Goal: Task Accomplishment & Management: Use online tool/utility

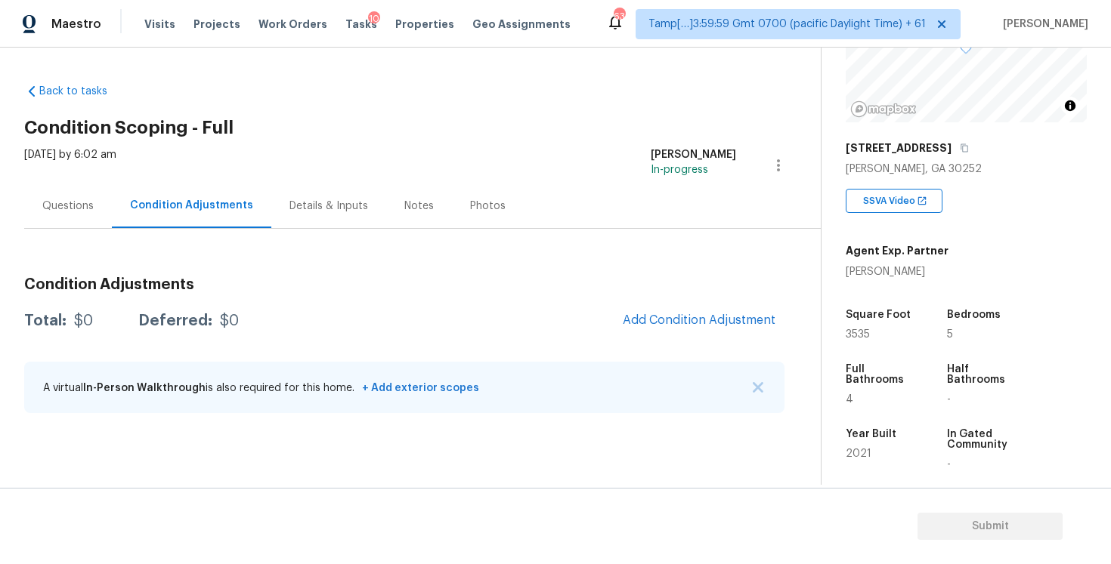
scroll to position [178, 0]
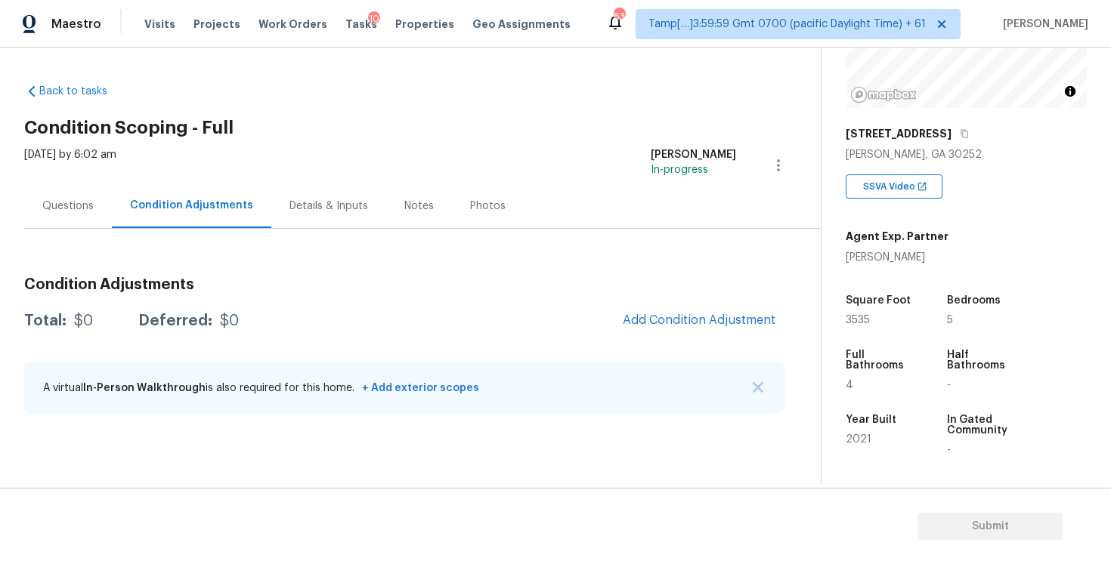
click at [99, 223] on div "Questions" at bounding box center [68, 206] width 88 height 45
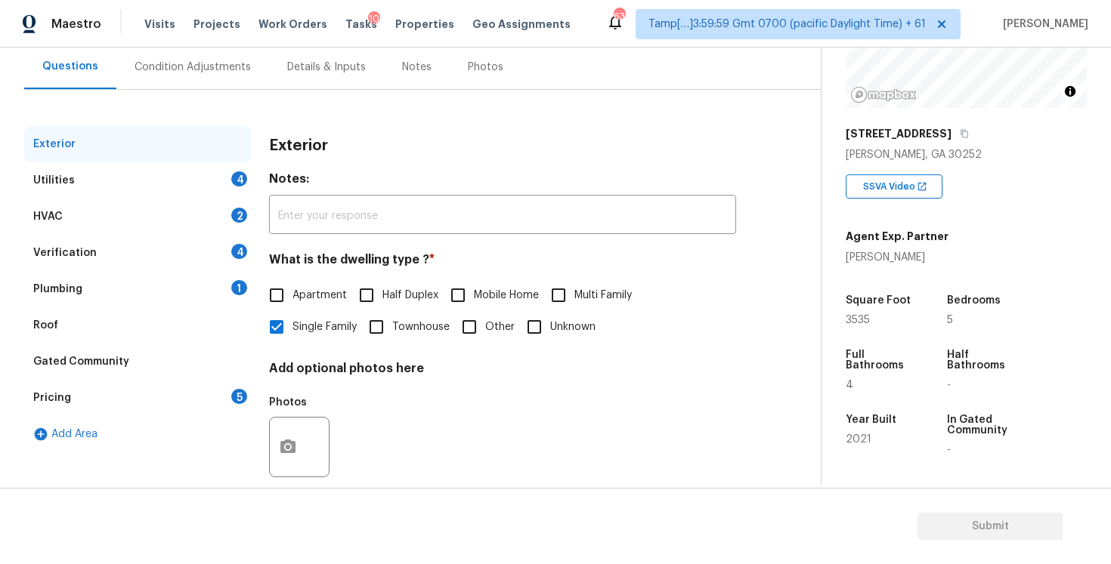
click at [199, 189] on div "Utilities 4" at bounding box center [137, 180] width 227 height 36
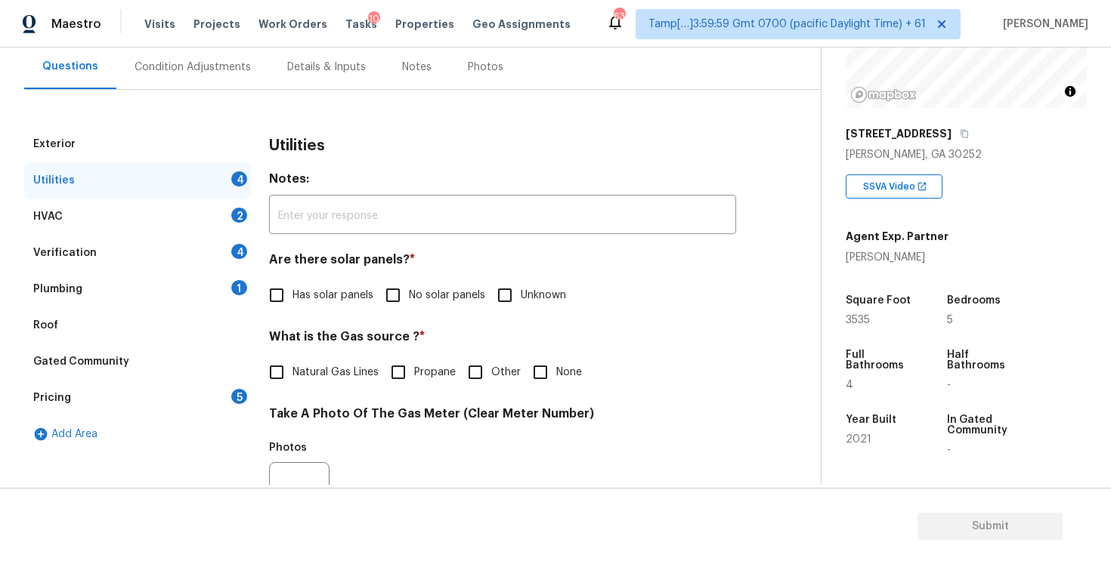
scroll to position [310, 0]
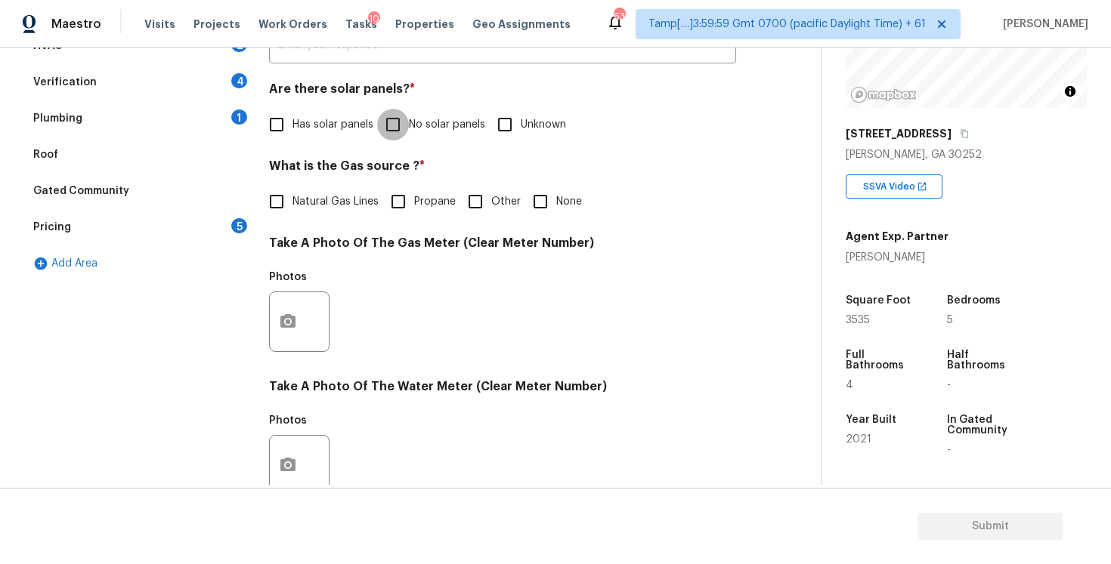
click at [387, 131] on input "No solar panels" at bounding box center [393, 125] width 32 height 32
checkbox input "true"
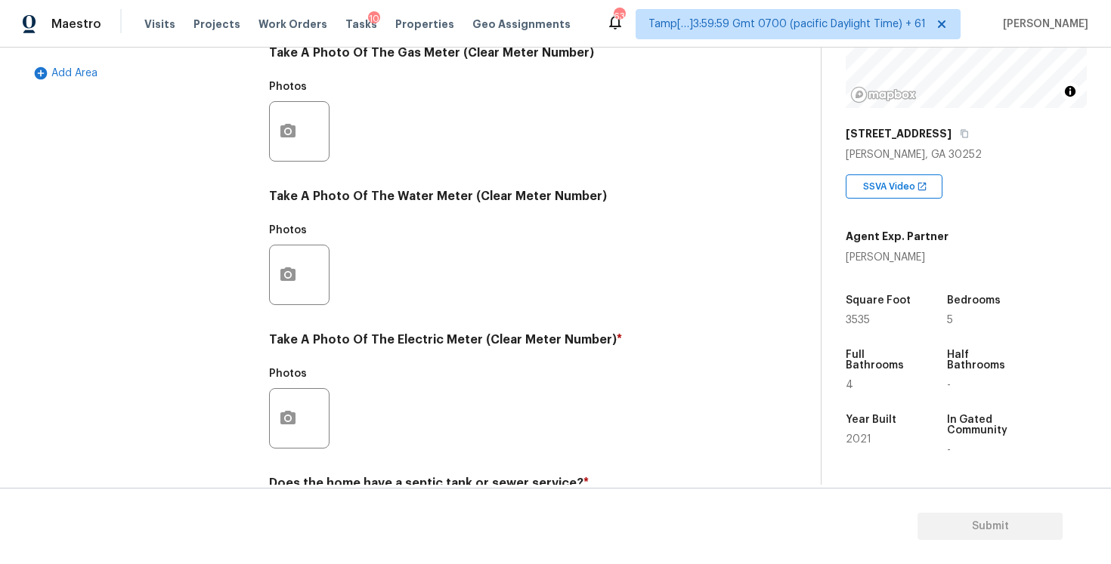
scroll to position [573, 0]
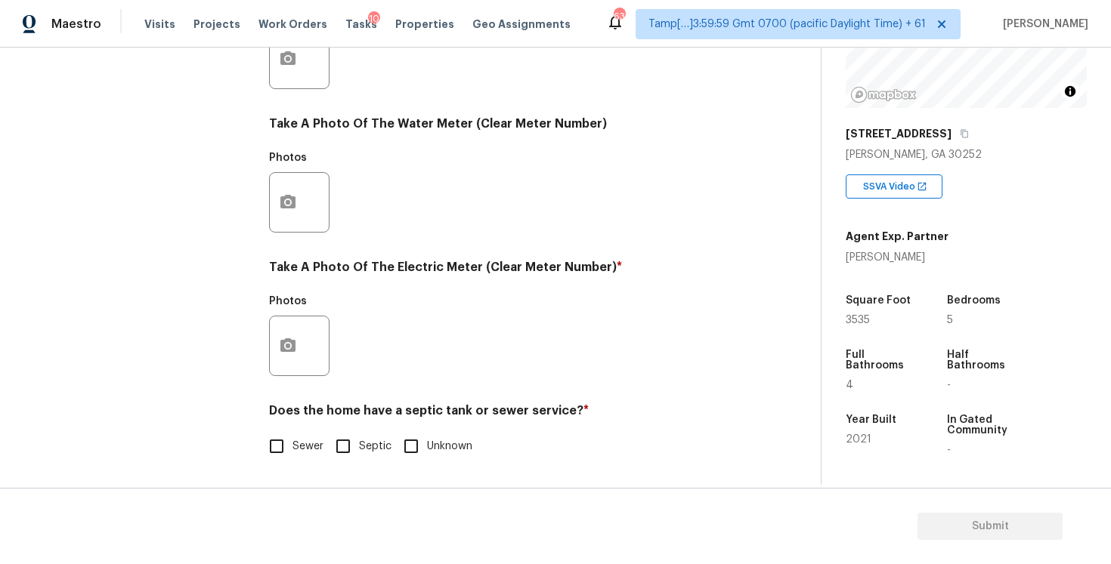
click at [354, 432] on input "Septic" at bounding box center [343, 447] width 32 height 32
checkbox input "true"
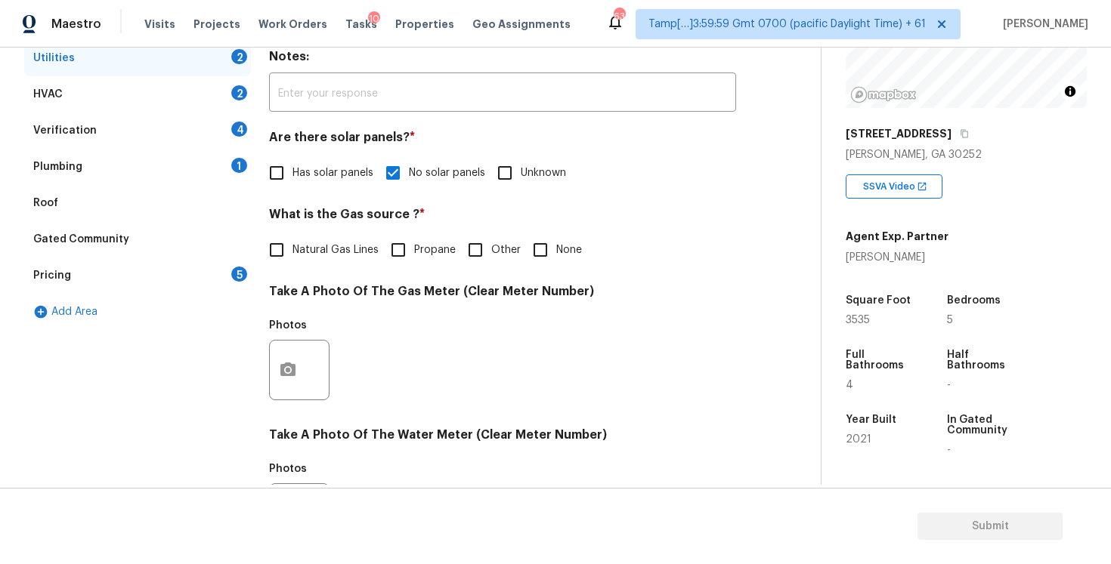
scroll to position [270, 0]
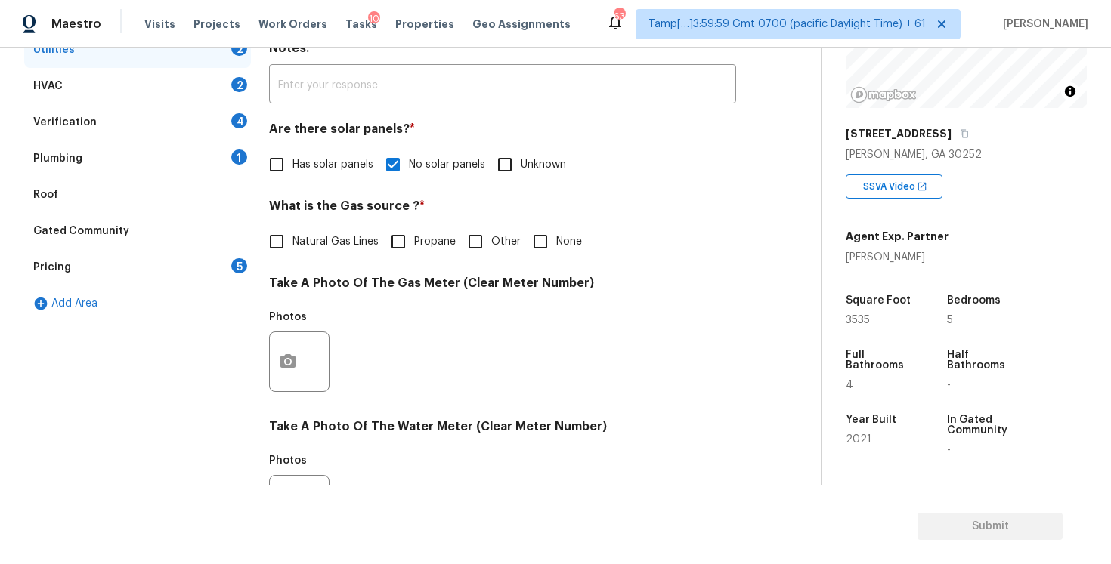
click at [556, 249] on span "None" at bounding box center [569, 242] width 26 height 16
click at [556, 249] on input "None" at bounding box center [540, 242] width 32 height 32
checkbox input "true"
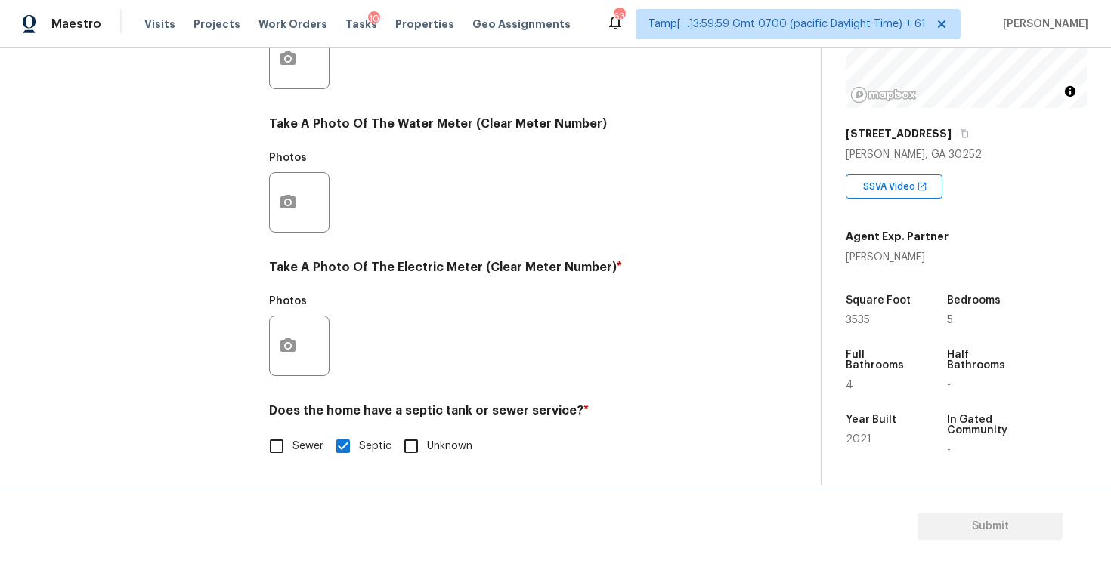
scroll to position [573, 0]
click at [285, 356] on button "button" at bounding box center [288, 346] width 36 height 59
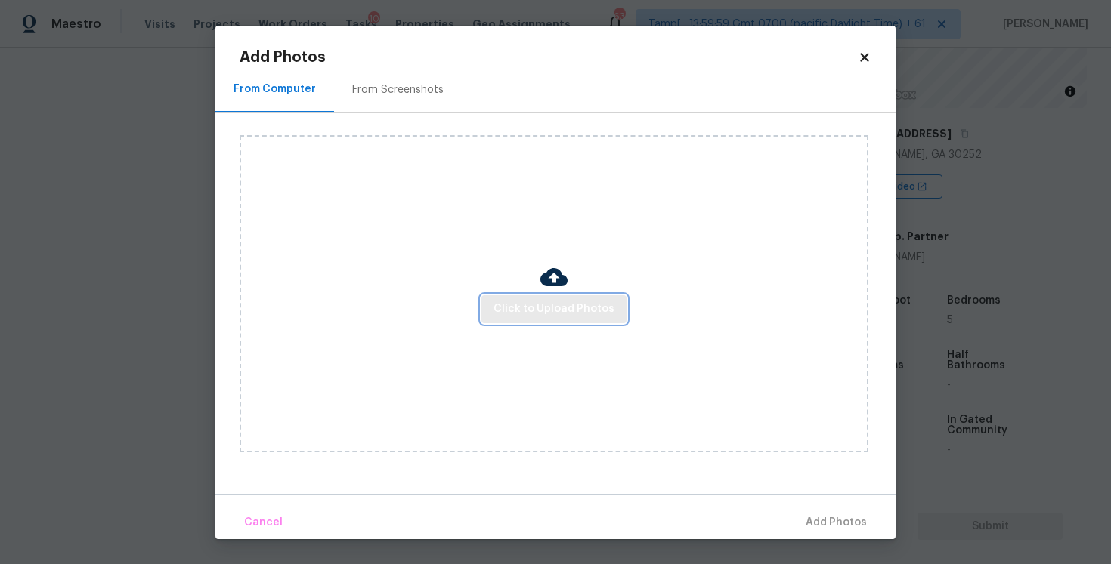
click at [555, 317] on span "Click to Upload Photos" at bounding box center [553, 309] width 121 height 19
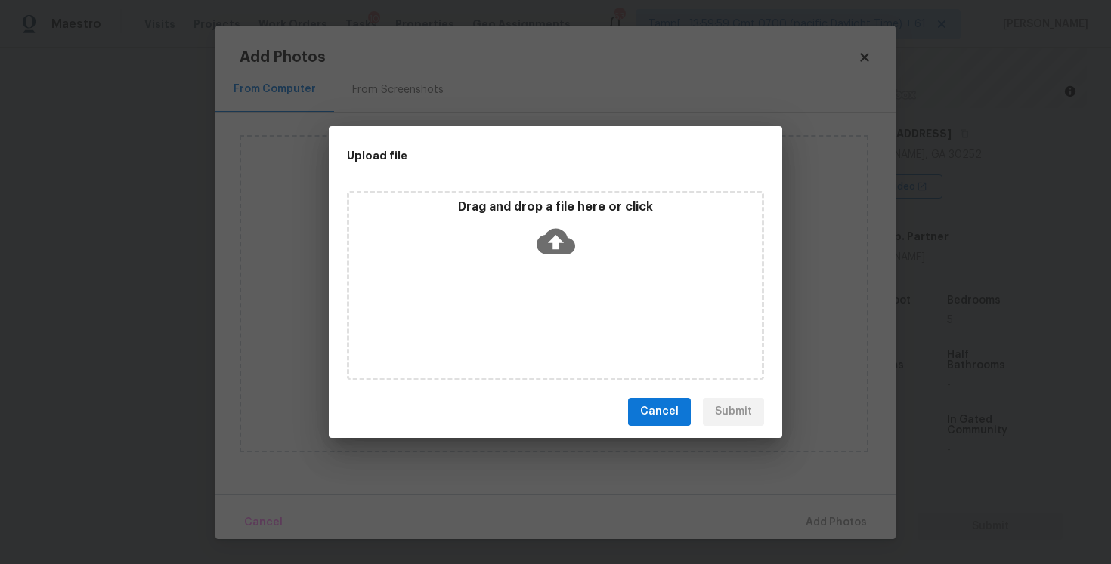
click at [564, 251] on icon at bounding box center [555, 241] width 39 height 26
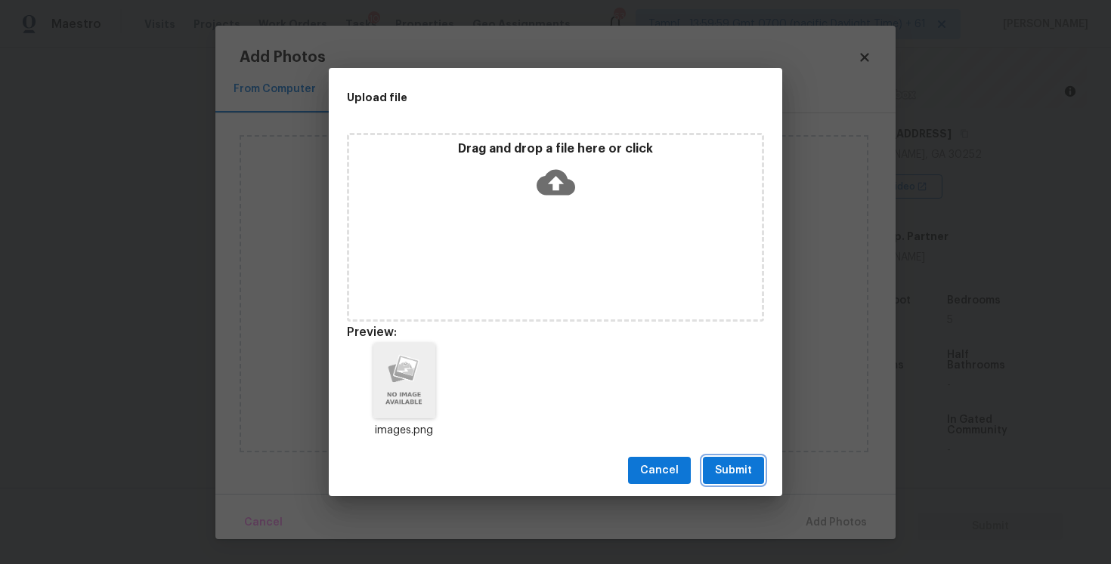
click at [736, 479] on span "Submit" at bounding box center [733, 471] width 37 height 19
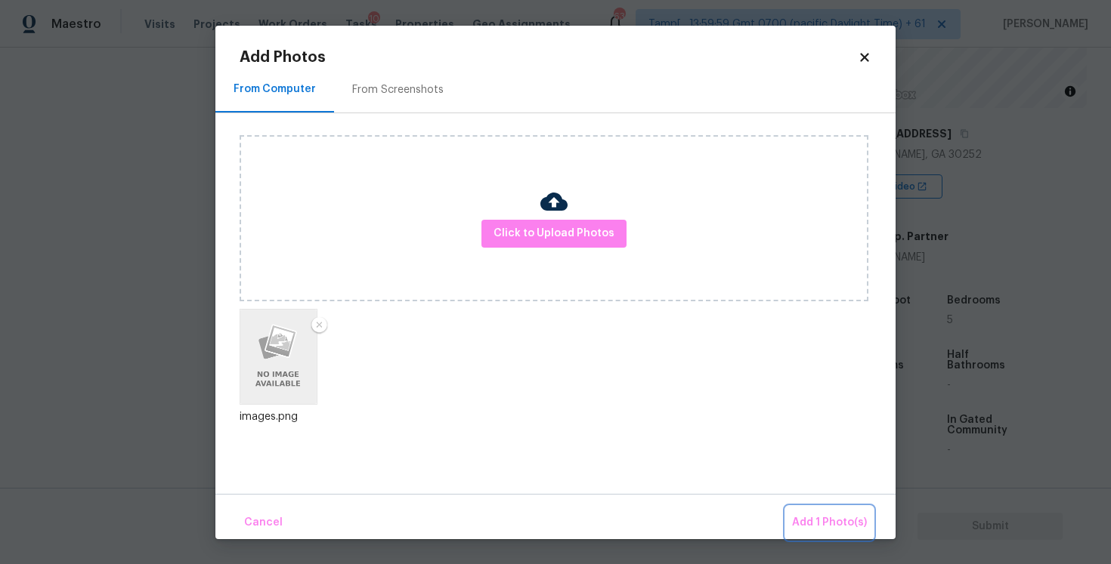
click at [793, 512] on button "Add 1 Photo(s)" at bounding box center [829, 523] width 87 height 32
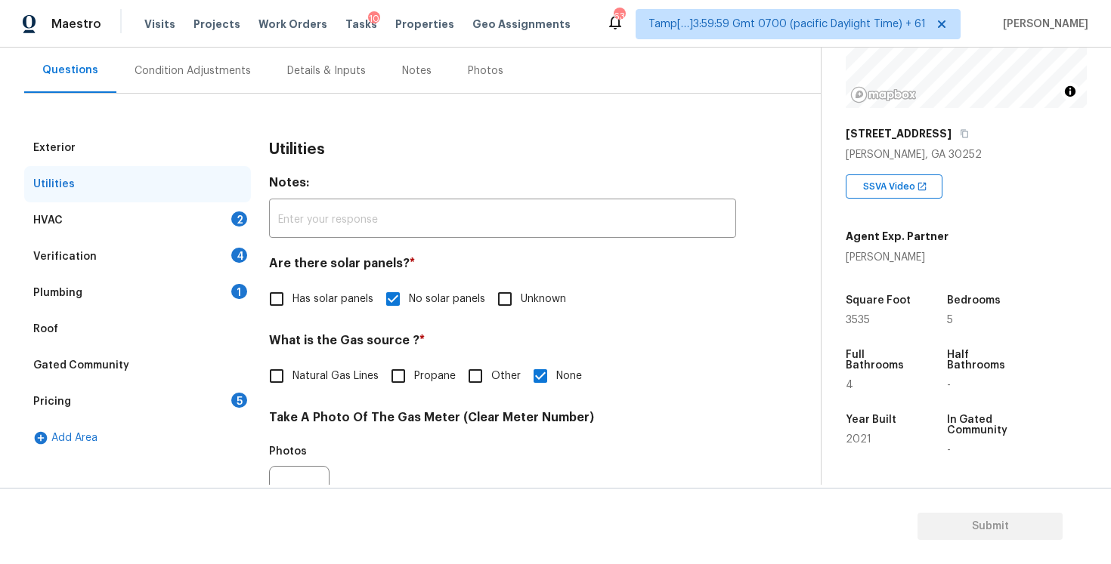
scroll to position [2, 0]
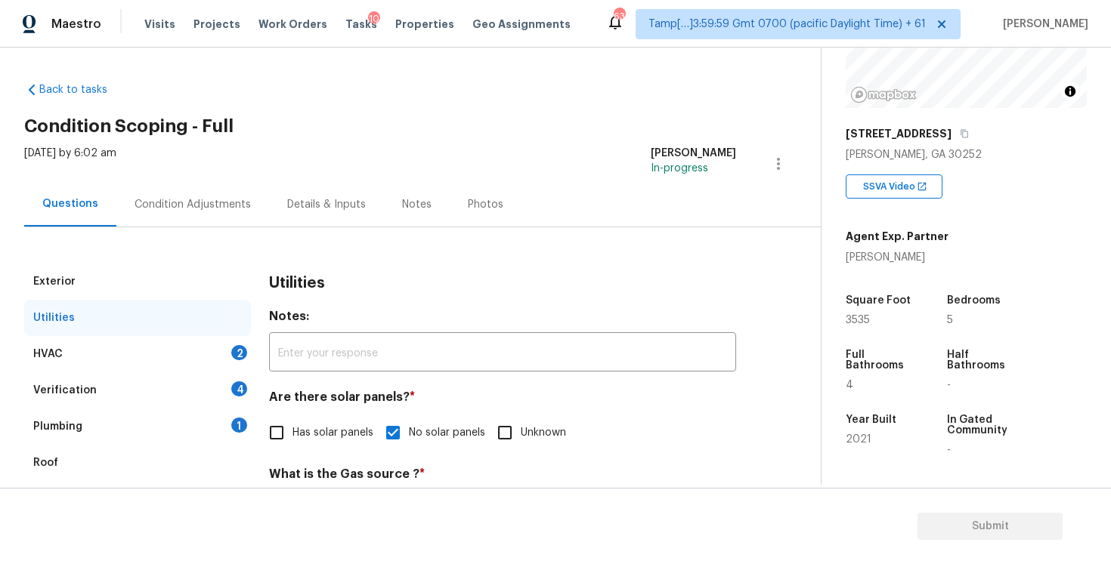
click at [215, 221] on div "Condition Adjustments" at bounding box center [192, 204] width 153 height 45
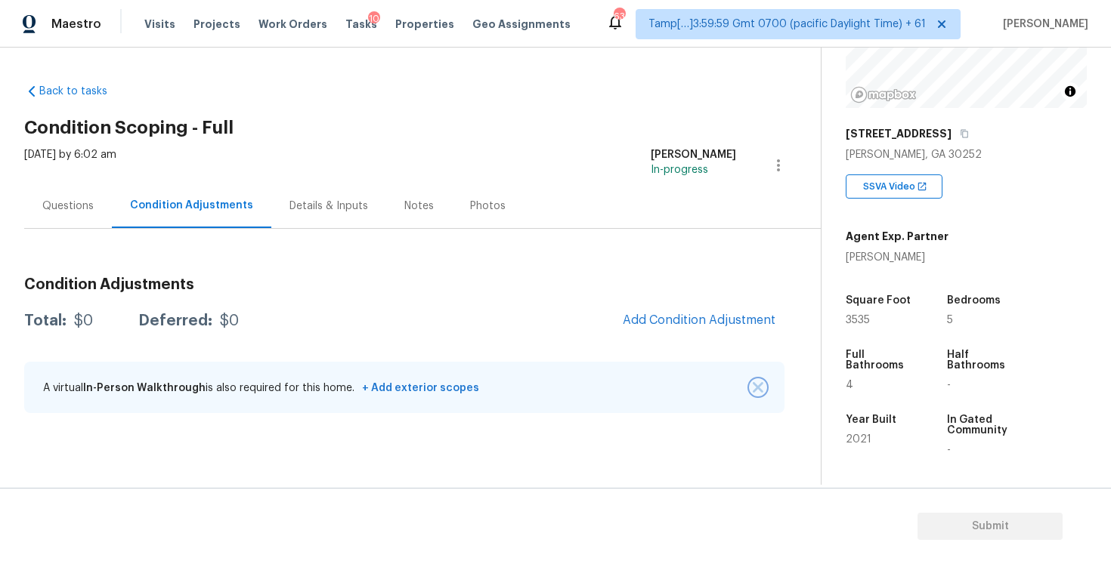
click at [763, 391] on button "button" at bounding box center [757, 387] width 15 height 15
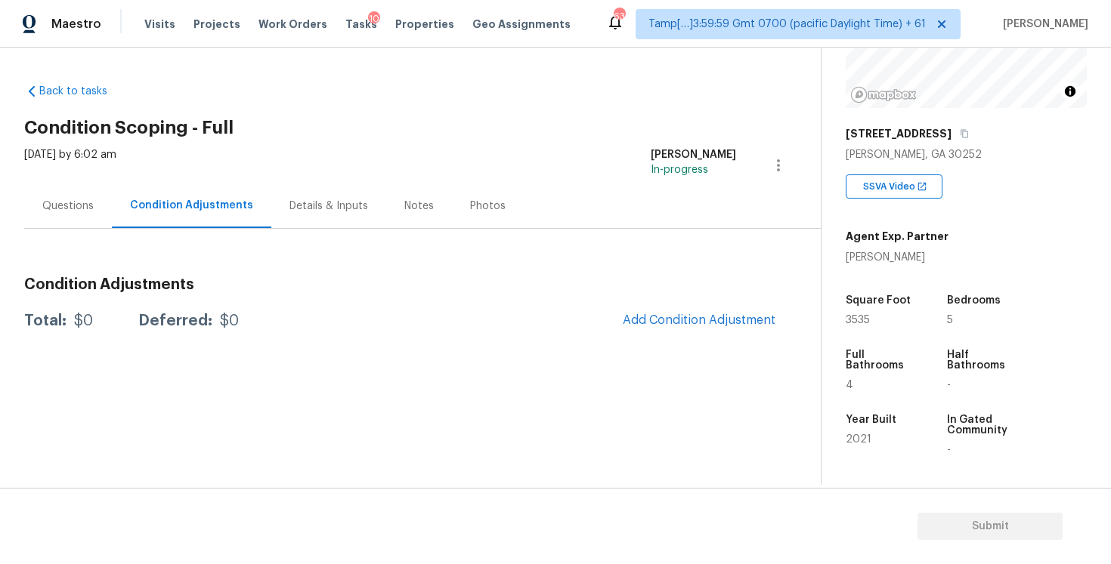
click at [113, 187] on div "Condition Adjustments" at bounding box center [191, 206] width 159 height 45
click at [83, 199] on div "Questions" at bounding box center [67, 206] width 51 height 15
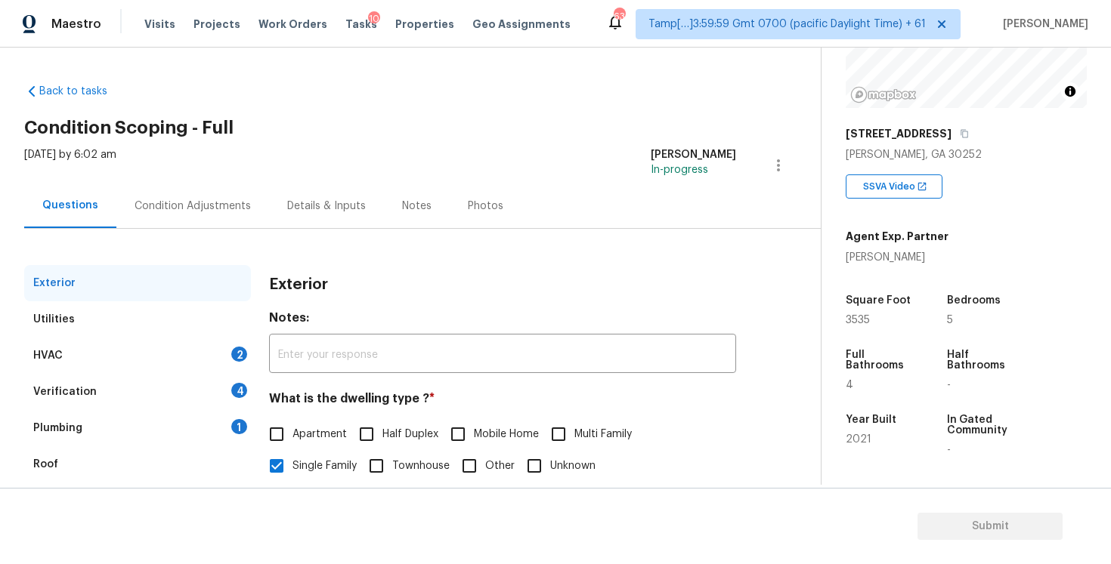
scroll to position [163, 0]
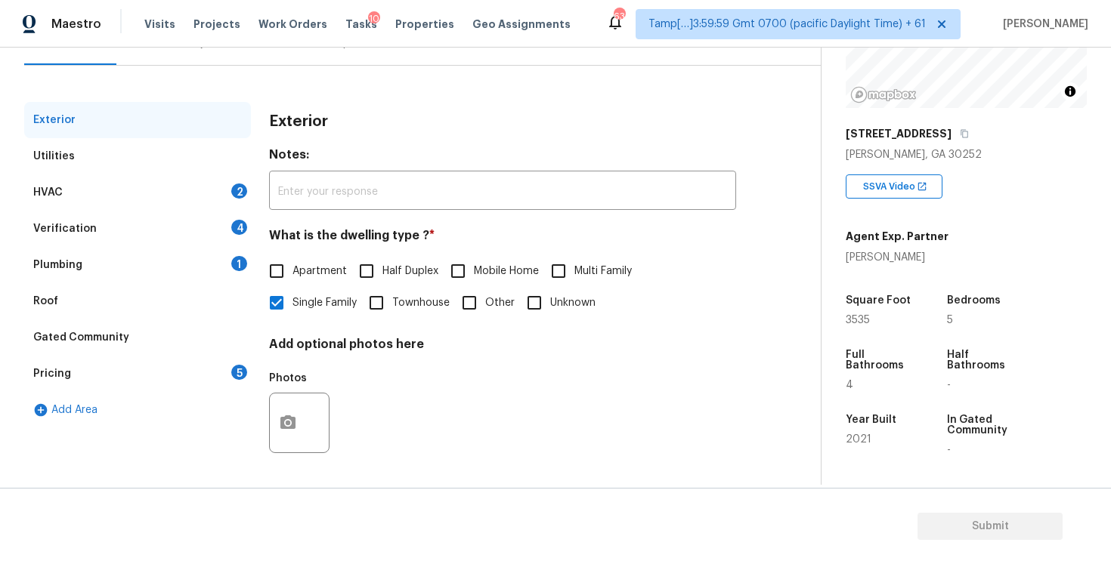
click at [219, 186] on div "HVAC 2" at bounding box center [137, 193] width 227 height 36
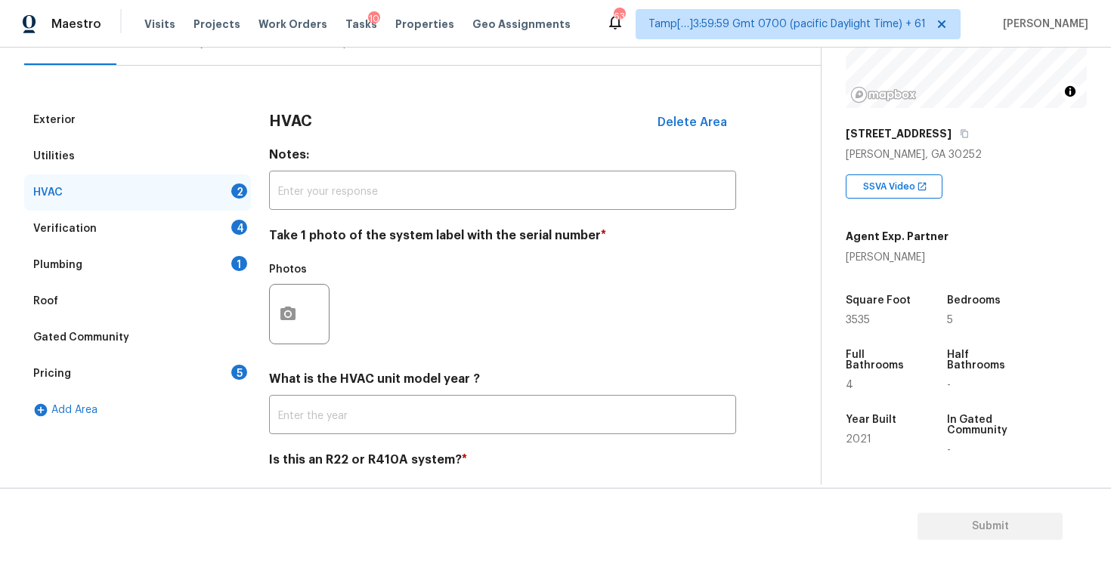
scroll to position [213, 0]
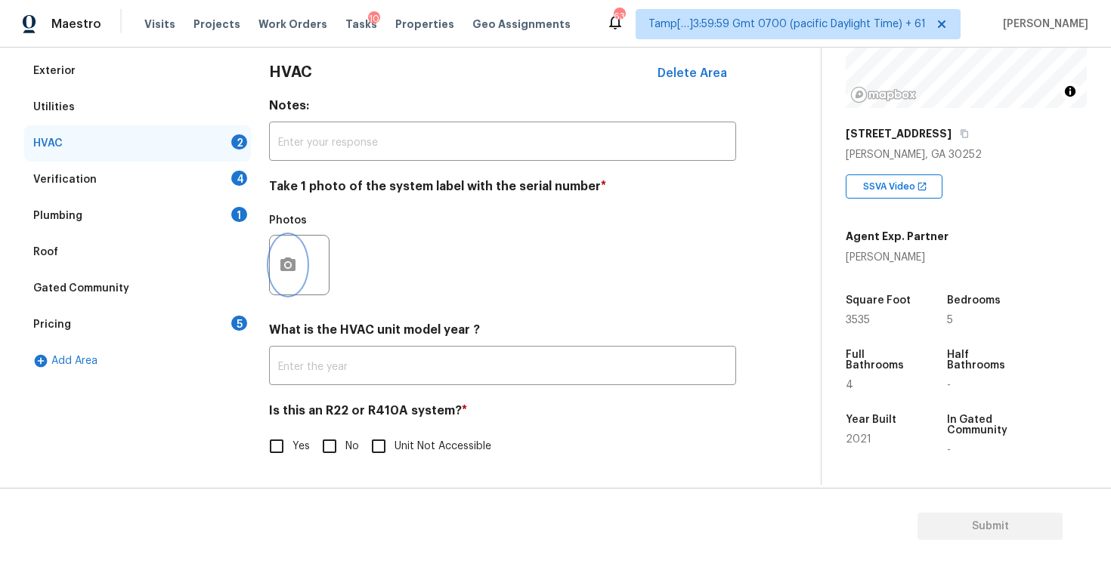
click at [289, 274] on button "button" at bounding box center [288, 265] width 36 height 59
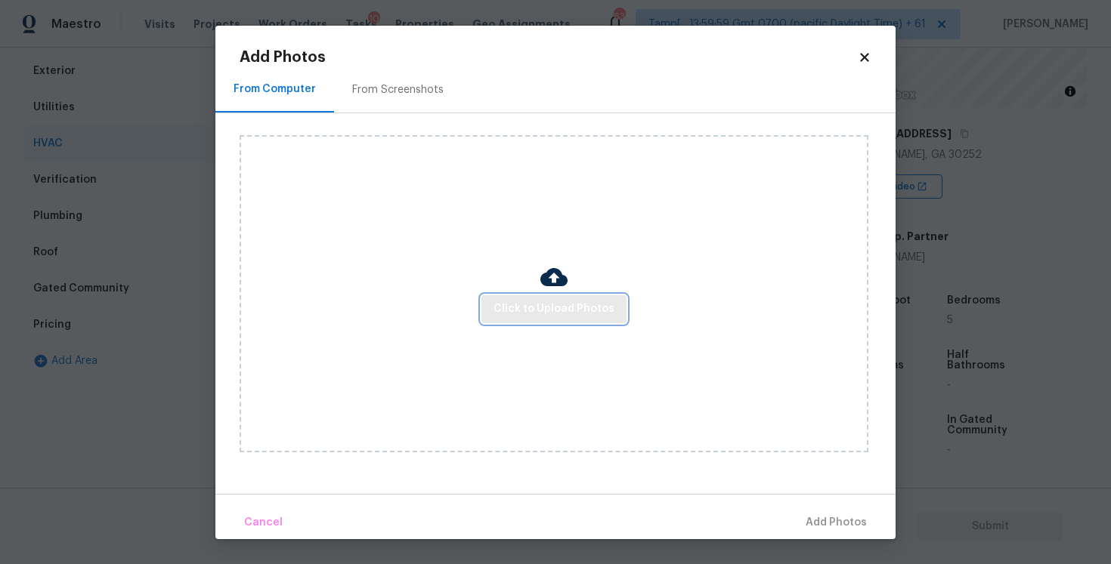
click at [586, 306] on span "Click to Upload Photos" at bounding box center [553, 309] width 121 height 19
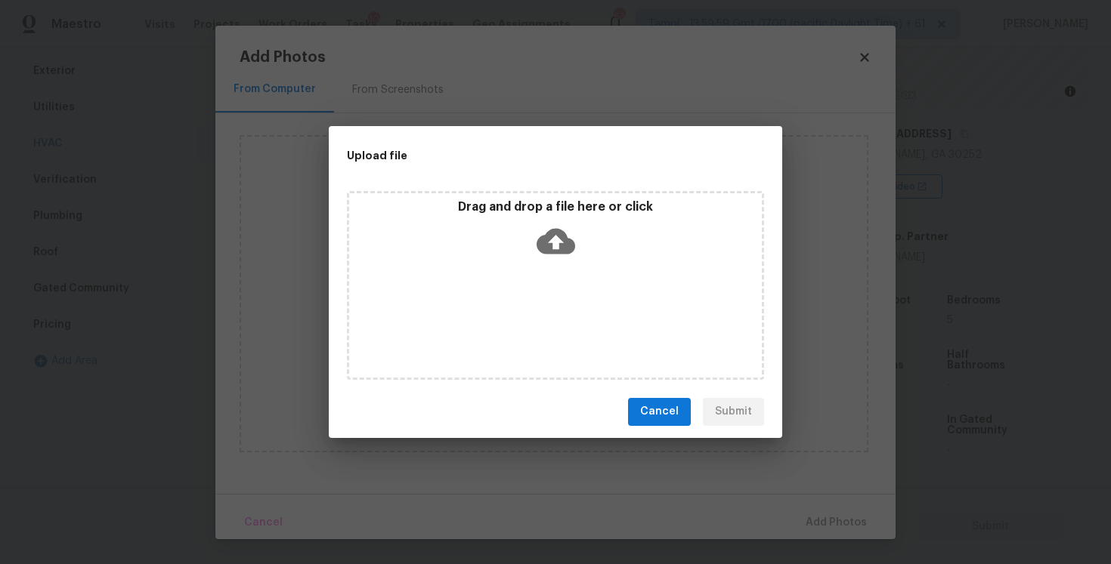
click at [550, 234] on icon at bounding box center [555, 241] width 39 height 26
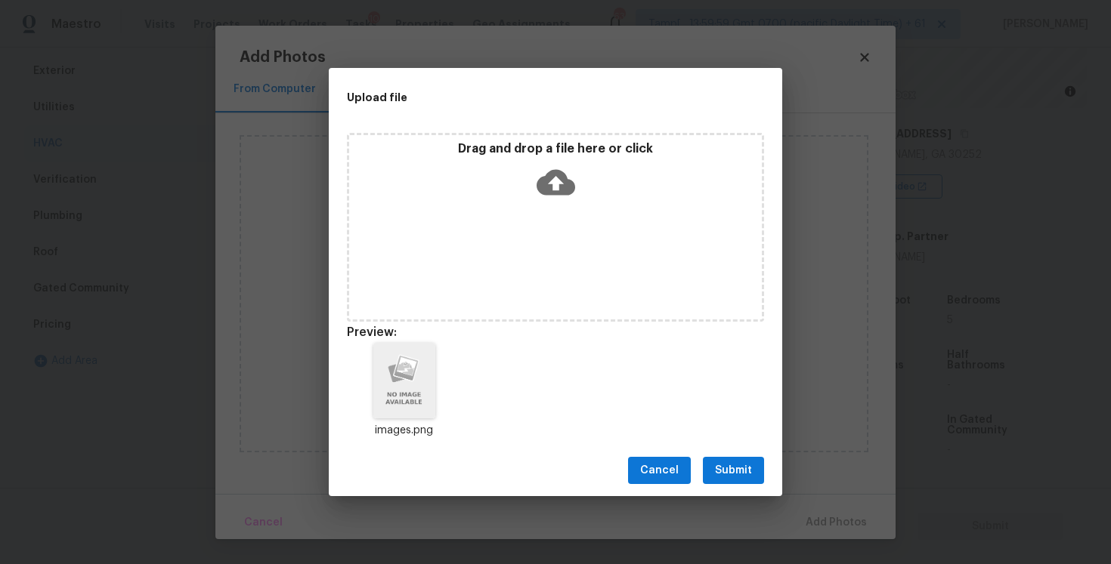
click at [743, 468] on span "Submit" at bounding box center [733, 471] width 37 height 19
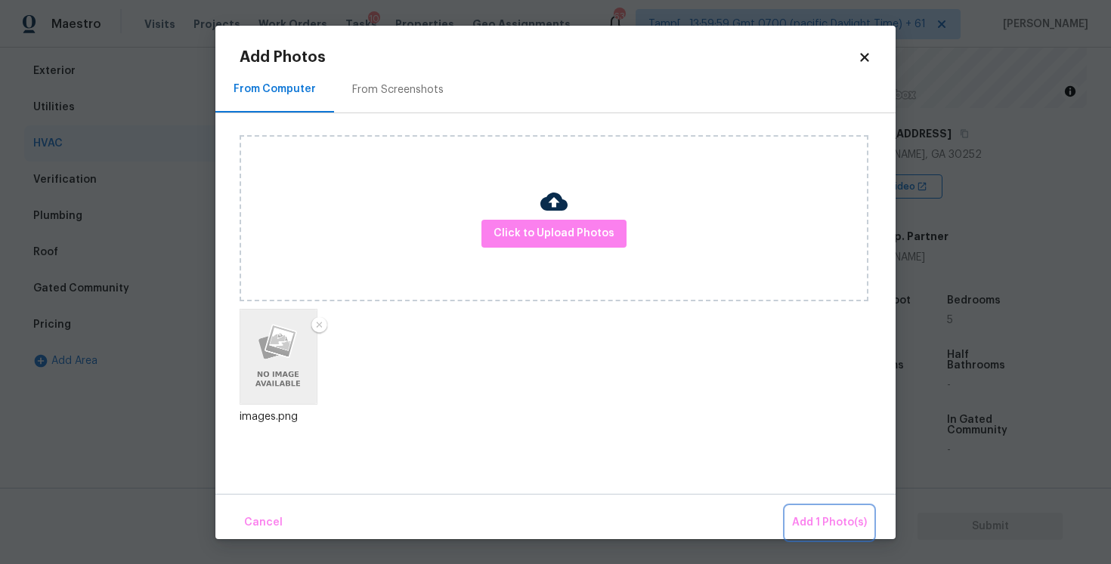
click at [800, 515] on span "Add 1 Photo(s)" at bounding box center [829, 523] width 75 height 19
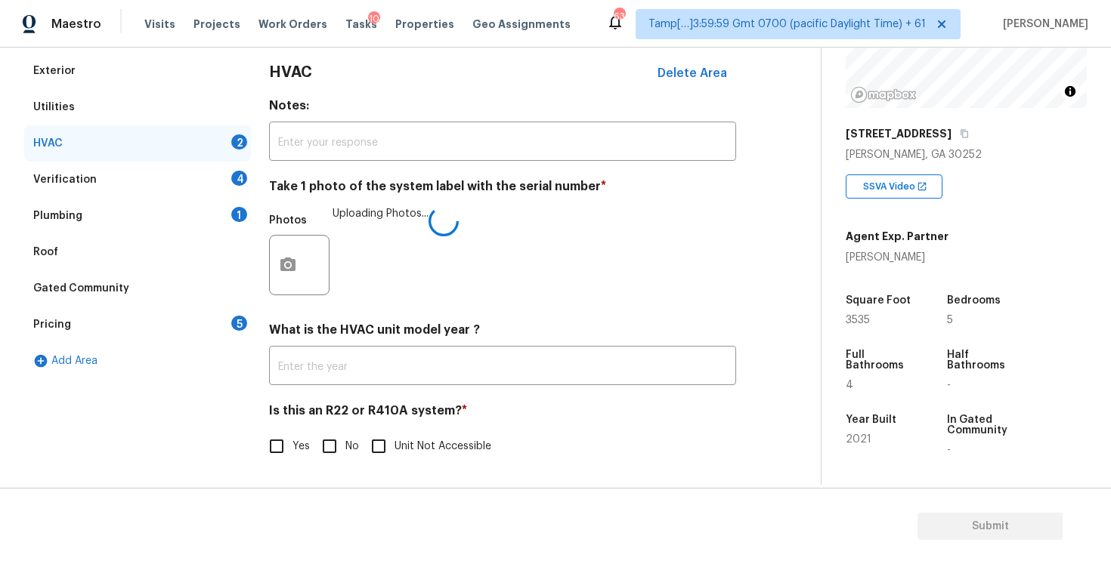
click at [341, 448] on input "No" at bounding box center [330, 447] width 32 height 32
checkbox input "true"
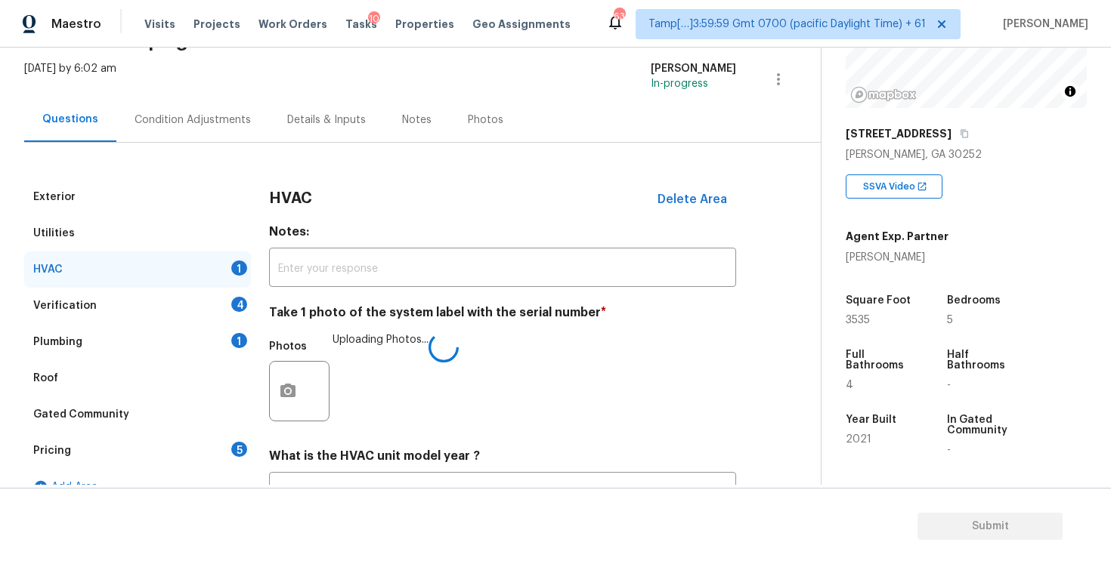
scroll to position [73, 0]
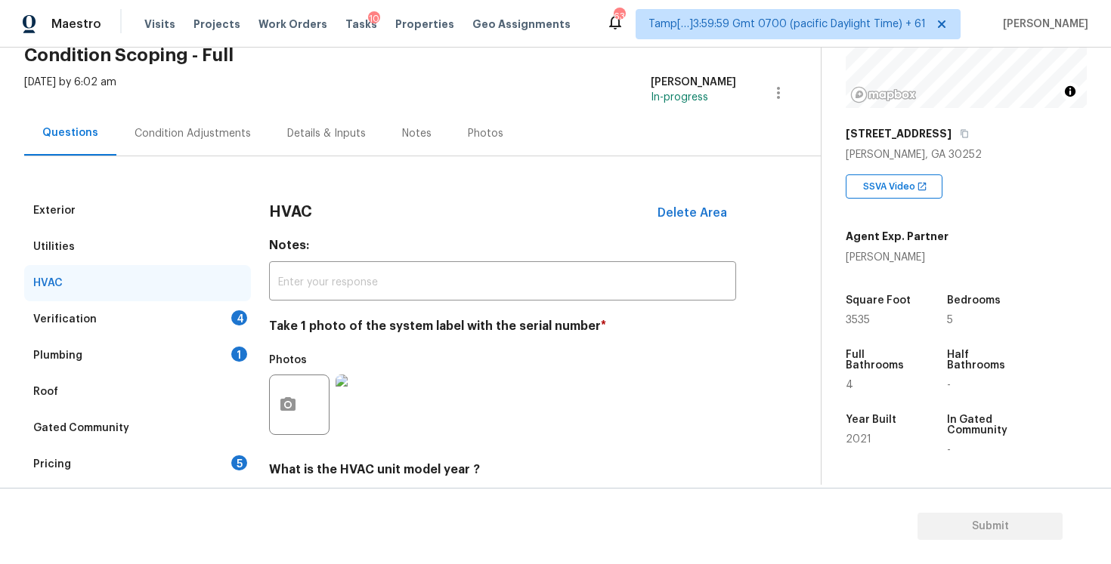
click at [221, 318] on div "Verification 4" at bounding box center [137, 319] width 227 height 36
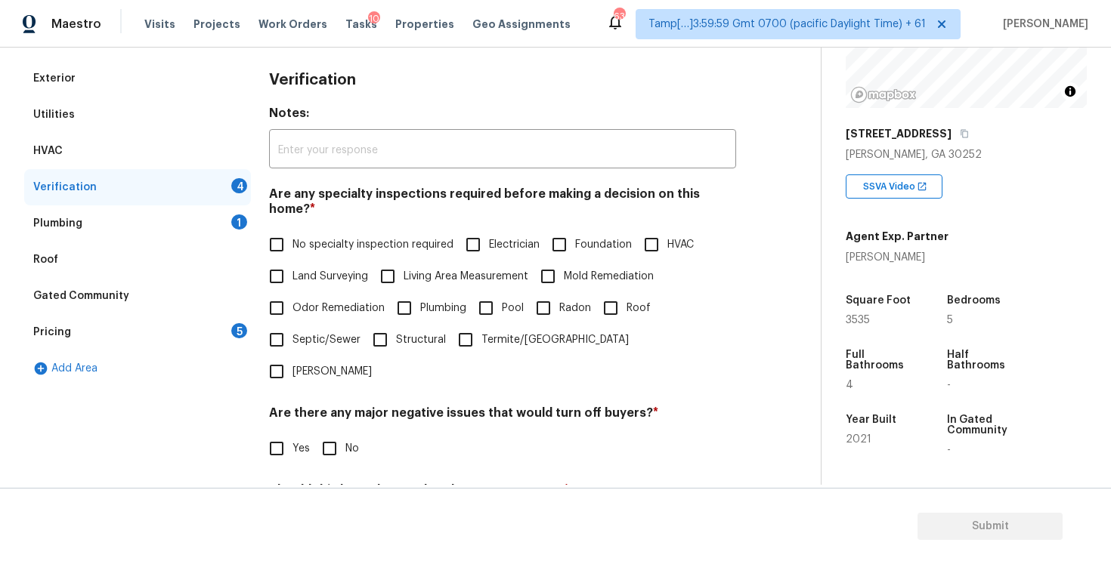
scroll to position [227, 0]
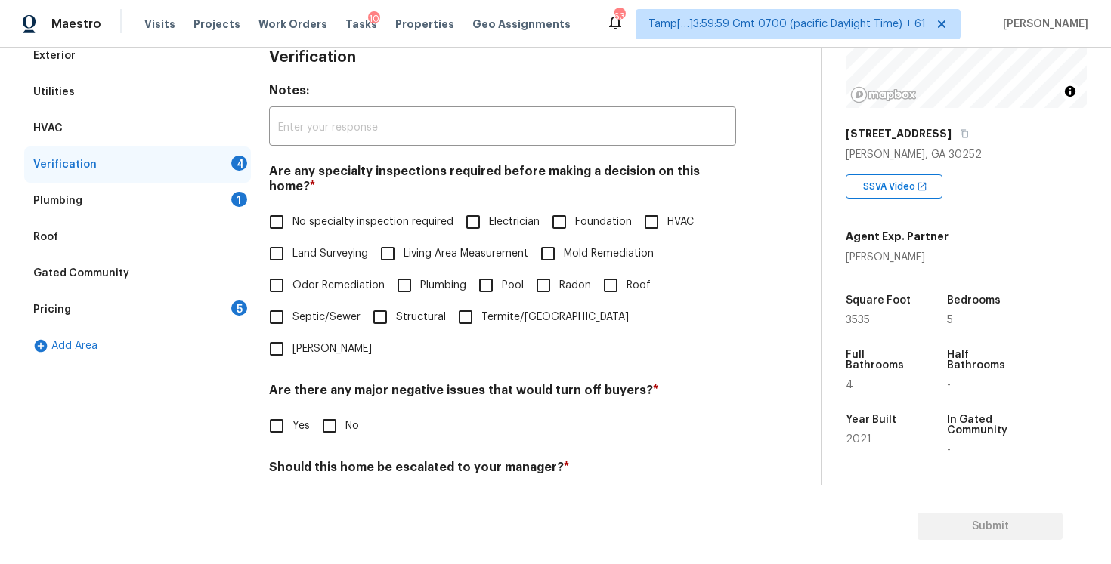
click at [283, 218] on input "No specialty inspection required" at bounding box center [277, 222] width 32 height 32
checkbox input "true"
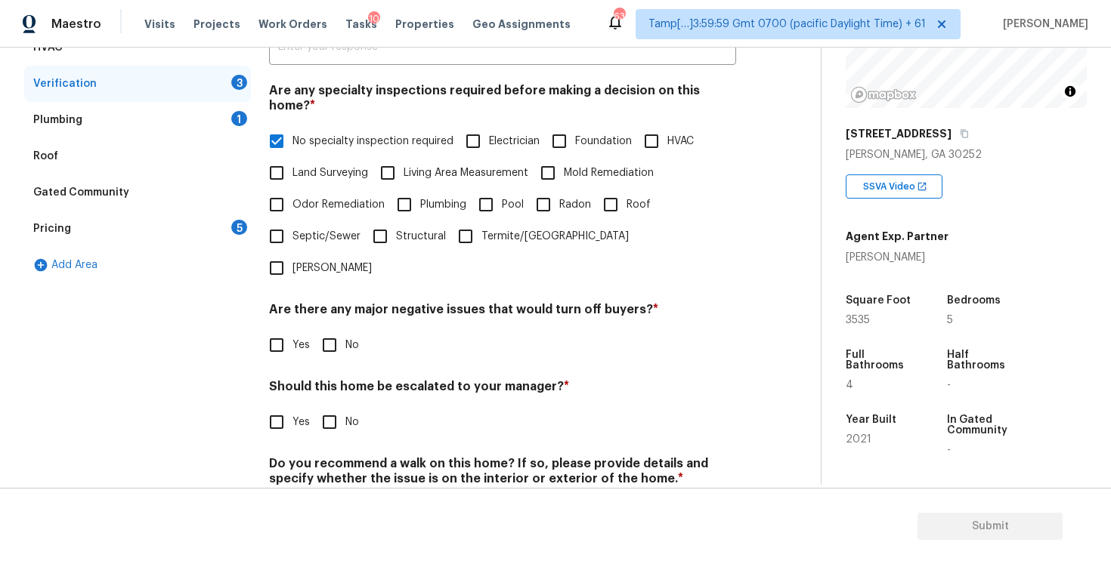
scroll to position [329, 0]
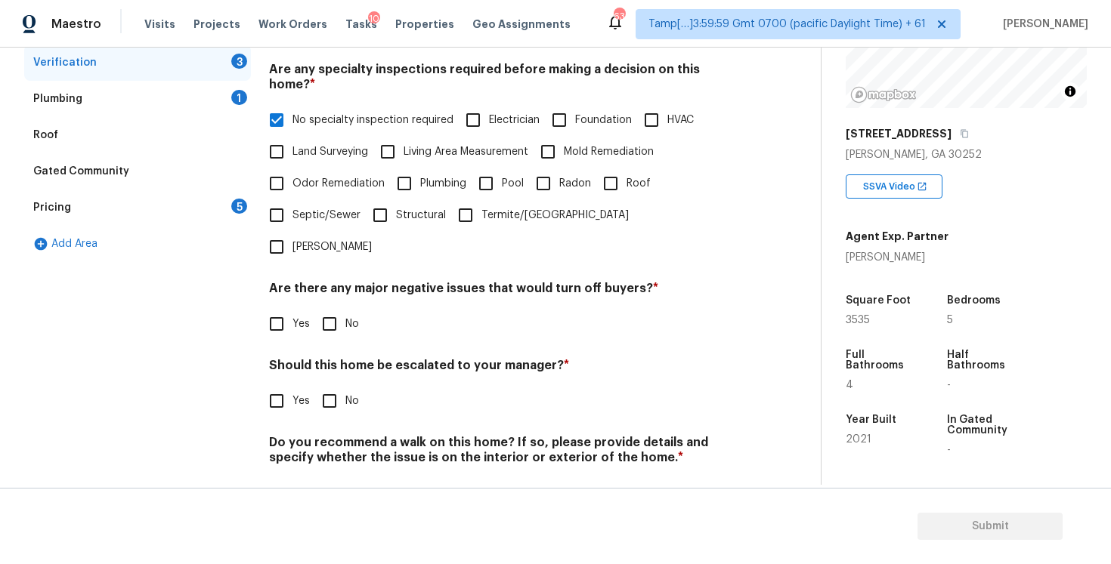
click at [328, 308] on input "No" at bounding box center [330, 324] width 32 height 32
checkbox input "true"
click at [326, 383] on div "Verification Notes: ​ Are any specialty inspections required before making a de…" at bounding box center [502, 232] width 467 height 593
click at [324, 385] on input "No" at bounding box center [330, 401] width 32 height 32
checkbox input "true"
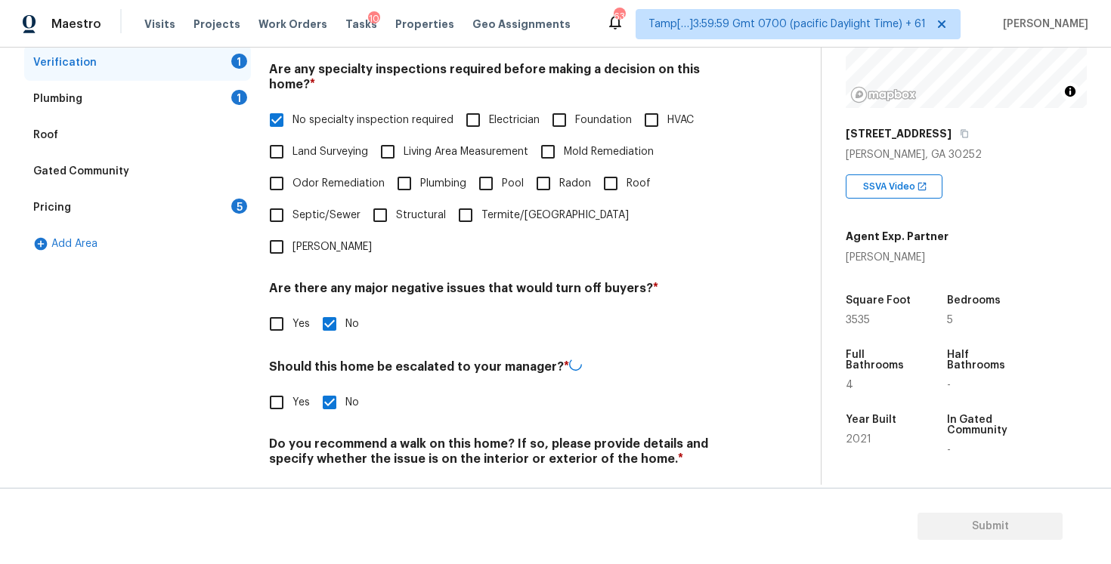
click at [327, 479] on input "No" at bounding box center [330, 495] width 32 height 32
checkbox input "true"
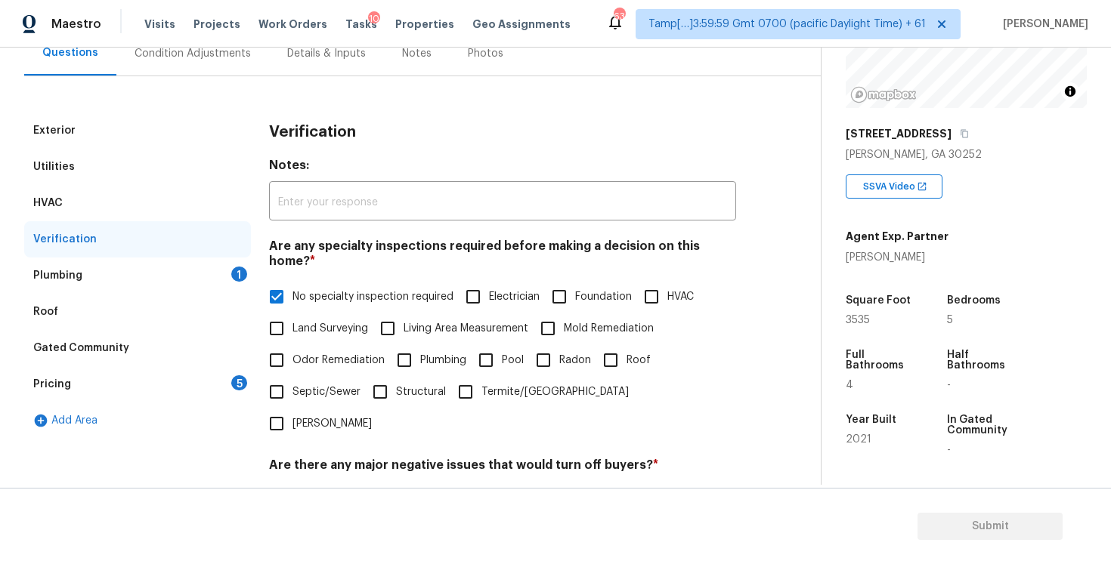
click at [242, 298] on div "Roof" at bounding box center [137, 312] width 227 height 36
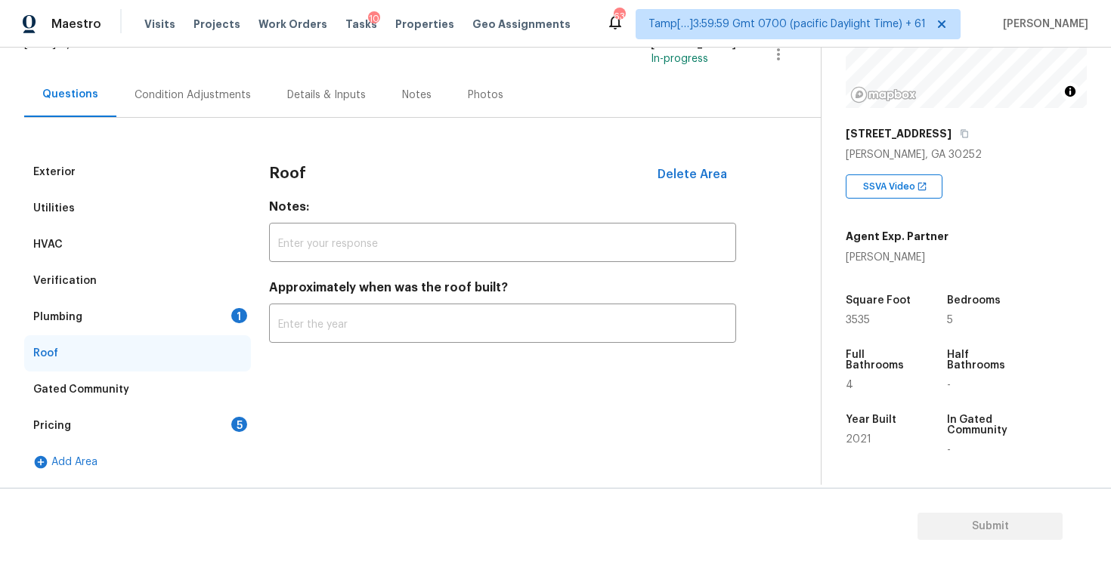
click at [236, 304] on div "Plumbing 1" at bounding box center [137, 317] width 227 height 36
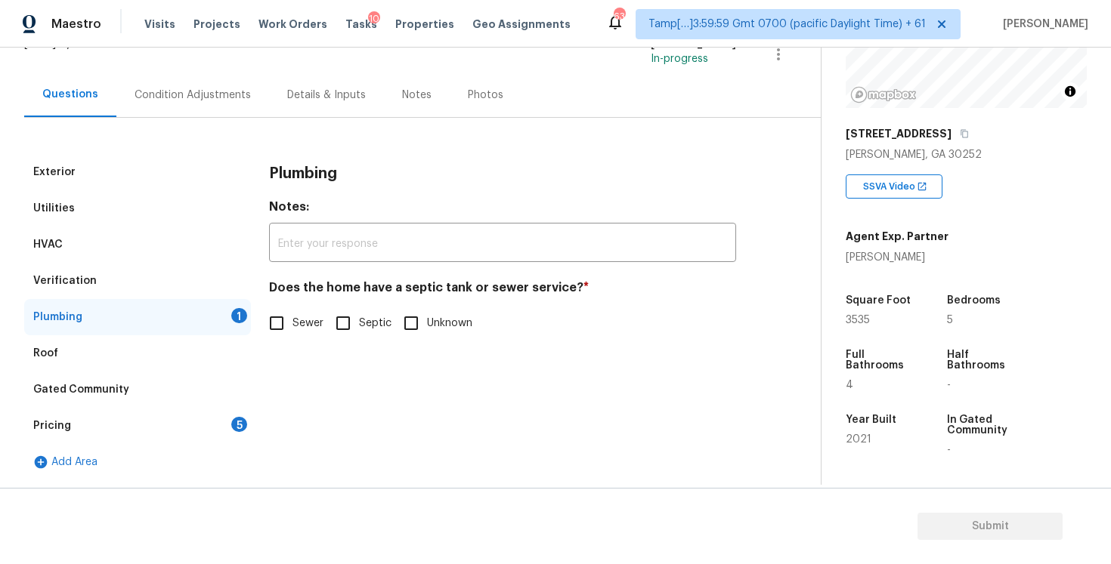
click at [320, 317] on span "Sewer" at bounding box center [307, 324] width 31 height 16
click at [292, 317] on input "Sewer" at bounding box center [277, 323] width 32 height 32
checkbox input "true"
click at [243, 100] on div "Condition Adjustments" at bounding box center [192, 95] width 153 height 45
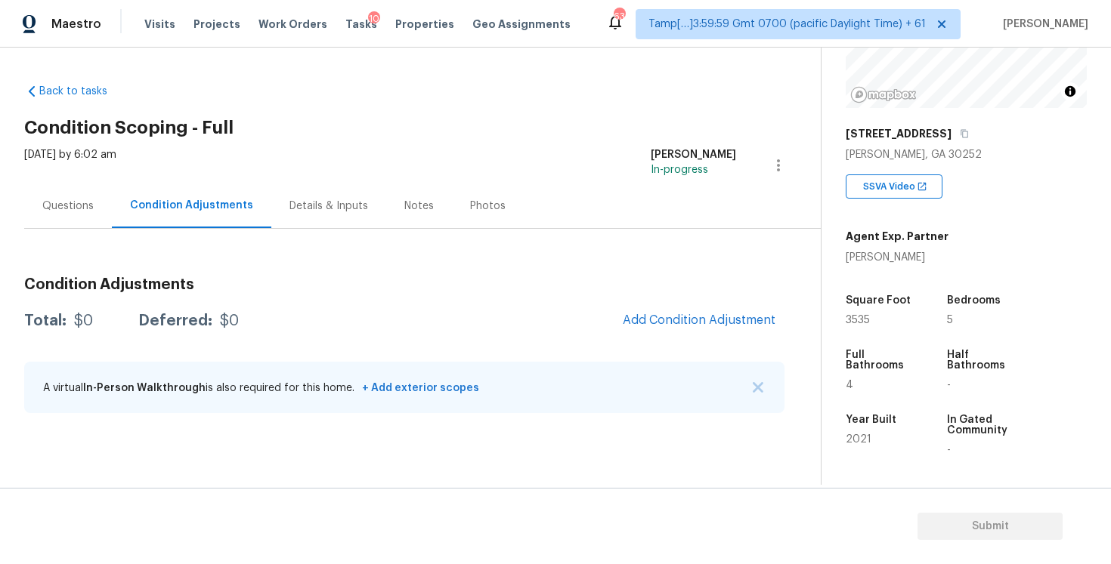
click at [97, 207] on div "Questions" at bounding box center [68, 206] width 88 height 45
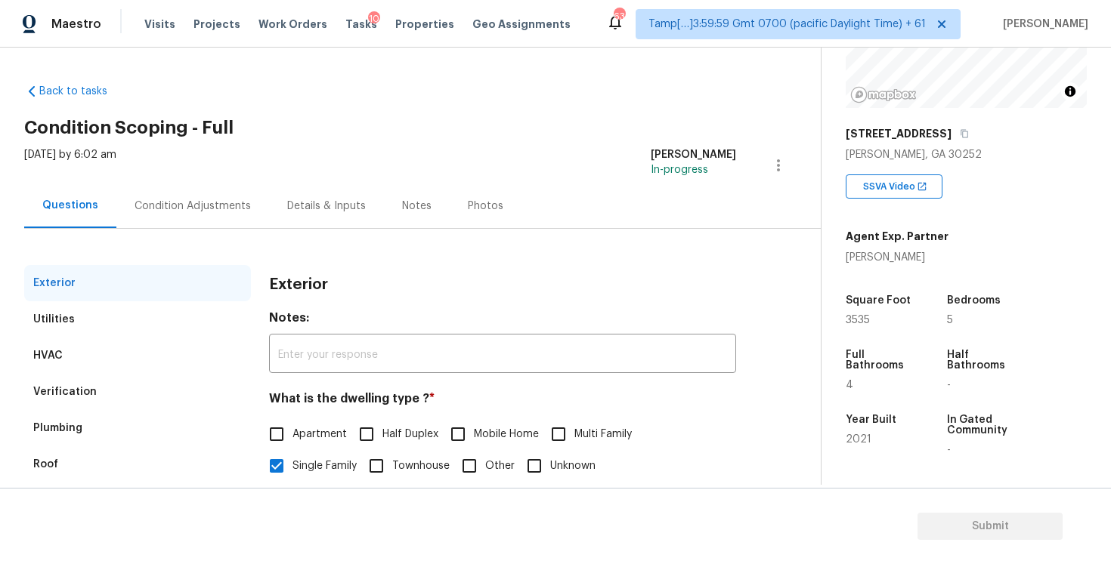
scroll to position [163, 0]
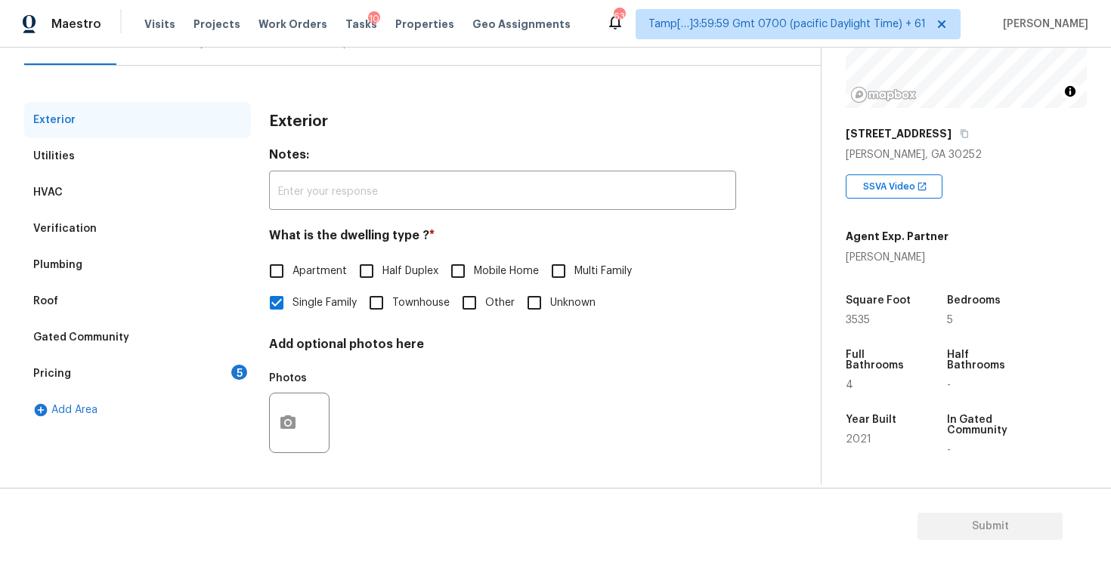
click at [750, 141] on div "Exterior Utilities HVAC Verification Plumbing Roof Gated Community Pricing 5 Ad…" at bounding box center [404, 291] width 760 height 379
click at [669, 128] on div "Exterior" at bounding box center [502, 121] width 467 height 39
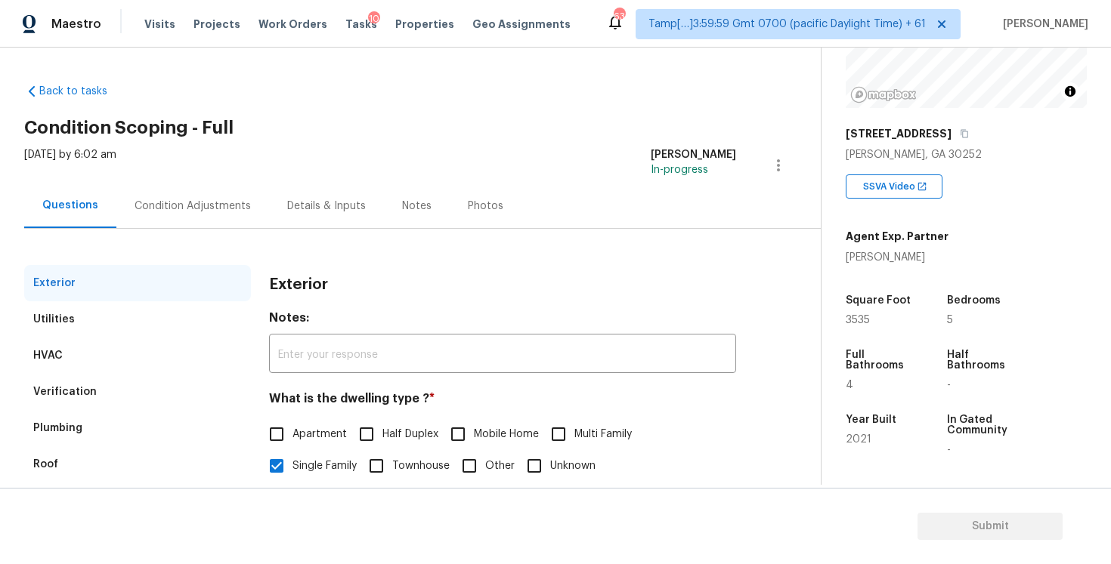
click at [228, 213] on div "Condition Adjustments" at bounding box center [192, 206] width 116 height 15
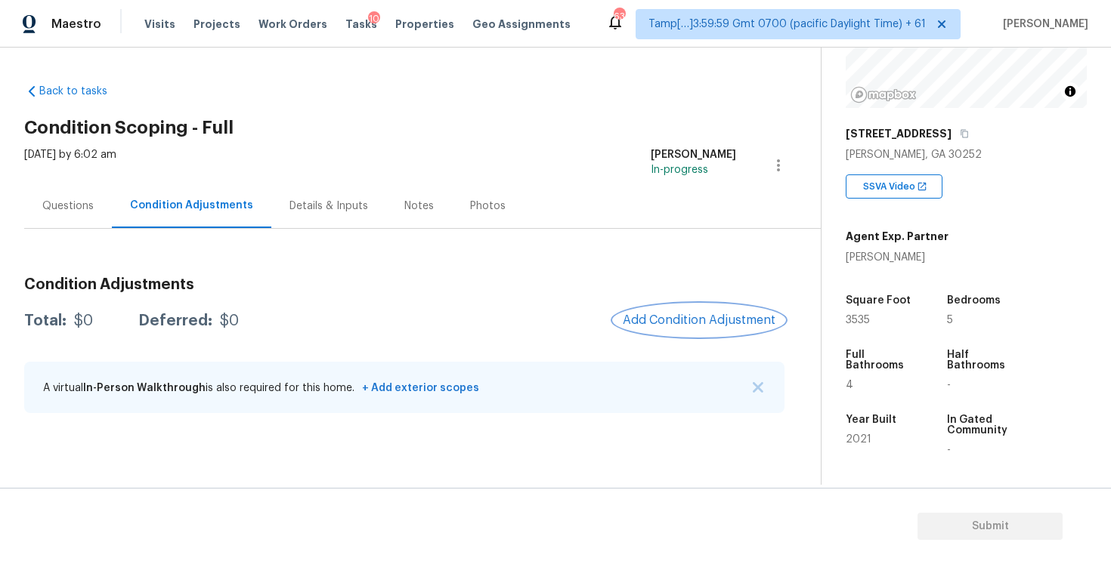
click at [719, 308] on button "Add Condition Adjustment" at bounding box center [698, 320] width 171 height 32
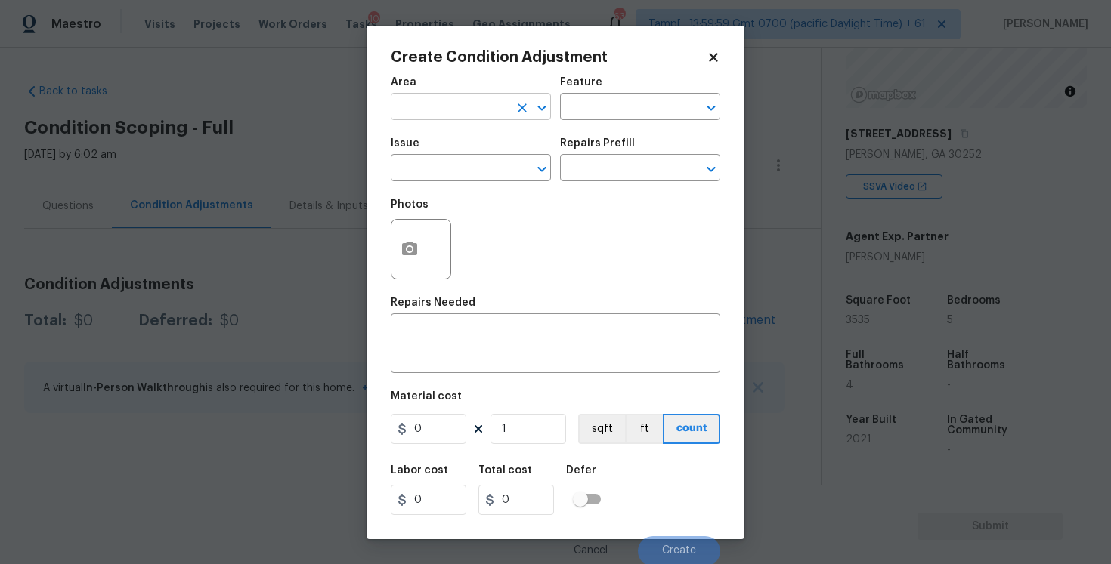
click at [497, 109] on input "text" at bounding box center [450, 108] width 118 height 23
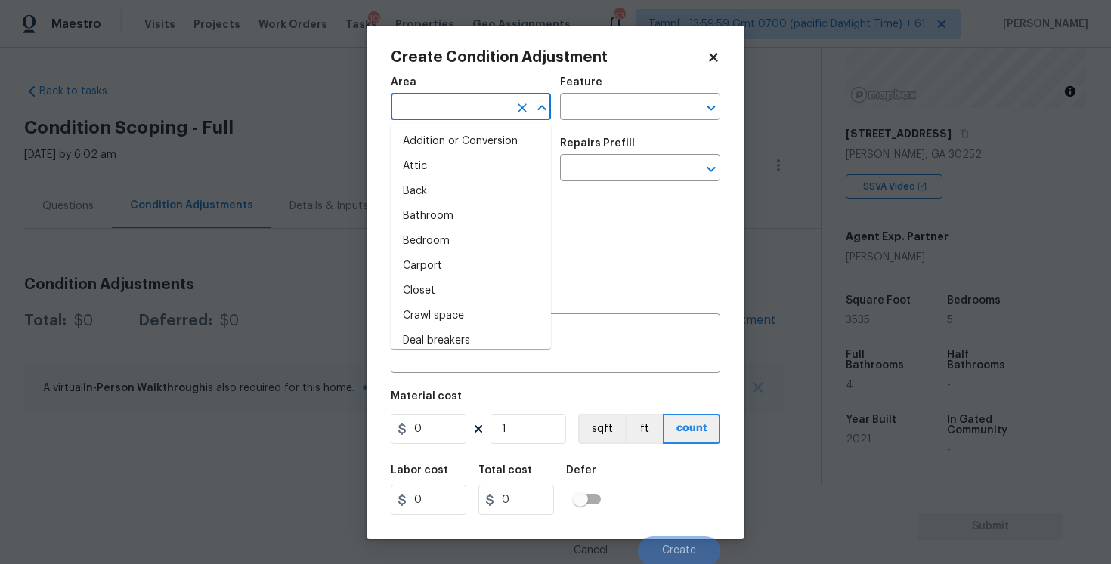
type input "e"
type input "xt"
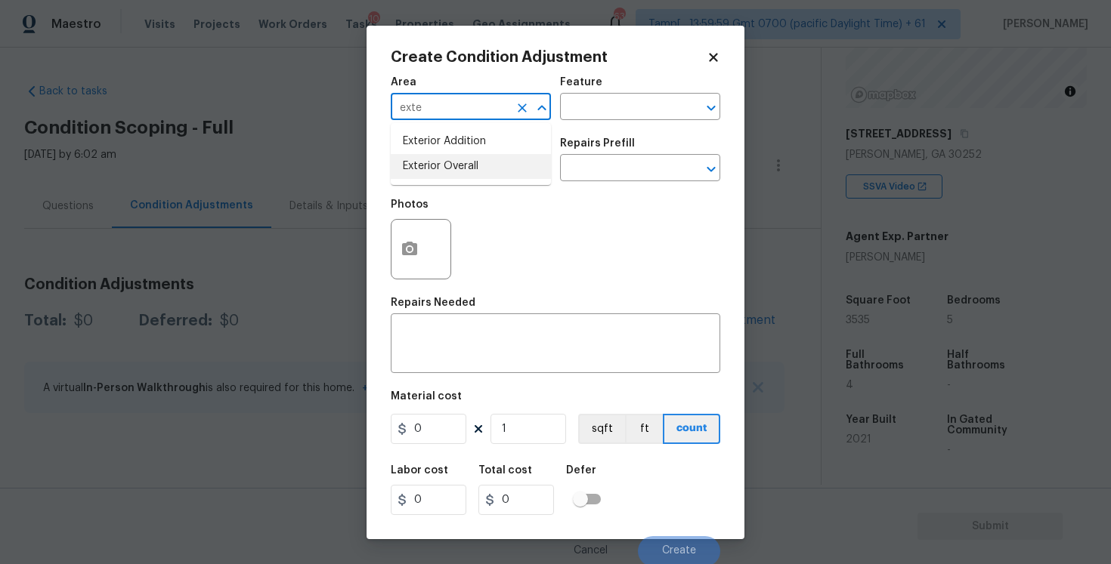
click at [451, 175] on li "Exterior Overall" at bounding box center [471, 166] width 160 height 25
type input "Exterior Overall"
click at [451, 175] on input "text" at bounding box center [450, 169] width 118 height 23
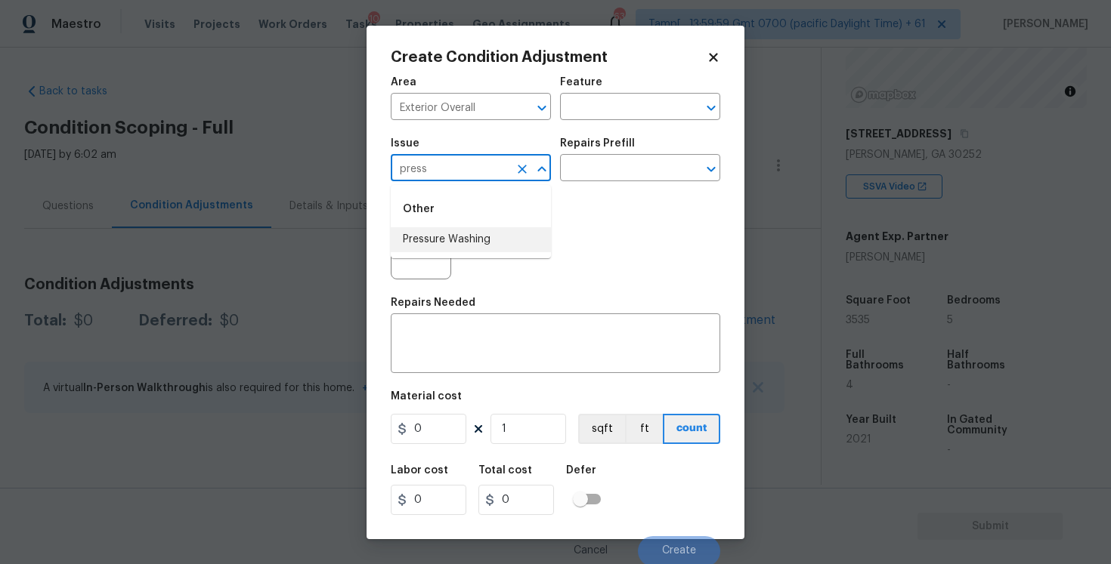
click at [453, 237] on li "Pressure Washing" at bounding box center [471, 239] width 160 height 25
type input "Pressure Washing"
click at [580, 182] on div "Issue Pressure Washing ​ Repairs Prefill ​" at bounding box center [555, 159] width 329 height 61
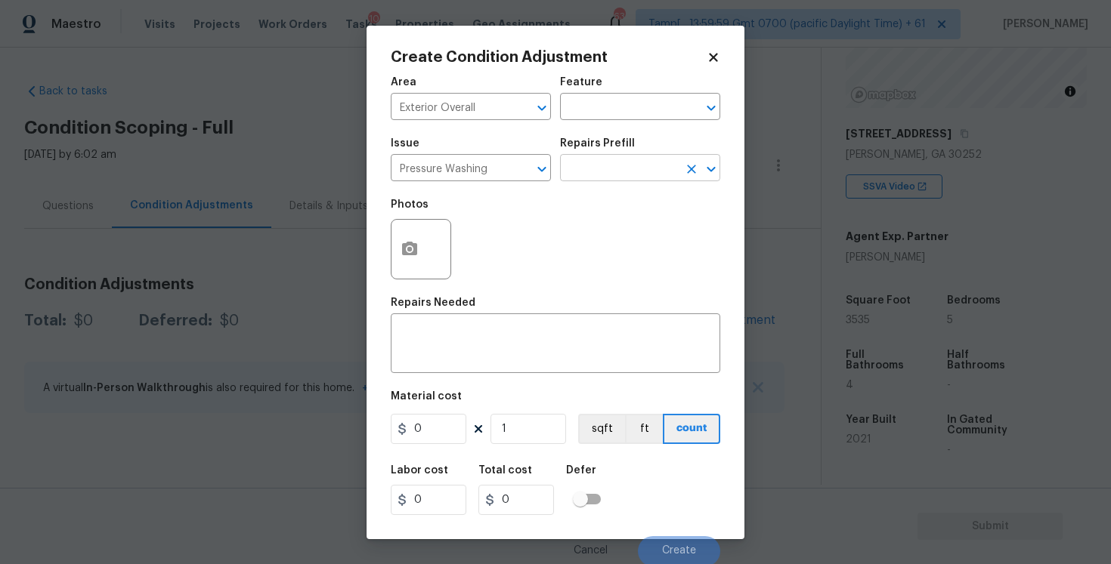
click at [601, 174] on input "text" at bounding box center [619, 169] width 118 height 23
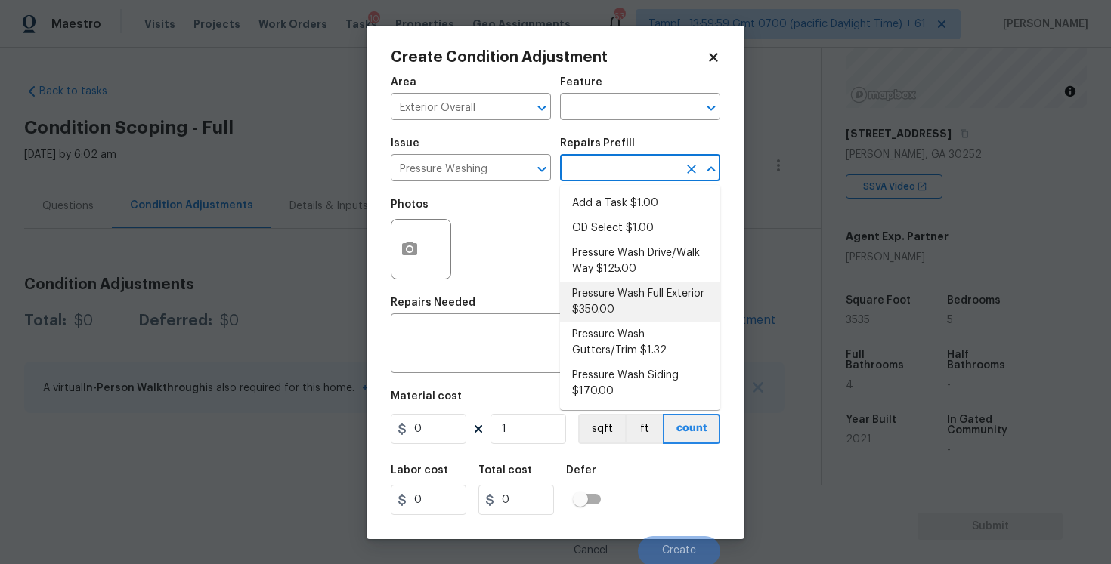
click at [615, 284] on li "Pressure Wash Full Exterior $350.00" at bounding box center [640, 302] width 160 height 41
type input "Siding"
type textarea "Pressure wash the House, Flatwork, Deck and Garage interior."
type input "350"
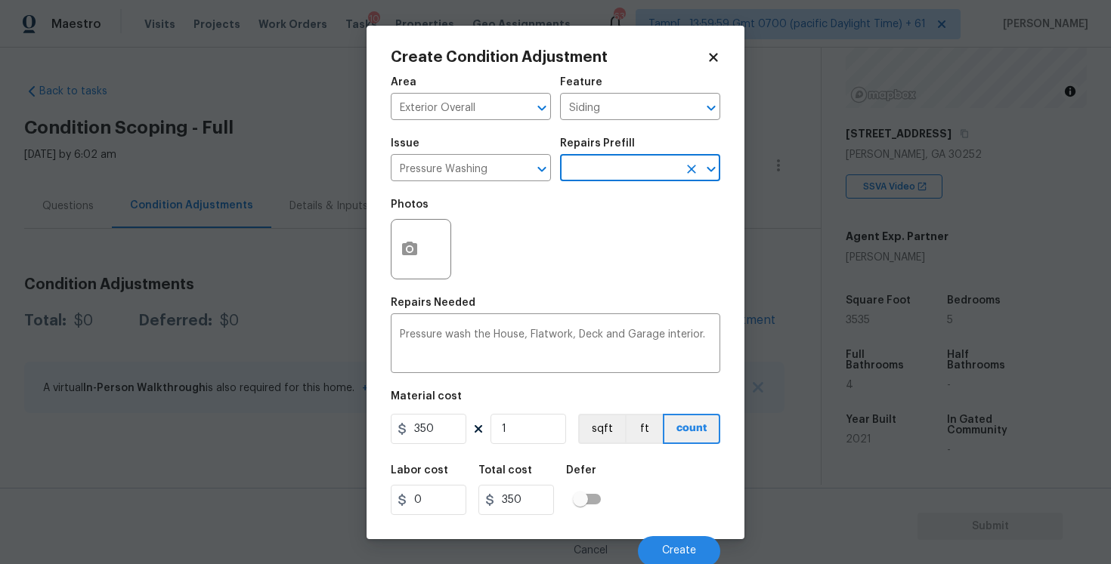
scroll to position [2, 0]
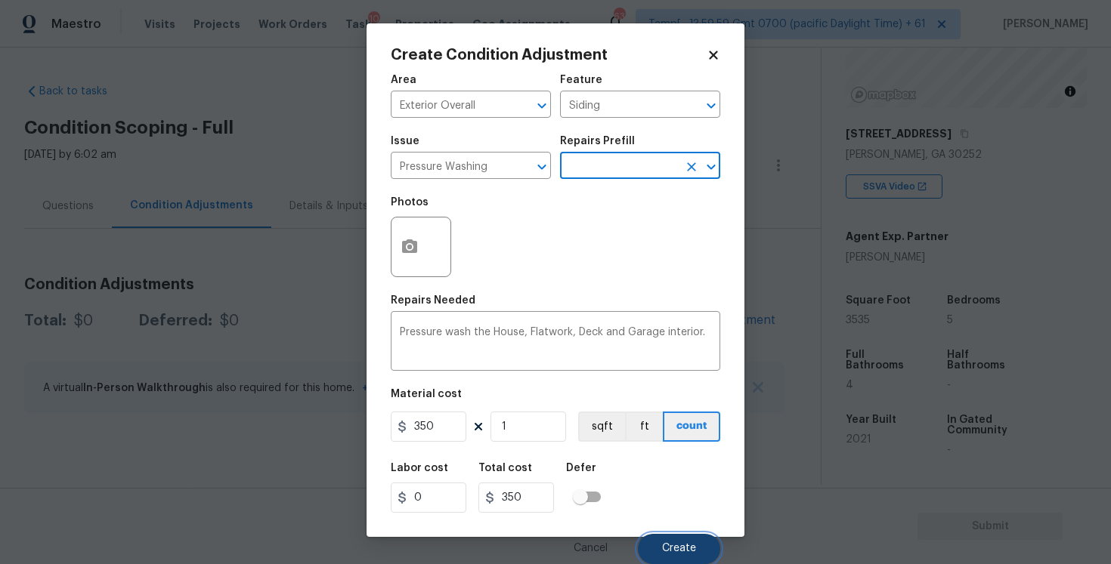
click at [664, 535] on button "Create" at bounding box center [679, 549] width 82 height 30
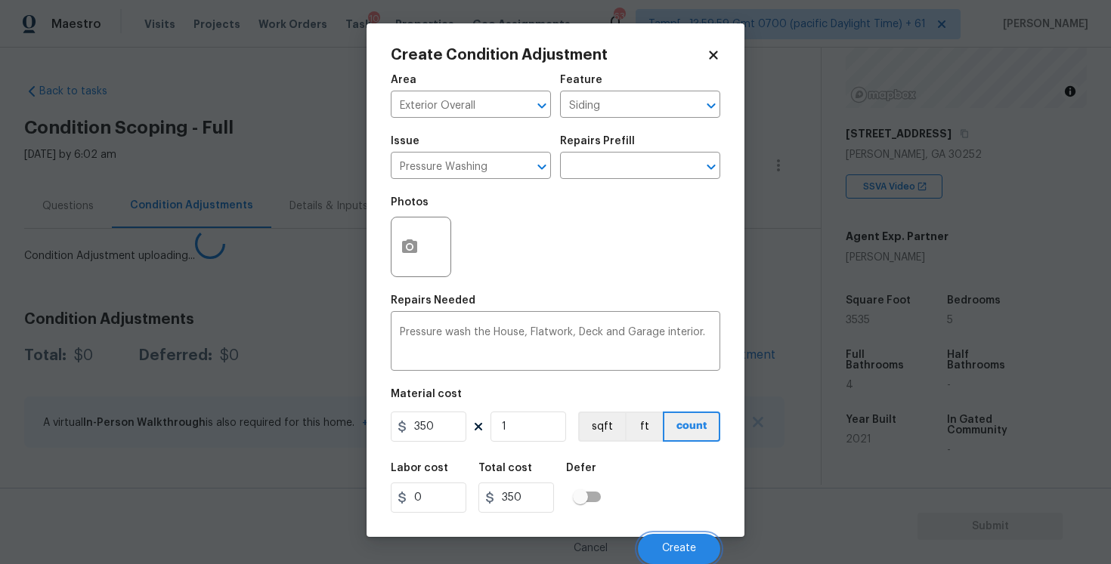
scroll to position [0, 0]
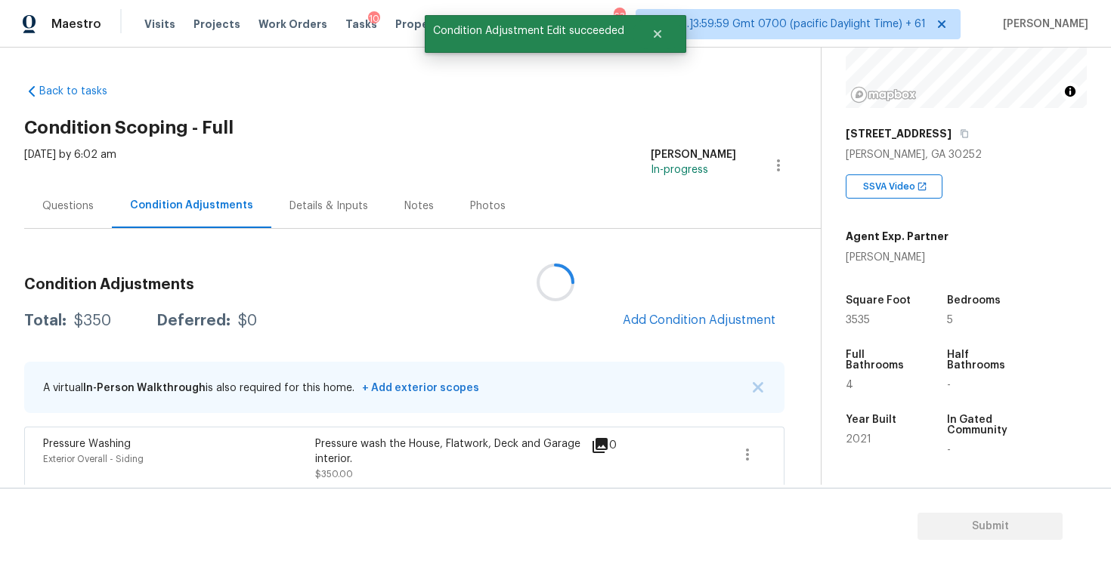
click at [680, 312] on div at bounding box center [555, 282] width 1111 height 564
click at [680, 312] on button "Add Condition Adjustment" at bounding box center [698, 320] width 171 height 32
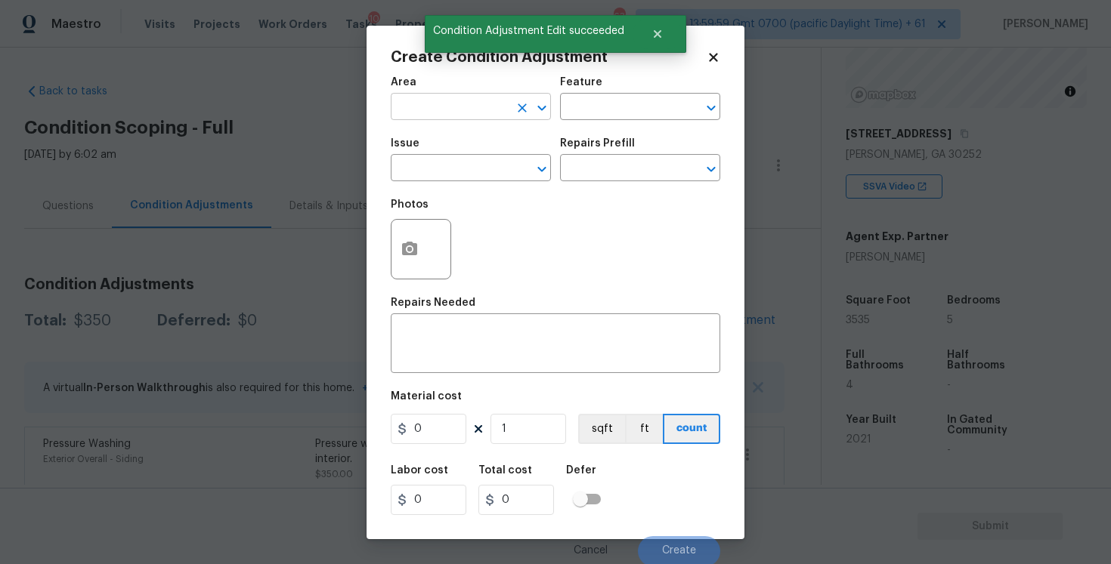
click at [479, 116] on input "text" at bounding box center [450, 108] width 118 height 23
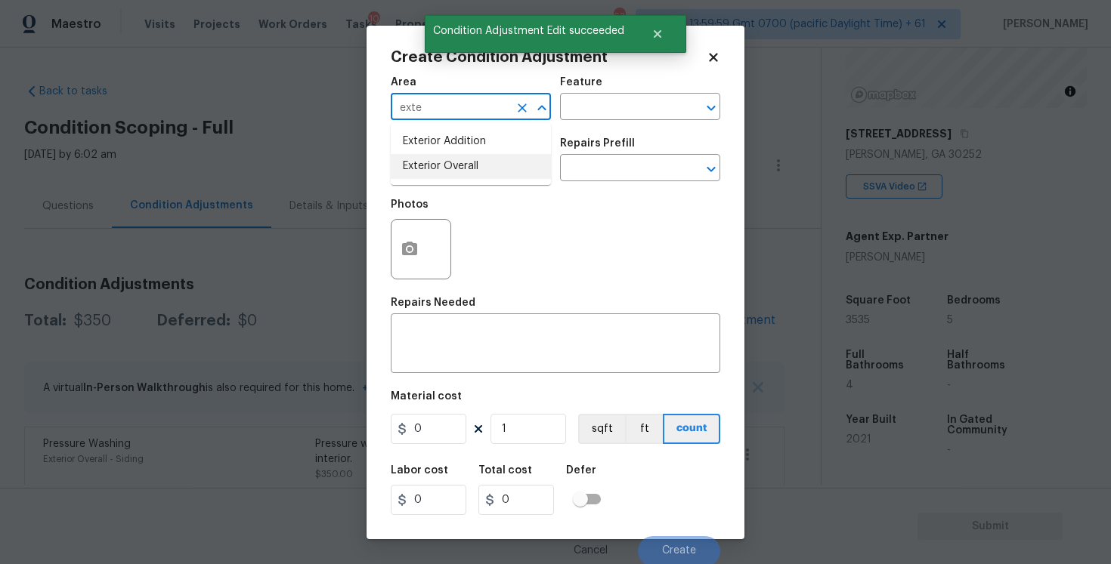
click at [471, 172] on li "Exterior Overall" at bounding box center [471, 166] width 160 height 25
type input "Exterior Overall"
click at [471, 172] on input "text" at bounding box center [450, 169] width 118 height 23
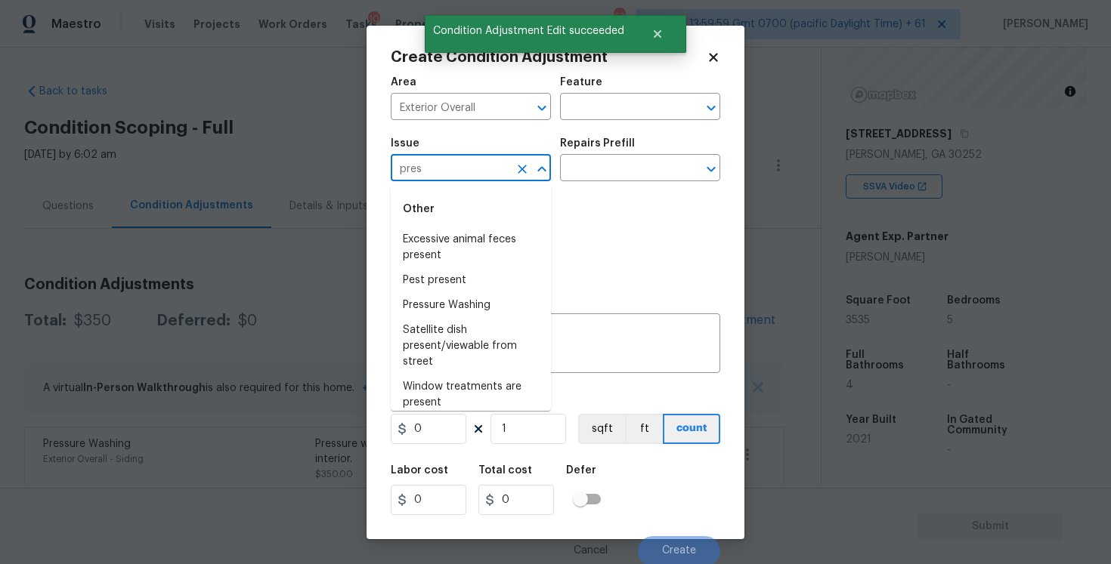
type input "press"
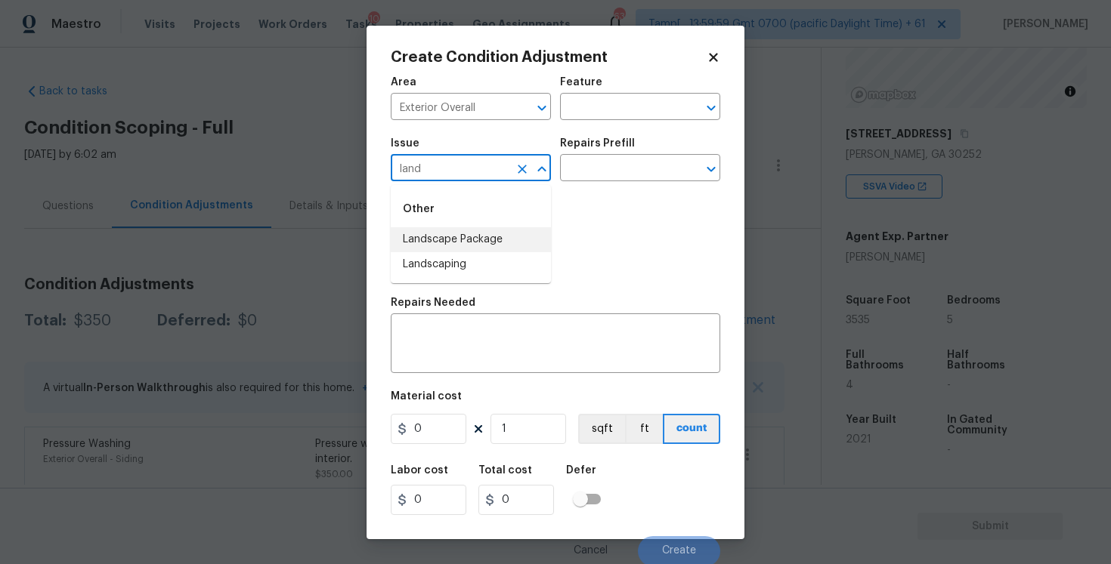
click at [474, 233] on li "Landscape Package" at bounding box center [471, 239] width 160 height 25
type input "Landscape Package"
click at [600, 178] on input "text" at bounding box center [619, 169] width 118 height 23
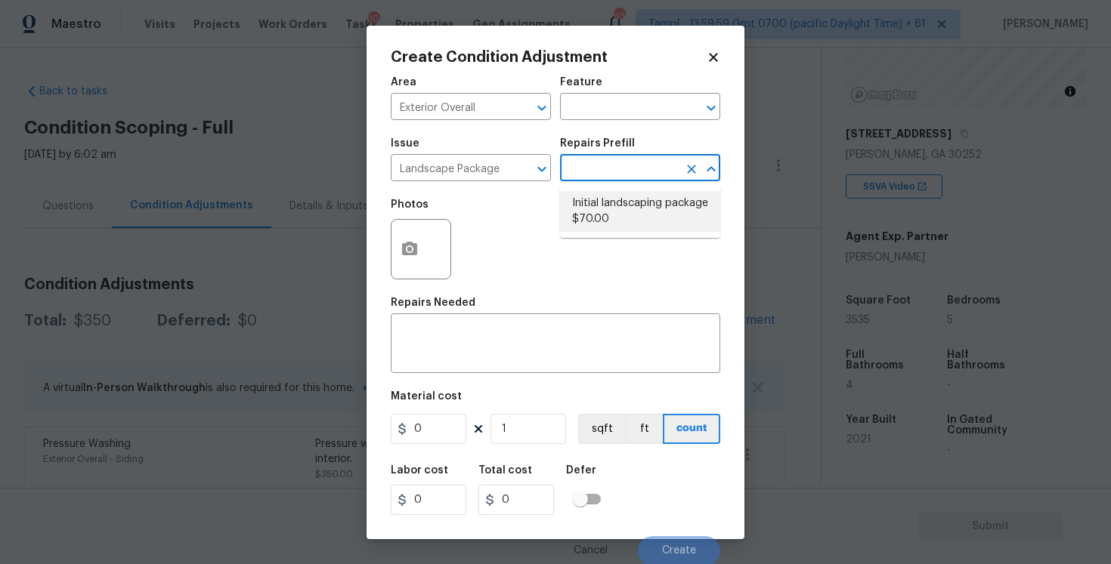
click at [612, 209] on li "Initial landscaping package $70.00" at bounding box center [640, 211] width 160 height 41
type input "Home Readiness Packages"
type textarea "Mowing of grass up to 6" in height. Mow, edge along driveways & sidewalks, trim…"
type input "70"
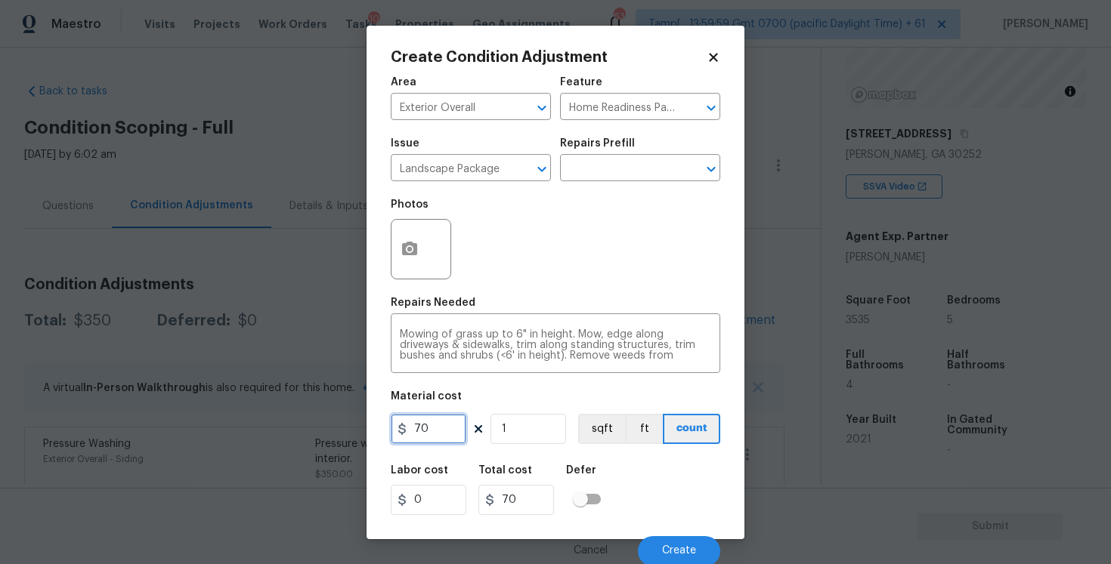
click at [460, 428] on input "70" at bounding box center [429, 429] width 76 height 30
type input "300"
click at [600, 481] on div "Defer" at bounding box center [588, 475] width 44 height 20
type input "300"
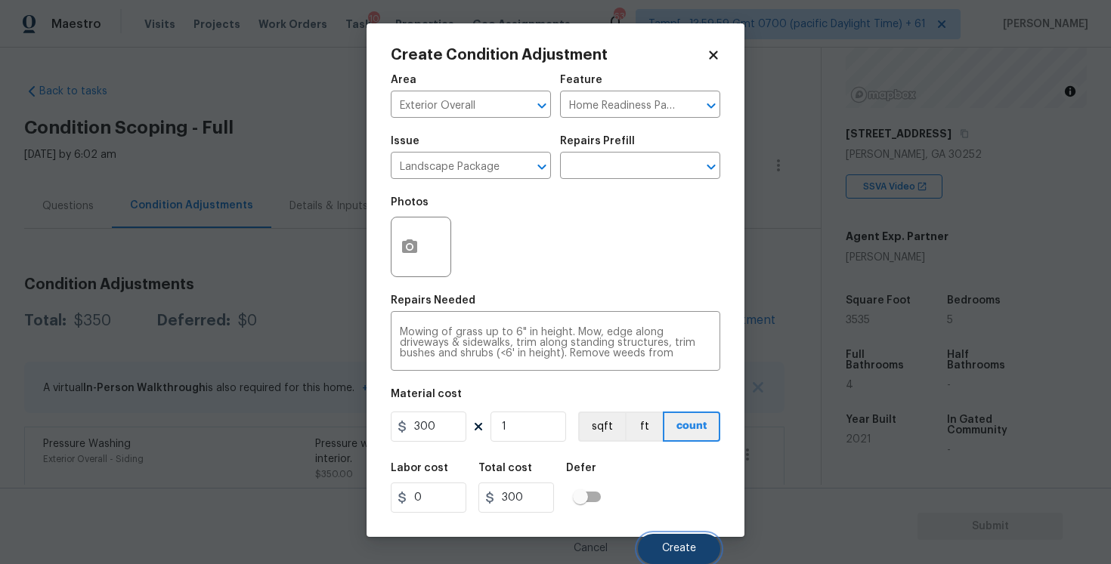
click at [658, 549] on button "Create" at bounding box center [679, 549] width 82 height 30
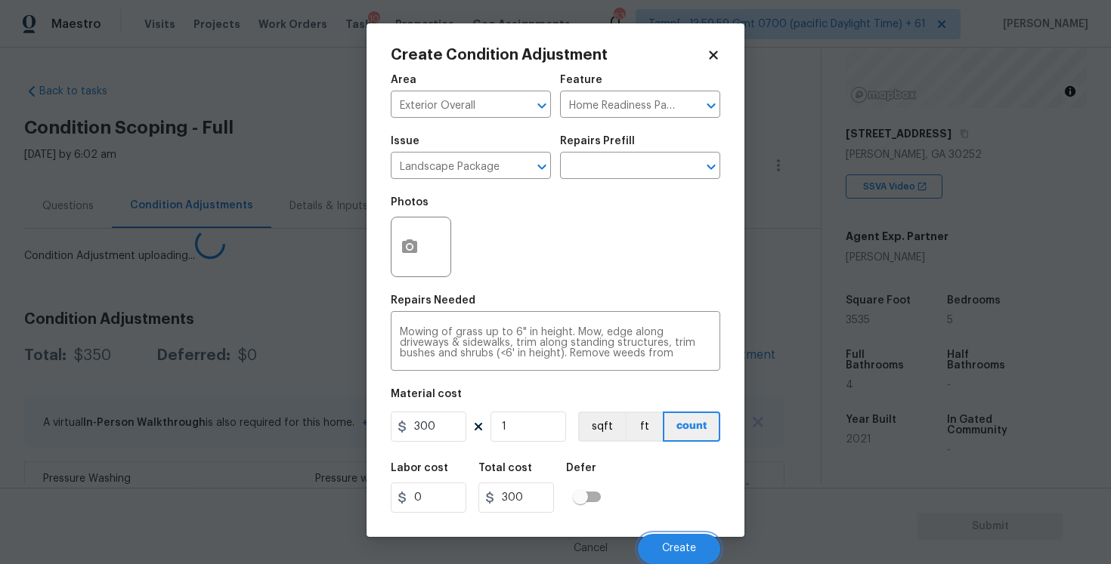
scroll to position [0, 0]
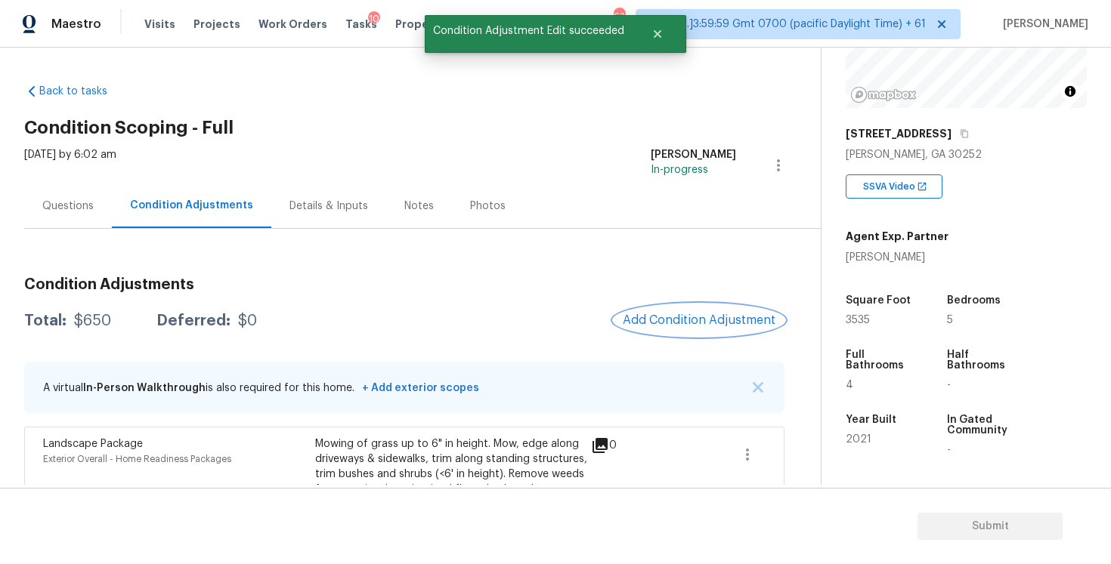
click at [663, 321] on span "Add Condition Adjustment" at bounding box center [699, 321] width 153 height 14
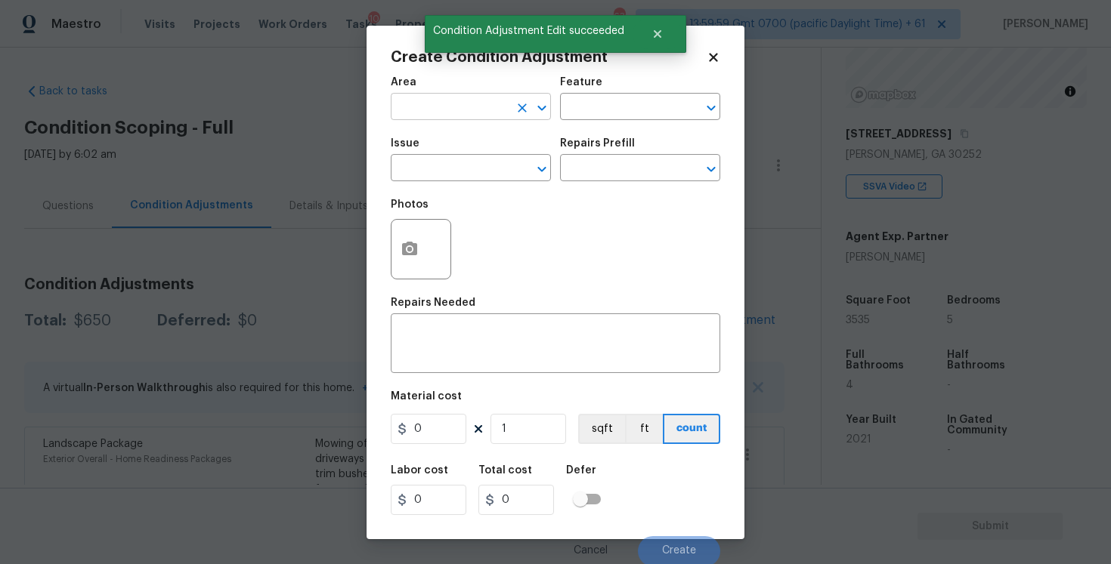
click at [443, 116] on input "text" at bounding box center [450, 108] width 118 height 23
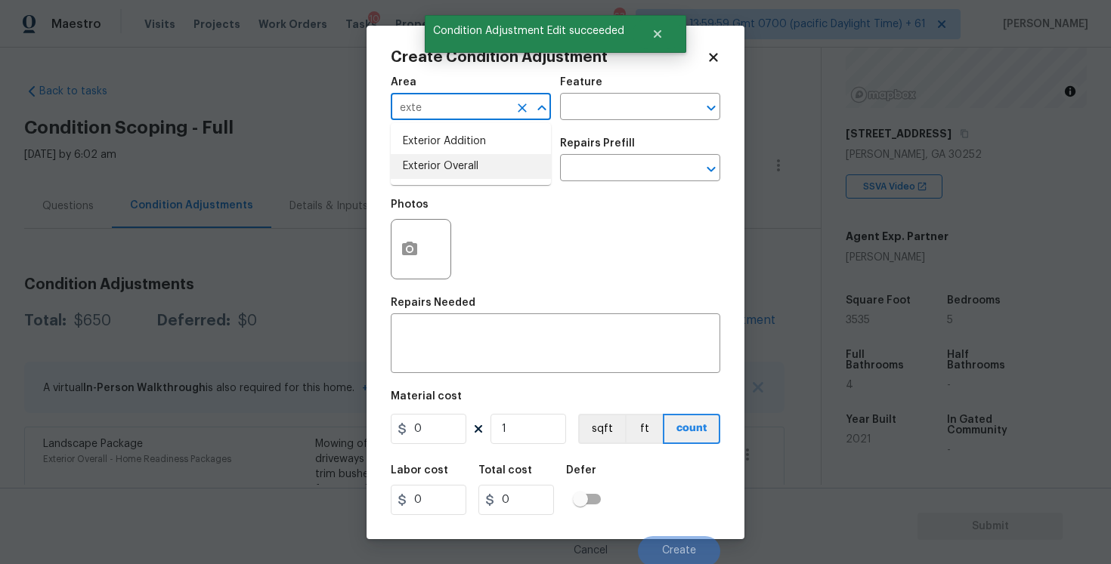
click at [437, 161] on li "Exterior Overall" at bounding box center [471, 166] width 160 height 25
type input "Exterior Overall"
click at [437, 161] on input "text" at bounding box center [450, 169] width 118 height 23
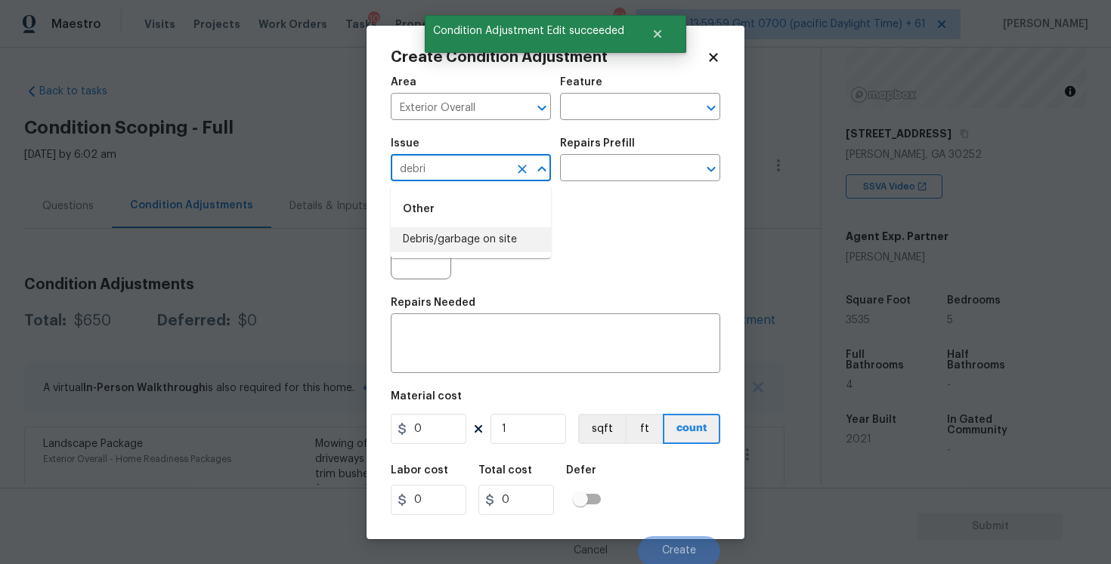
click at [443, 237] on li "Debris/garbage on site" at bounding box center [471, 239] width 160 height 25
type input "Debris/garbage on site"
click at [425, 238] on button "button" at bounding box center [409, 249] width 36 height 59
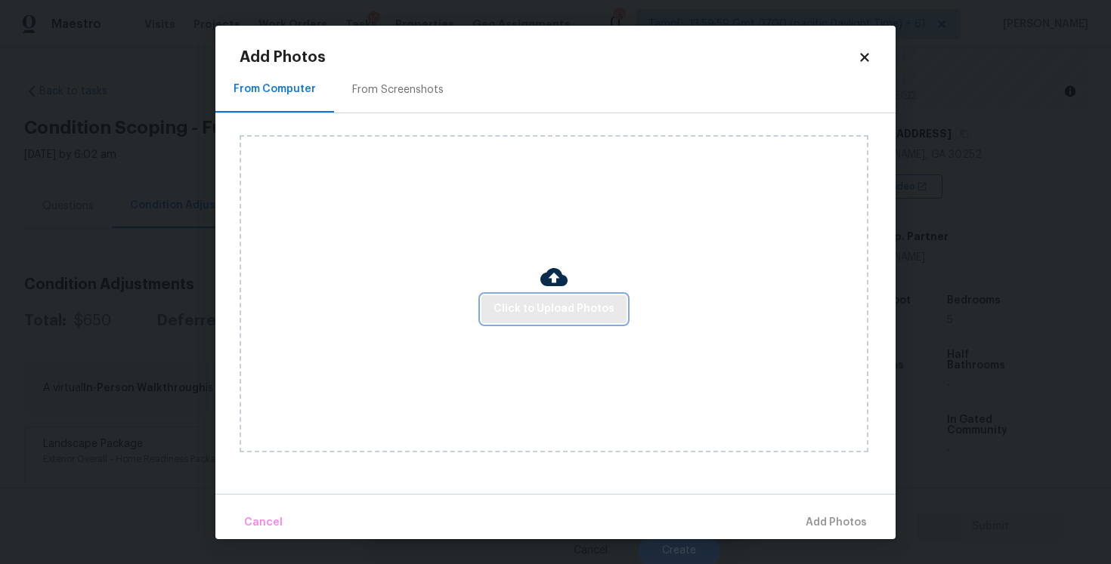
click at [555, 304] on span "Click to Upload Photos" at bounding box center [553, 309] width 121 height 19
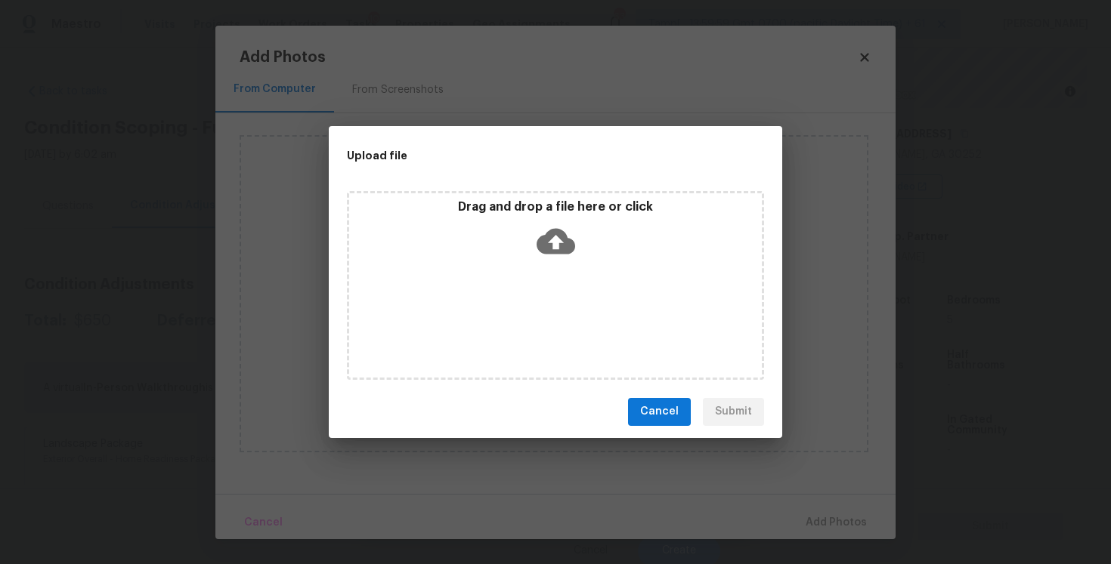
click at [557, 236] on icon at bounding box center [555, 241] width 39 height 39
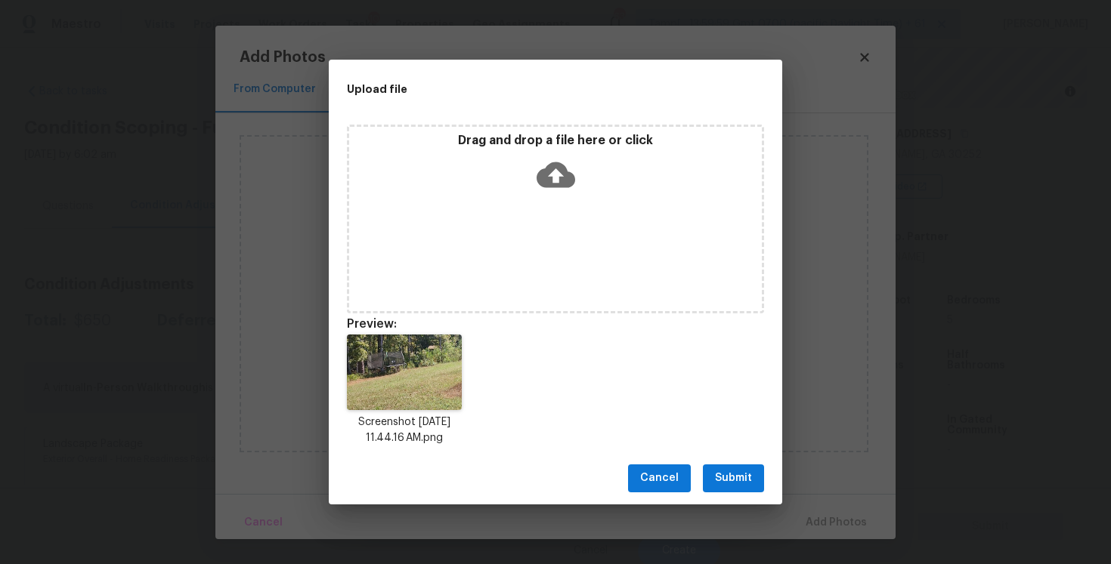
click at [718, 493] on div "Cancel Submit" at bounding box center [555, 479] width 453 height 52
click at [791, 503] on div "Upload file Drag and drop a file here or click Preview: Screenshot [DATE] 11.44…" at bounding box center [555, 282] width 1111 height 564
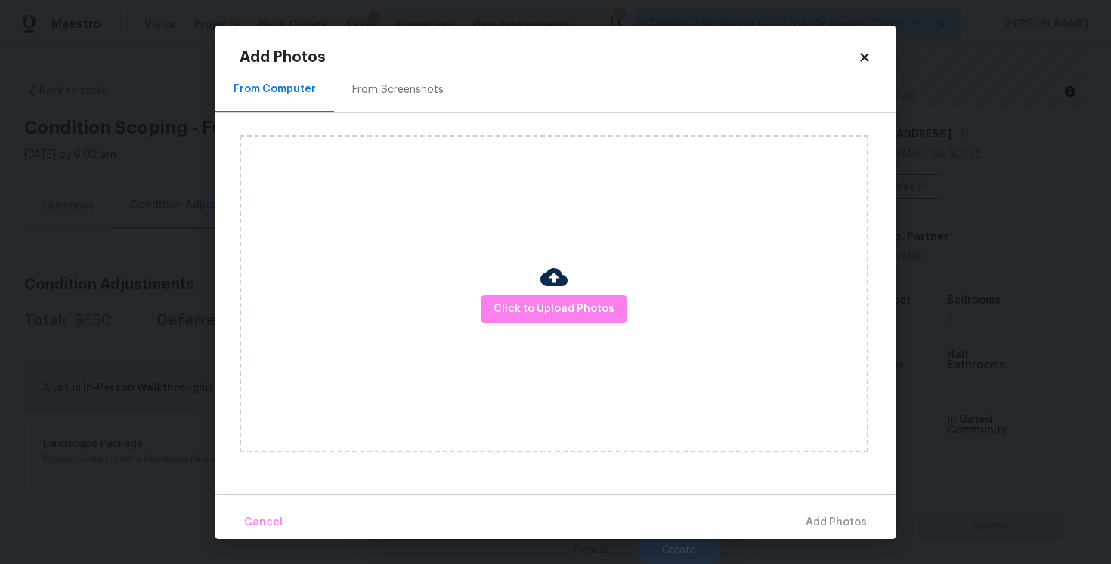
click at [768, 496] on div "Cancel Add Photos" at bounding box center [555, 516] width 680 height 45
click at [568, 304] on span "Click to Upload Photos" at bounding box center [553, 309] width 121 height 19
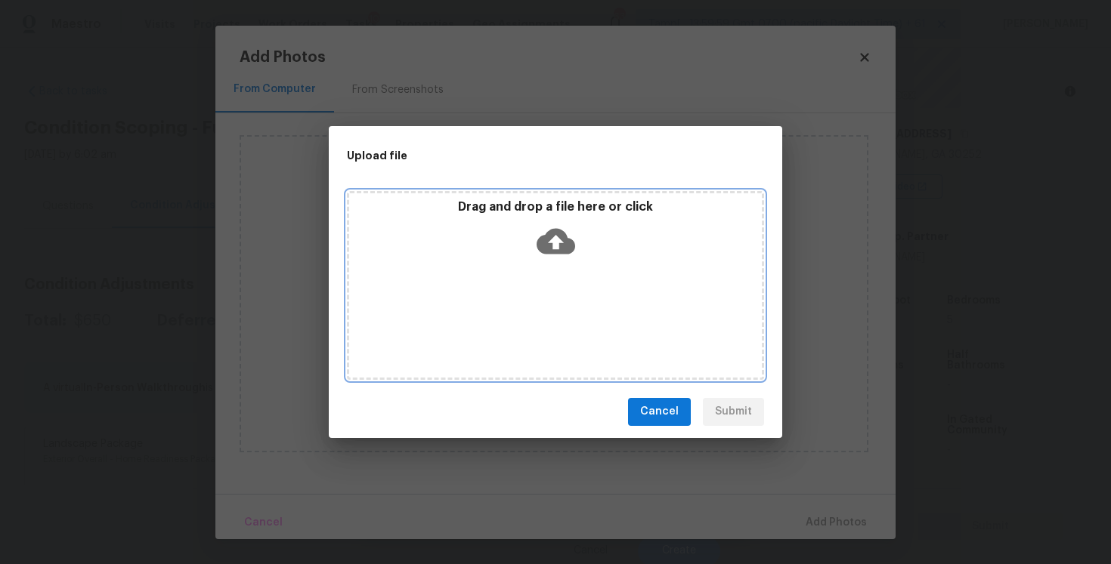
click at [552, 258] on icon at bounding box center [555, 241] width 39 height 39
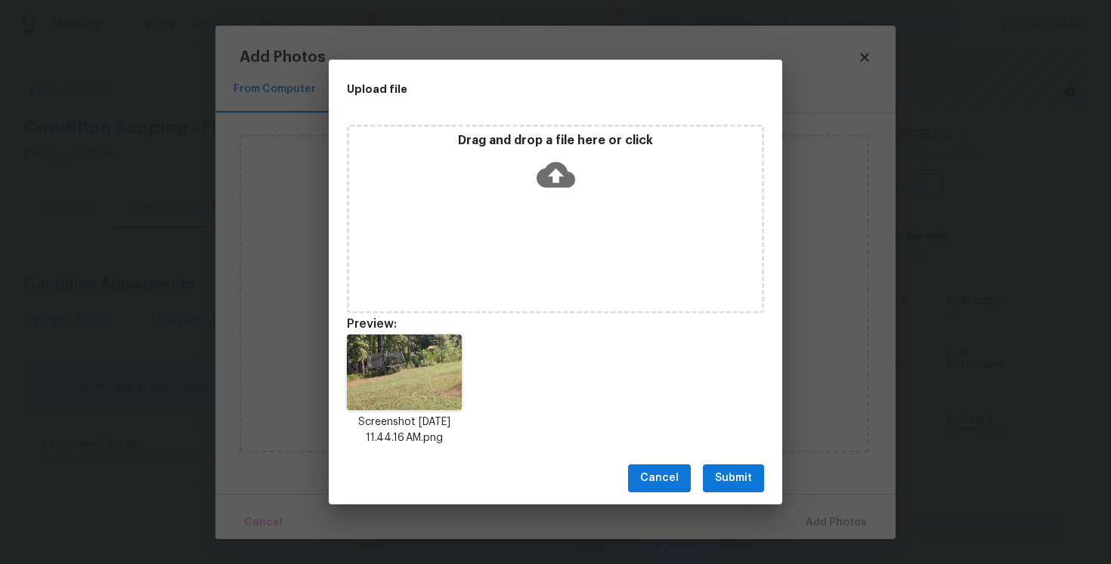
click at [749, 481] on span "Submit" at bounding box center [733, 478] width 37 height 19
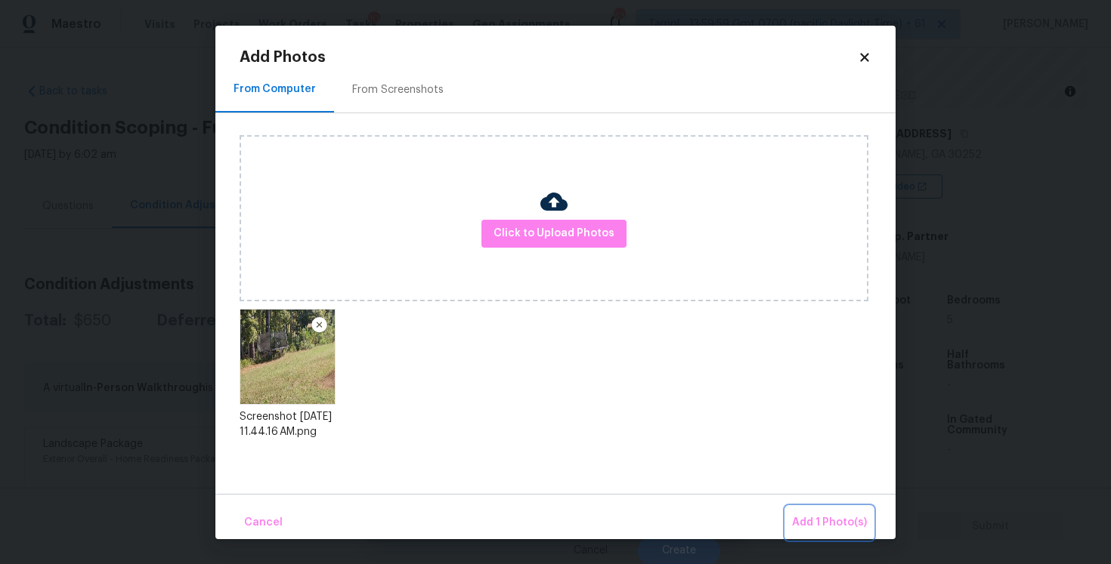
click at [800, 510] on button "Add 1 Photo(s)" at bounding box center [829, 523] width 87 height 32
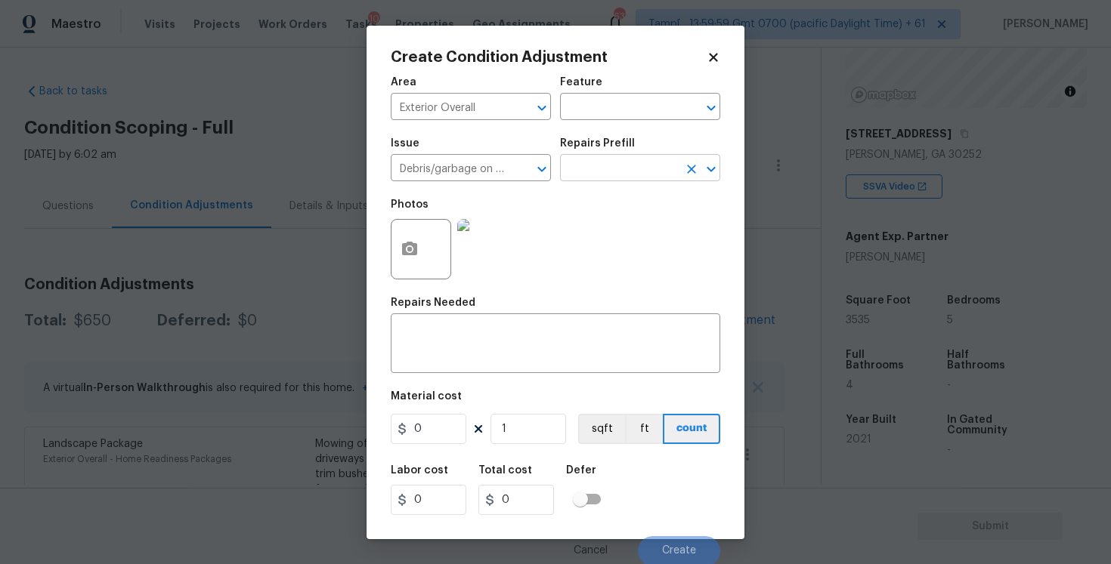
click at [590, 162] on input "text" at bounding box center [619, 169] width 118 height 23
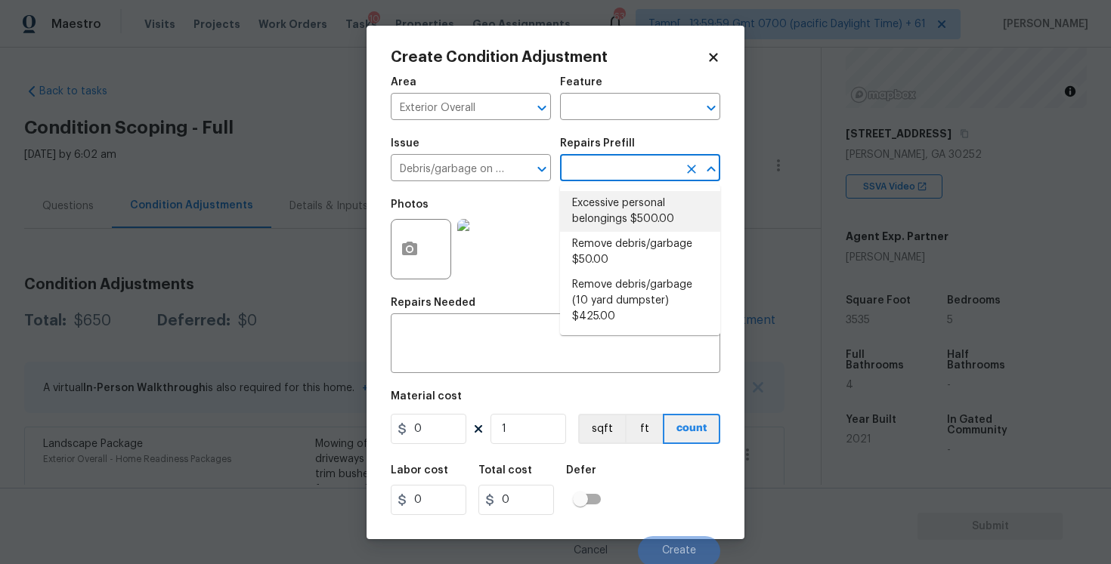
click at [608, 205] on li "Excessive personal belongings $500.00" at bounding box center [640, 211] width 160 height 41
type textarea "Contingency for excessive items to be removed - During assessment, the home con…"
type input "500"
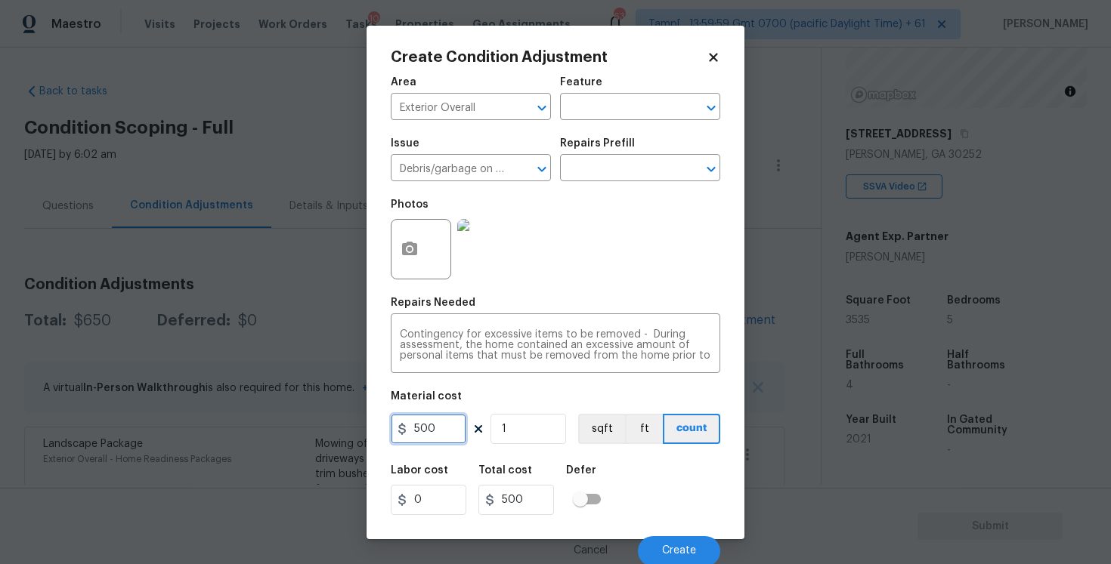
click at [448, 425] on input "500" at bounding box center [429, 429] width 76 height 30
type input "300"
click at [638, 453] on div "Area Exterior Overall ​ Feature ​ Issue Debris/garbage on site ​ Repairs Prefil…" at bounding box center [555, 317] width 329 height 499
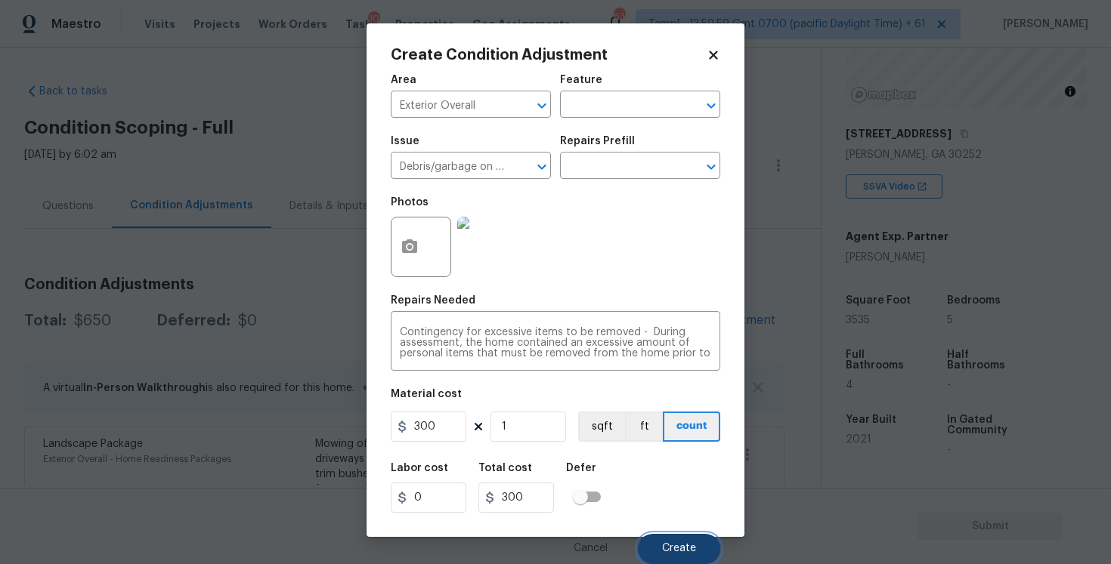
click at [678, 535] on button "Create" at bounding box center [679, 549] width 82 height 30
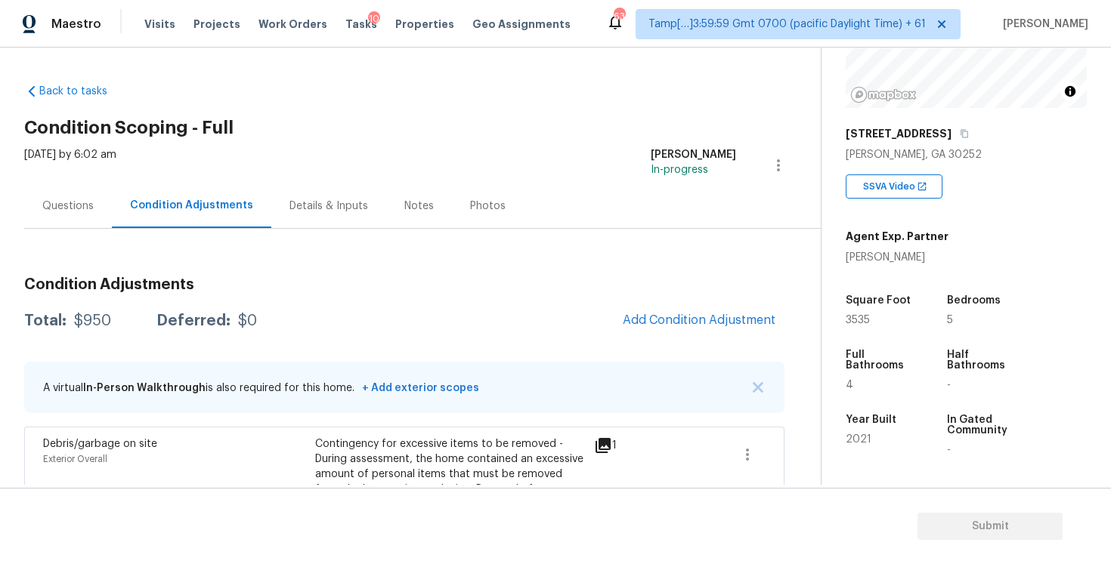
scroll to position [292, 0]
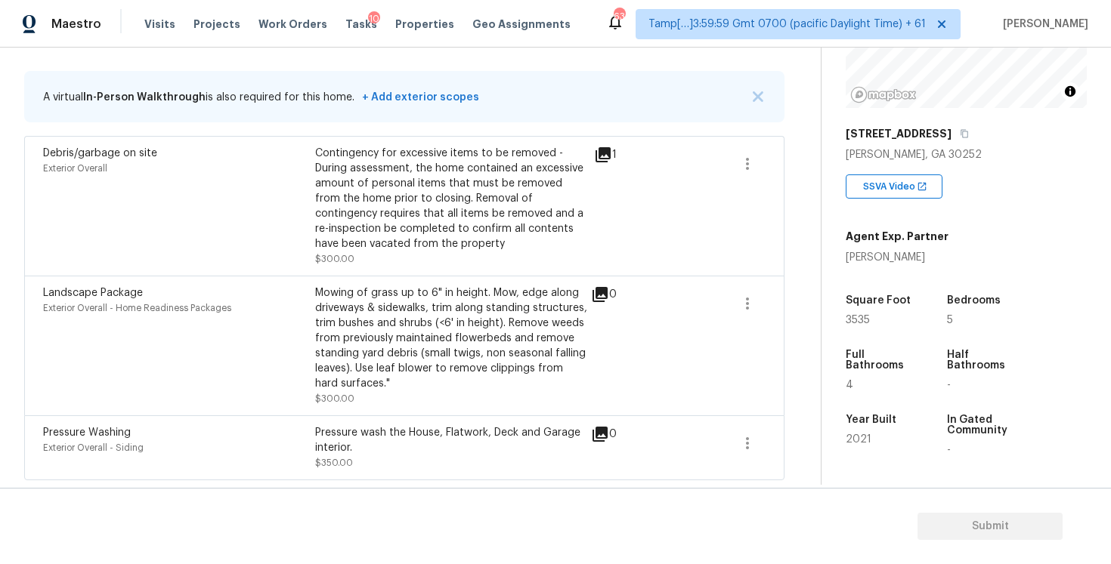
click at [846, 313] on div "Square Foot" at bounding box center [881, 305] width 72 height 20
drag, startPoint x: 843, startPoint y: 321, endPoint x: 895, endPoint y: 320, distance: 51.4
click at [895, 321] on div "Property Details © Mapbox © OpenStreetMap Improve this map [STREET_ADDRESS][PER…" at bounding box center [953, 260] width 265 height 783
copy span "3535"
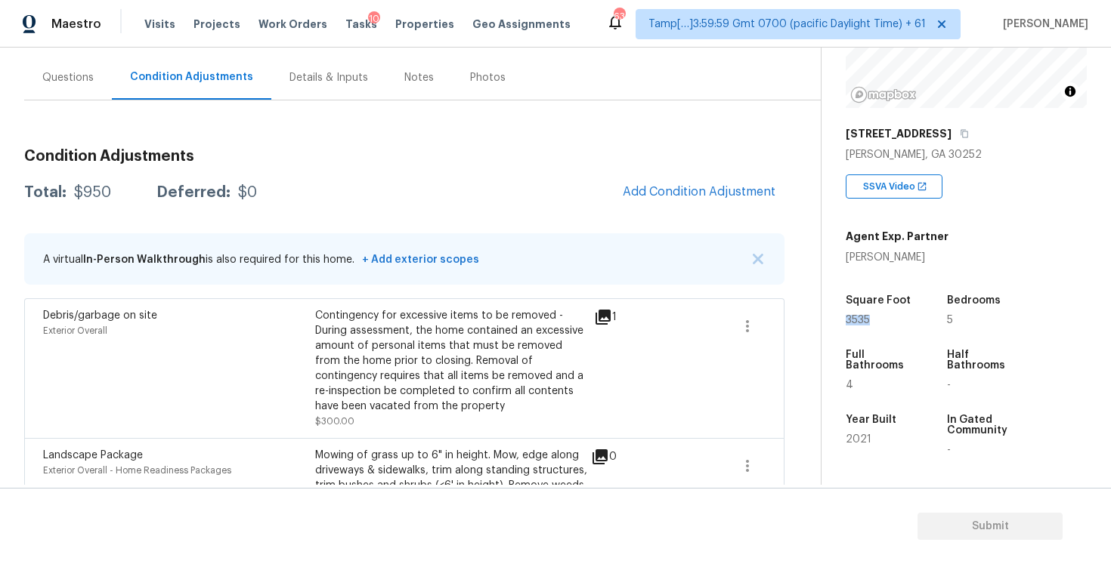
scroll to position [59, 0]
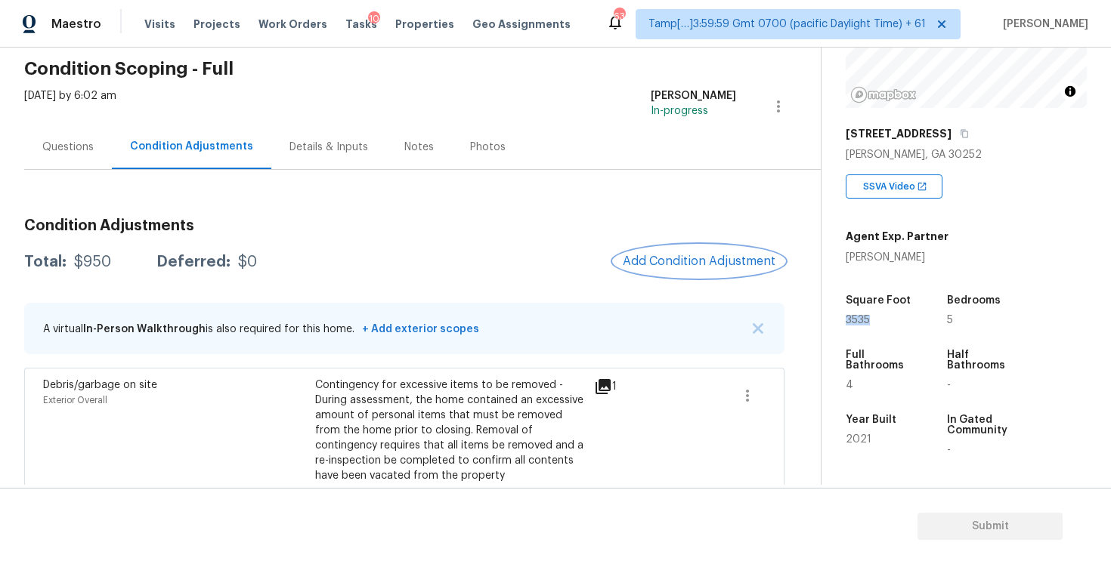
click at [688, 249] on button "Add Condition Adjustment" at bounding box center [698, 262] width 171 height 32
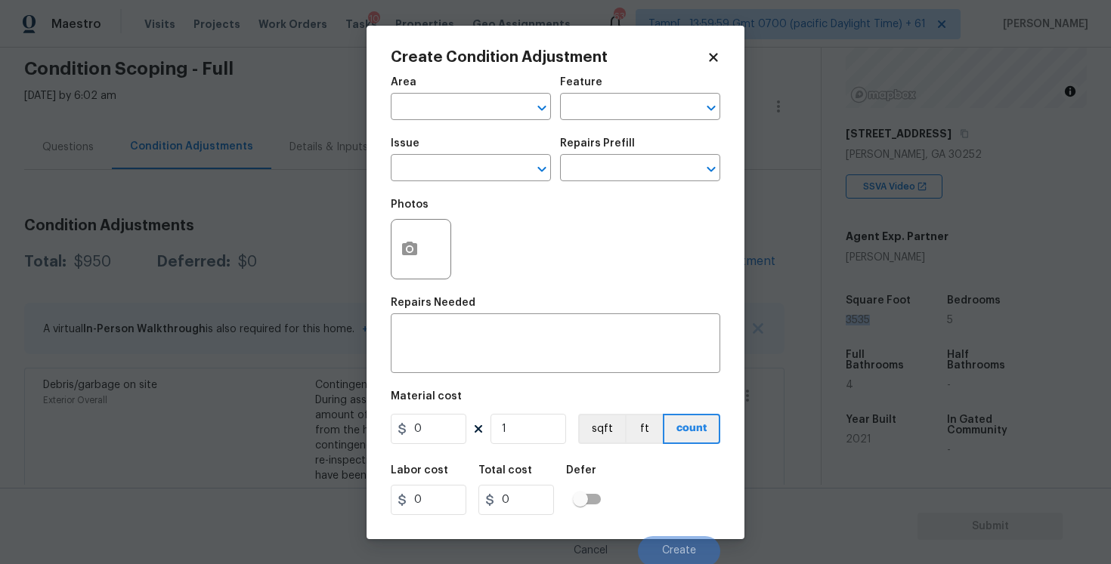
click at [449, 119] on input "text" at bounding box center [450, 108] width 118 height 23
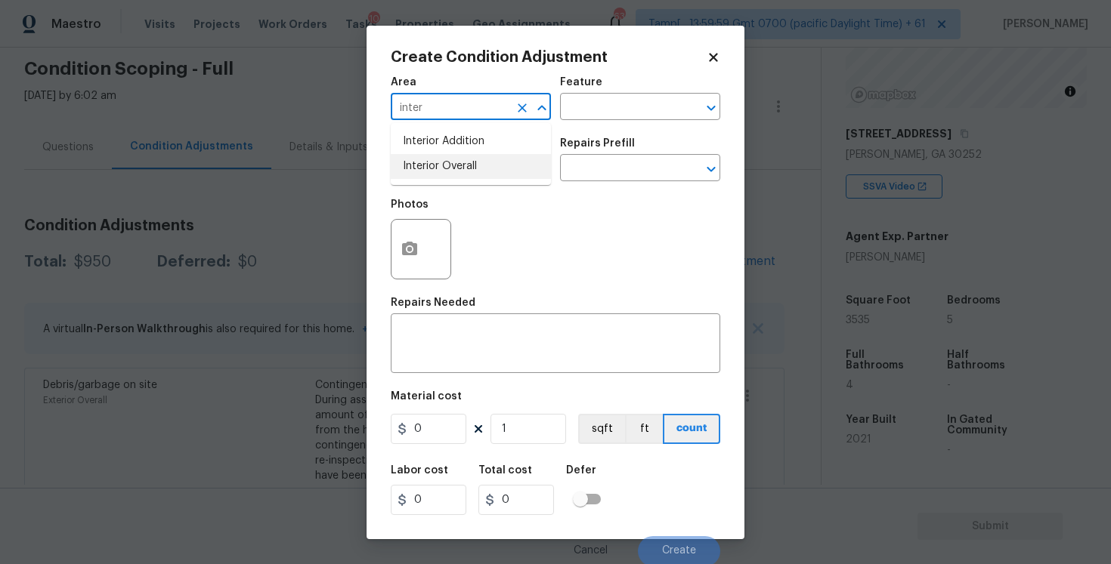
click at [442, 176] on li "Interior Overall" at bounding box center [471, 166] width 160 height 25
type input "Interior Overall"
click at [442, 176] on input "text" at bounding box center [450, 169] width 118 height 23
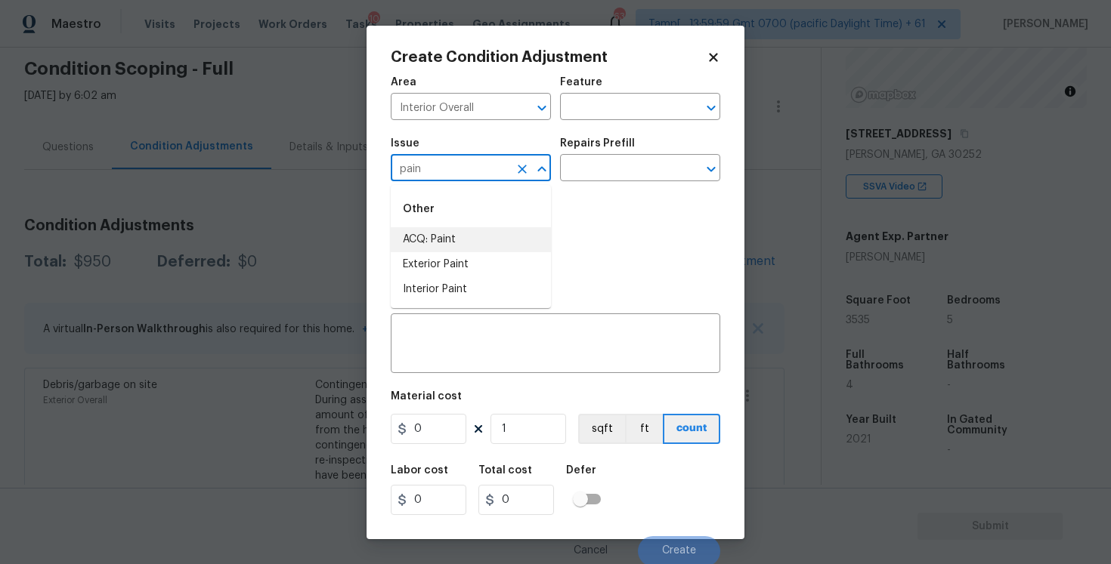
click at [447, 230] on li "ACQ: Paint" at bounding box center [471, 239] width 160 height 25
type input "ACQ: Paint"
click at [560, 175] on input "text" at bounding box center [619, 169] width 118 height 23
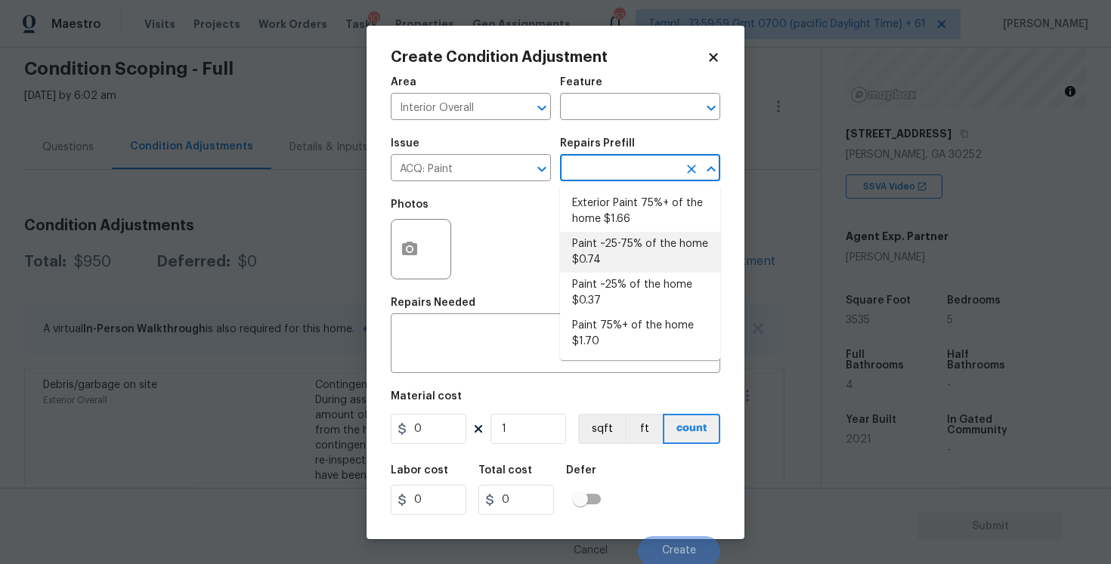
click at [614, 252] on li "Paint ~25-75% of the home $0.74" at bounding box center [640, 252] width 160 height 41
type input "Acquisition"
type textarea "Acquisition Scope: ~25 - 75% of the home needs interior paint"
type input "0.74"
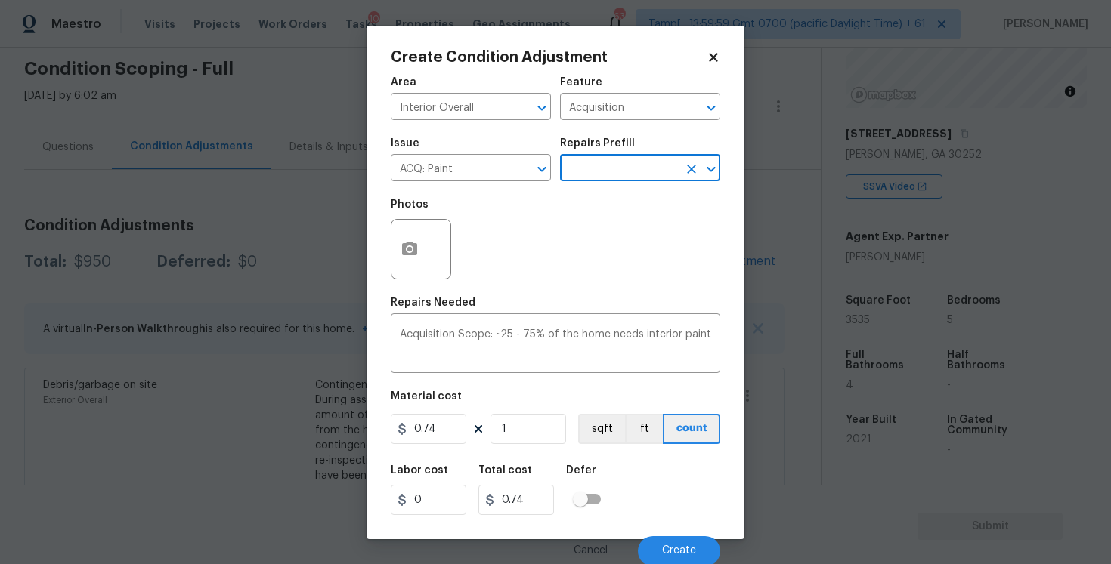
click at [442, 235] on div at bounding box center [421, 249] width 60 height 60
click at [429, 239] on div at bounding box center [421, 249] width 60 height 60
click at [422, 239] on button "button" at bounding box center [409, 249] width 36 height 59
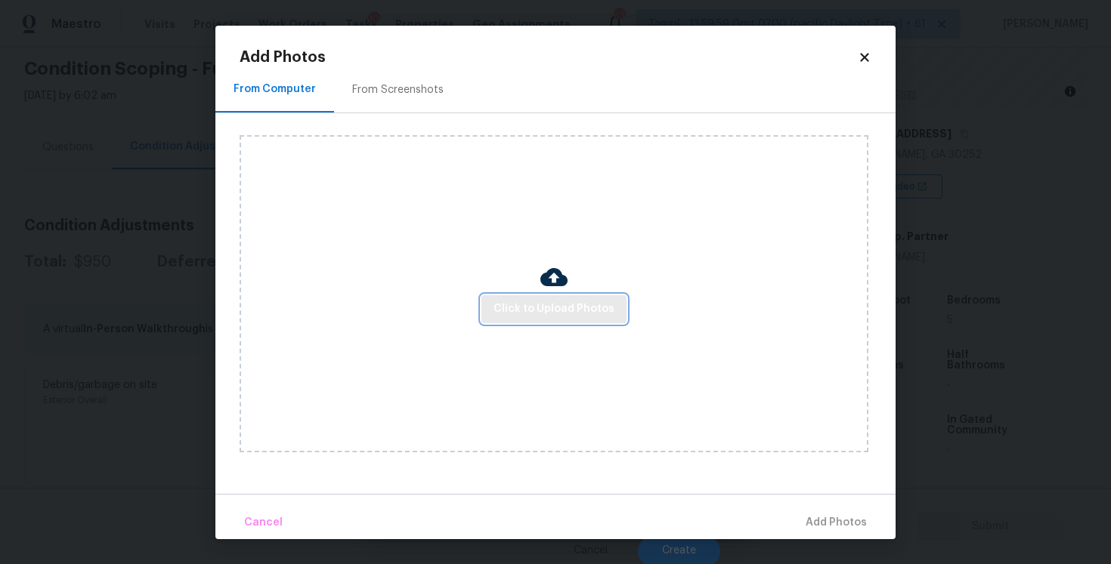
click at [578, 304] on span "Click to Upload Photos" at bounding box center [553, 309] width 121 height 19
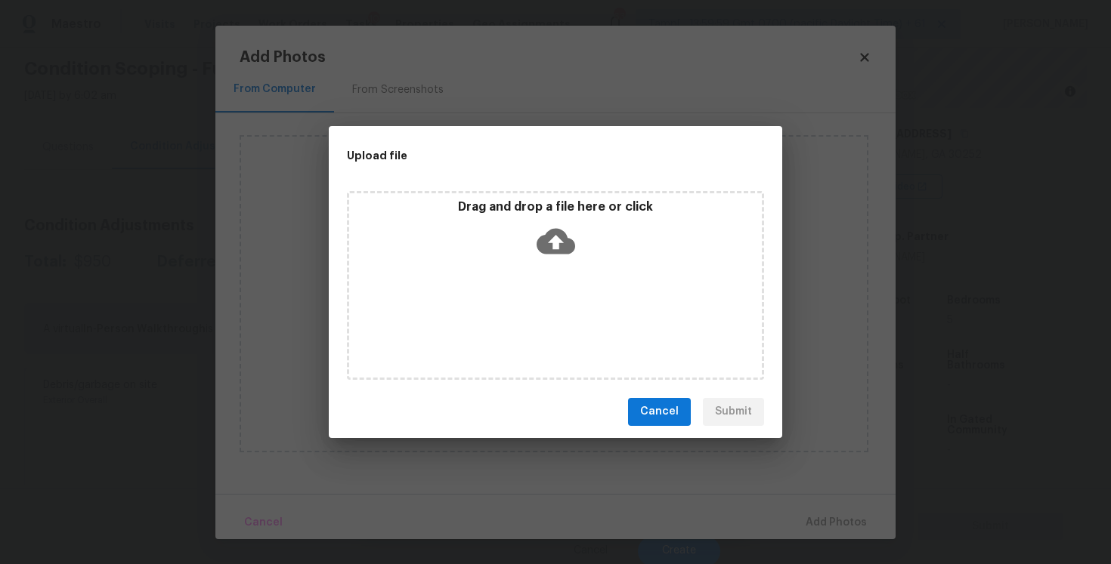
click at [561, 236] on icon at bounding box center [555, 241] width 39 height 26
click at [563, 249] on icon at bounding box center [555, 241] width 39 height 26
click at [669, 413] on span "Cancel" at bounding box center [659, 412] width 39 height 19
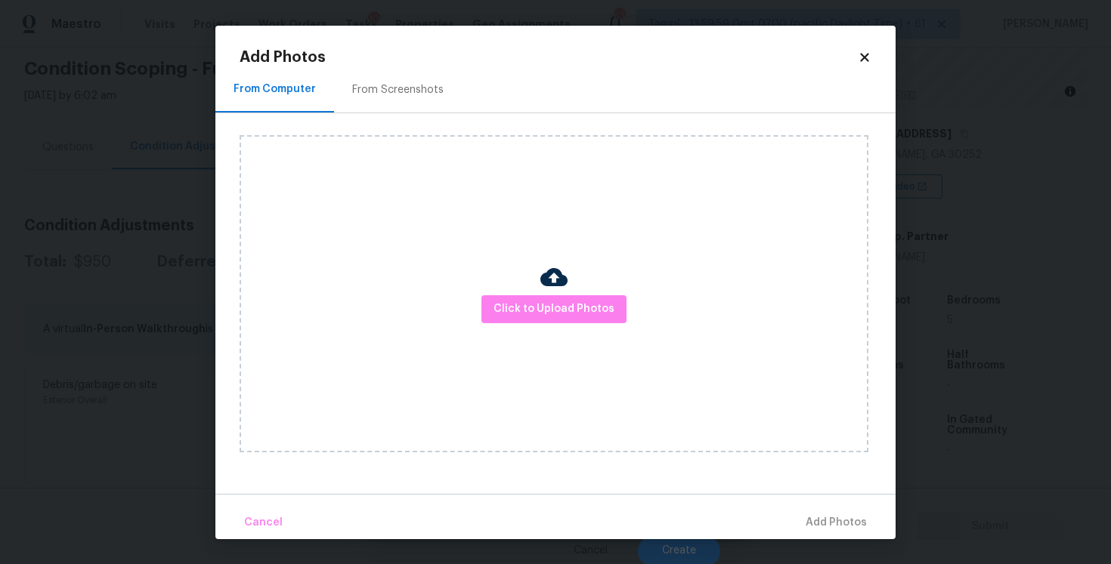
click at [862, 44] on div "Add Photos From Computer From Screenshots Click to Upload Photos Cancel Add Pho…" at bounding box center [555, 283] width 680 height 514
click at [866, 57] on icon at bounding box center [864, 57] width 8 height 8
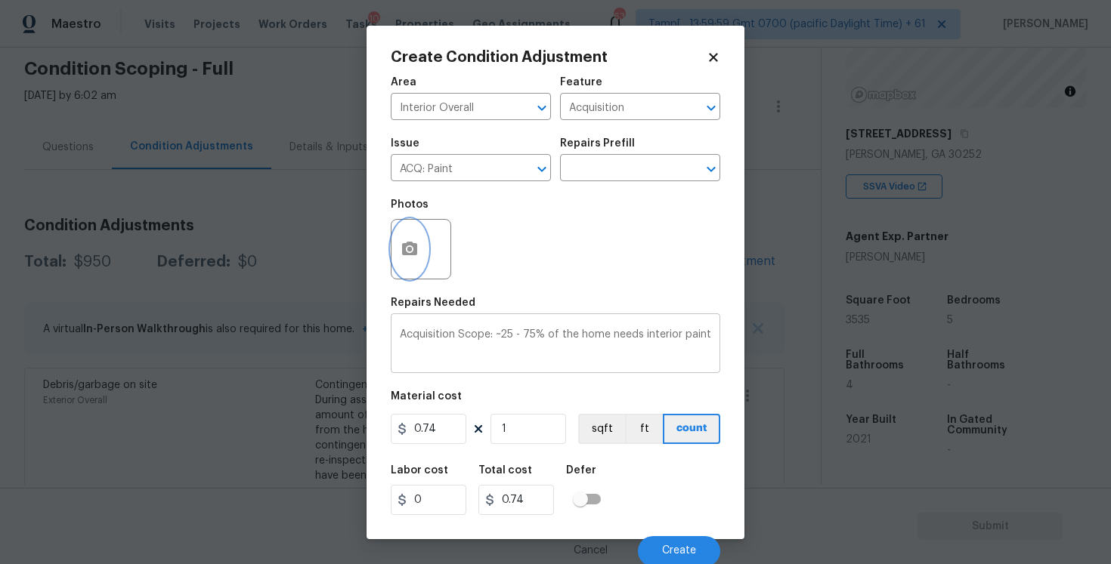
scroll to position [2, 0]
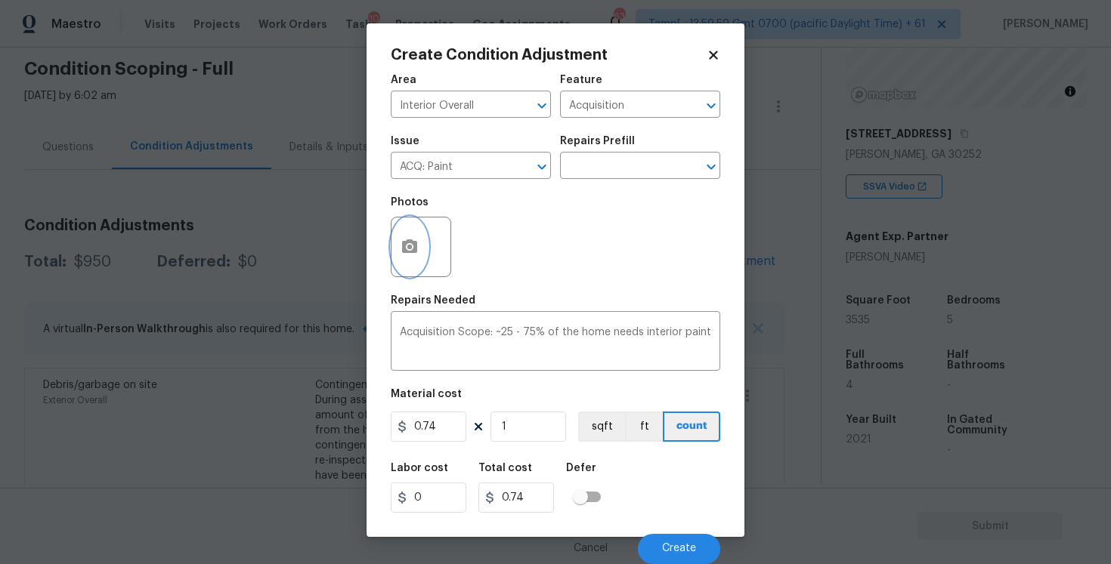
click at [419, 248] on button "button" at bounding box center [409, 247] width 36 height 59
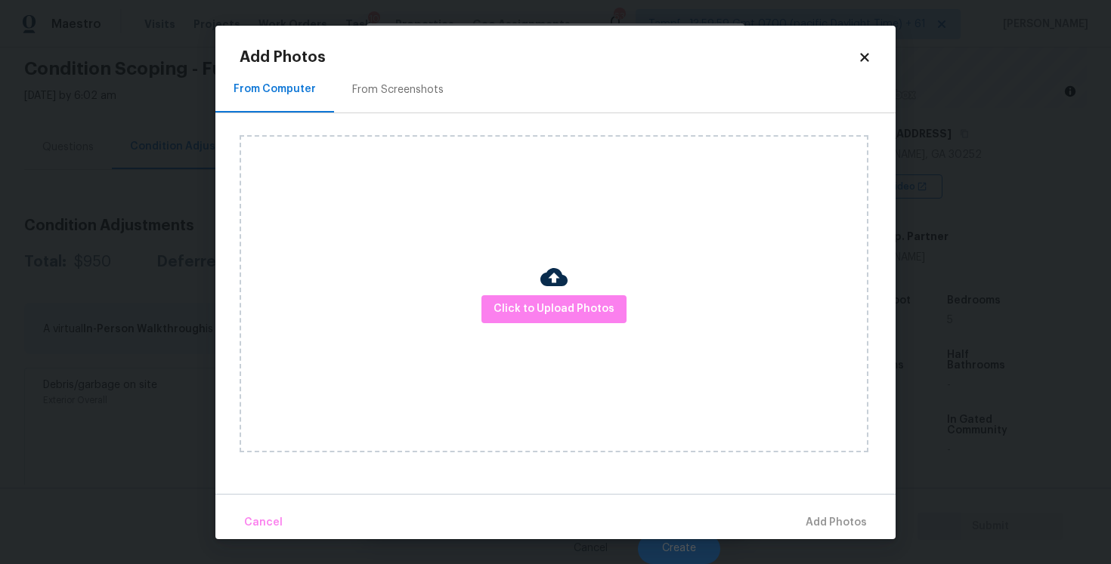
click at [412, 100] on div "From Screenshots" at bounding box center [398, 90] width 128 height 45
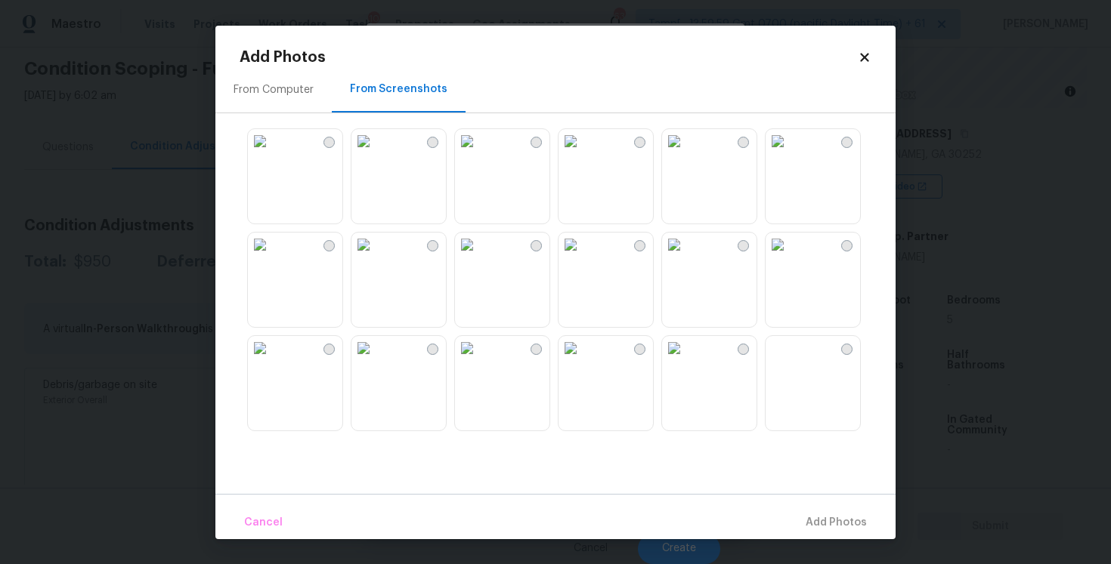
click at [790, 153] on img at bounding box center [777, 141] width 24 height 24
click at [272, 257] on img at bounding box center [260, 245] width 24 height 24
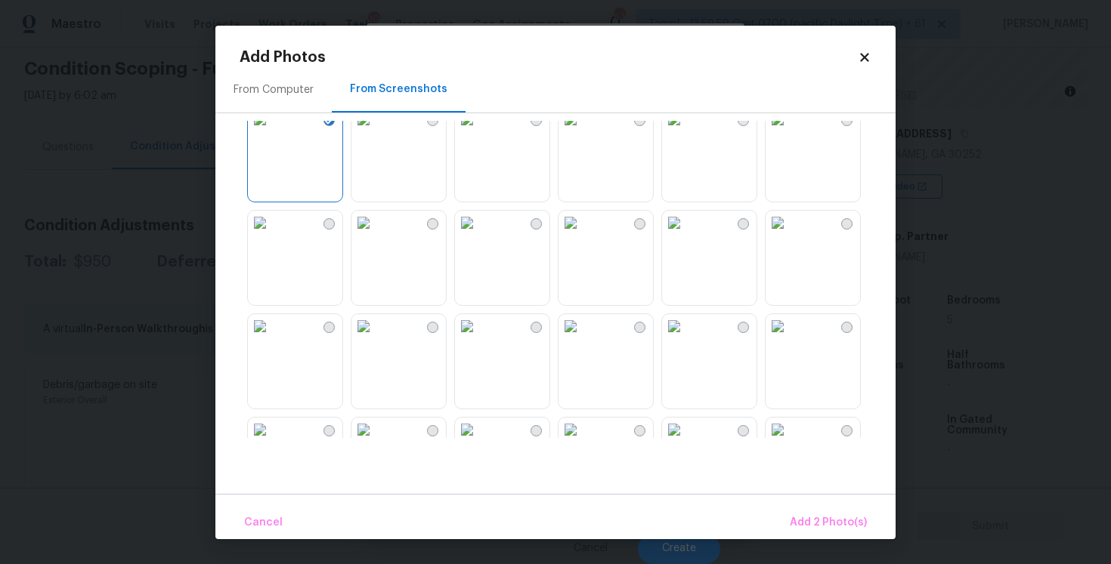
scroll to position [133, 0]
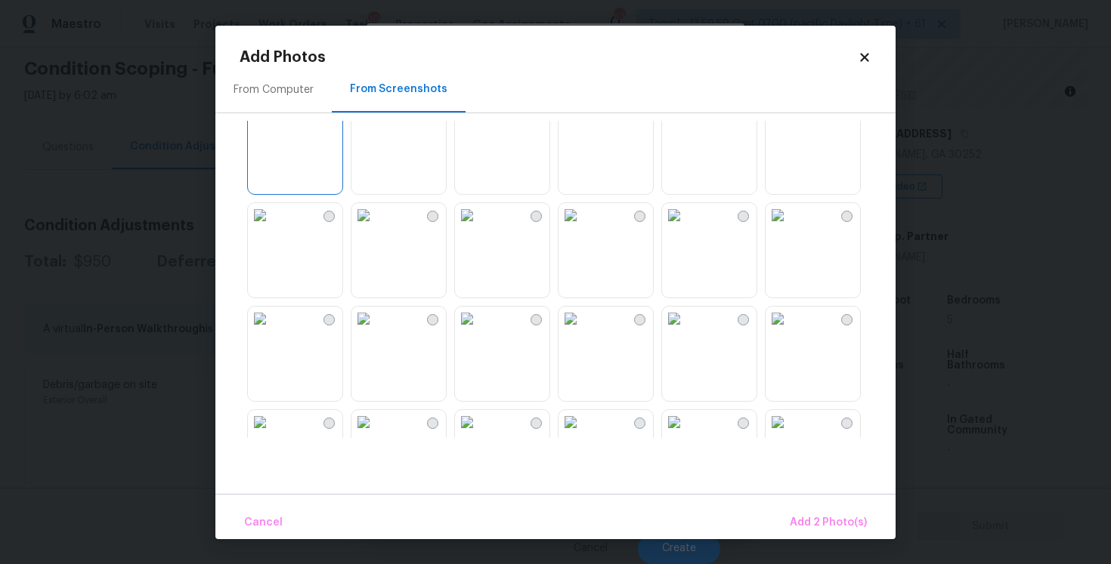
click at [375, 227] on img at bounding box center [363, 215] width 24 height 24
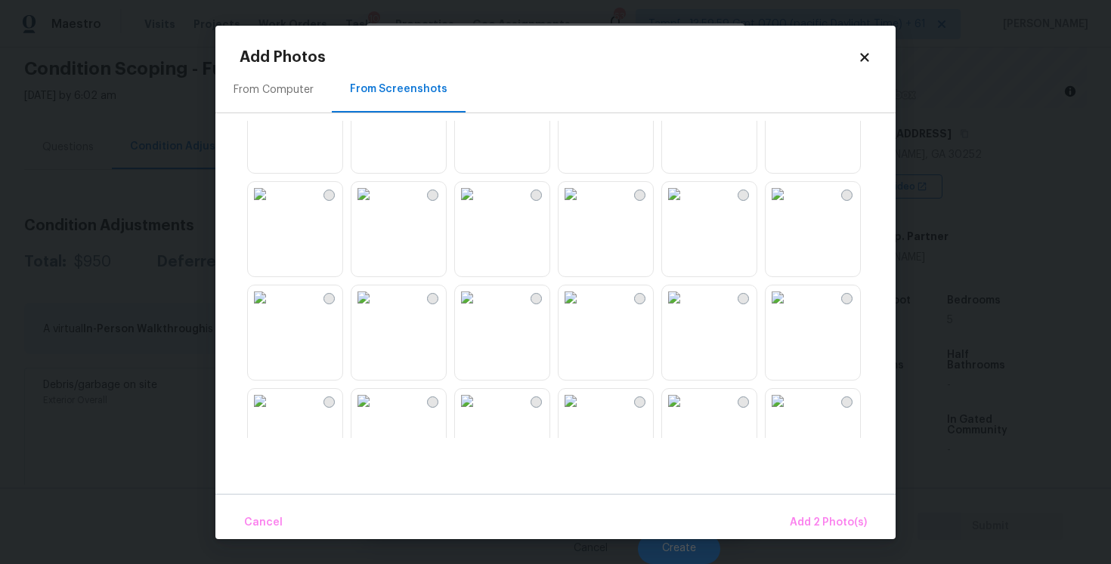
click at [686, 206] on img at bounding box center [674, 194] width 24 height 24
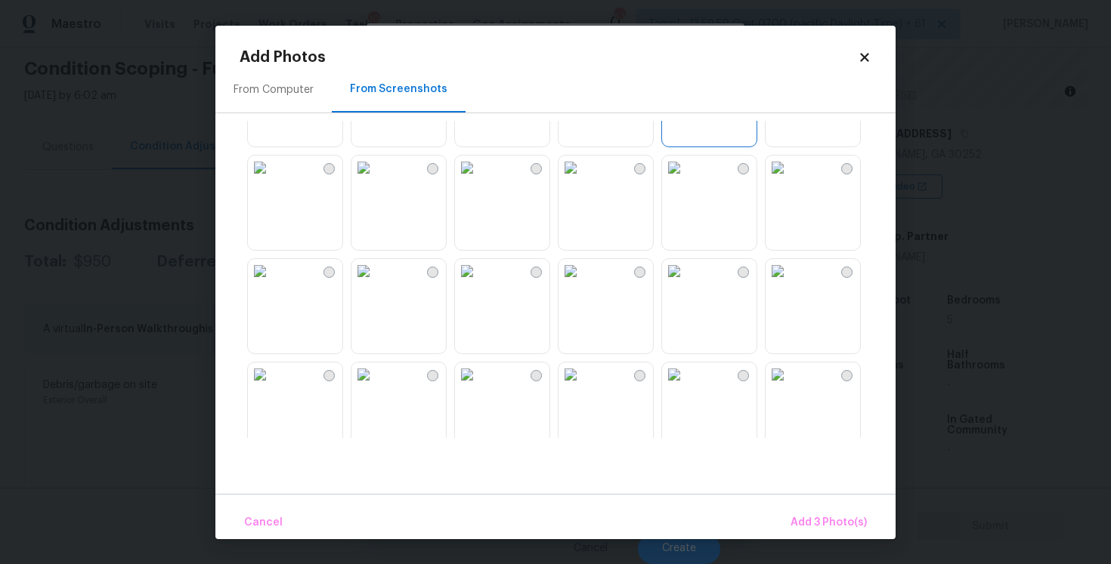
scroll to position [400, 0]
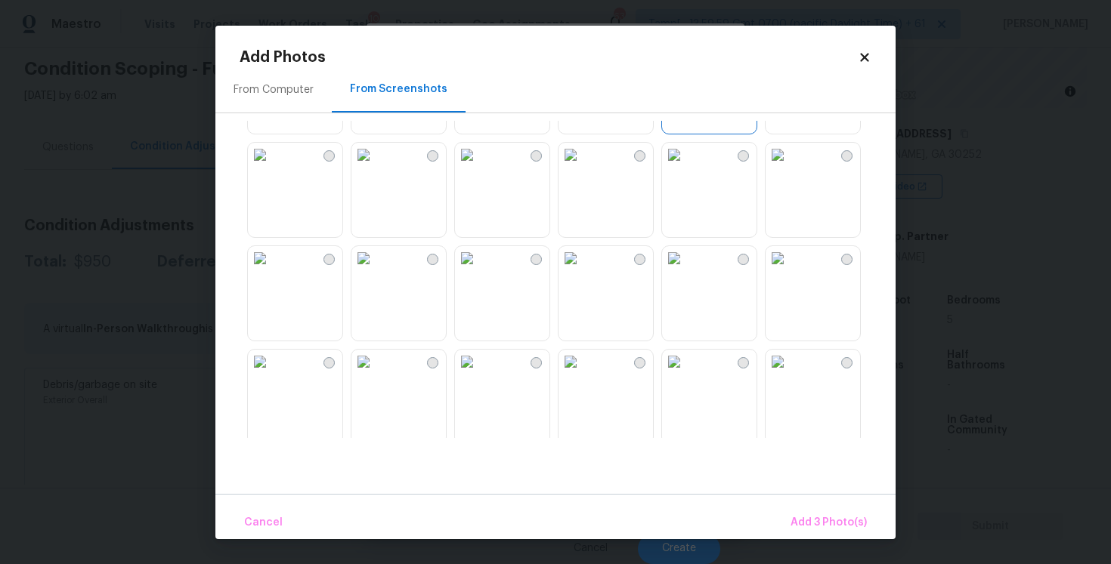
click at [375, 270] on img at bounding box center [363, 258] width 24 height 24
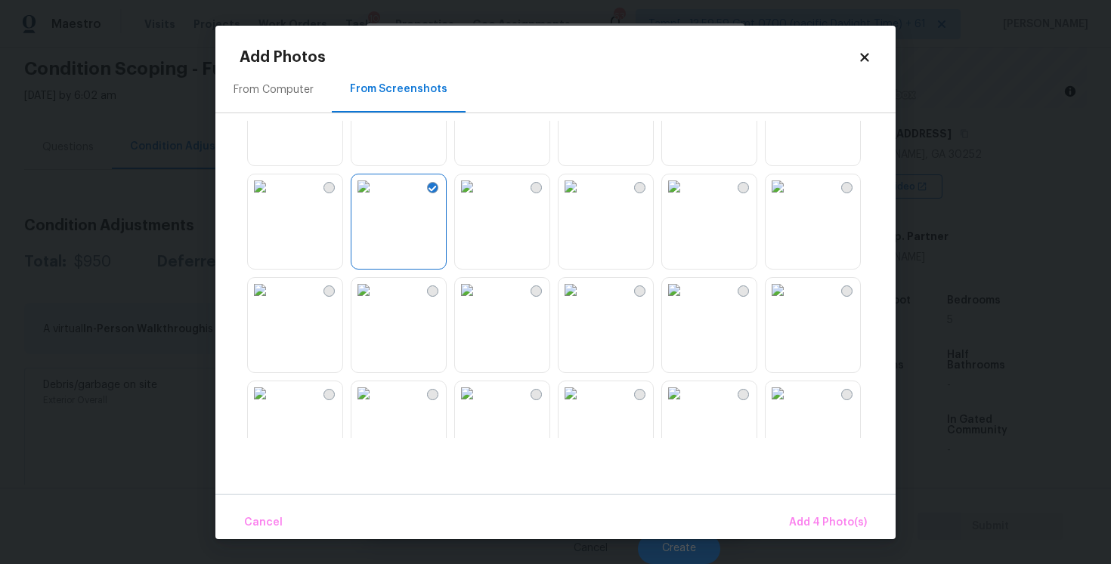
scroll to position [476, 0]
click at [375, 292] on img at bounding box center [363, 286] width 24 height 24
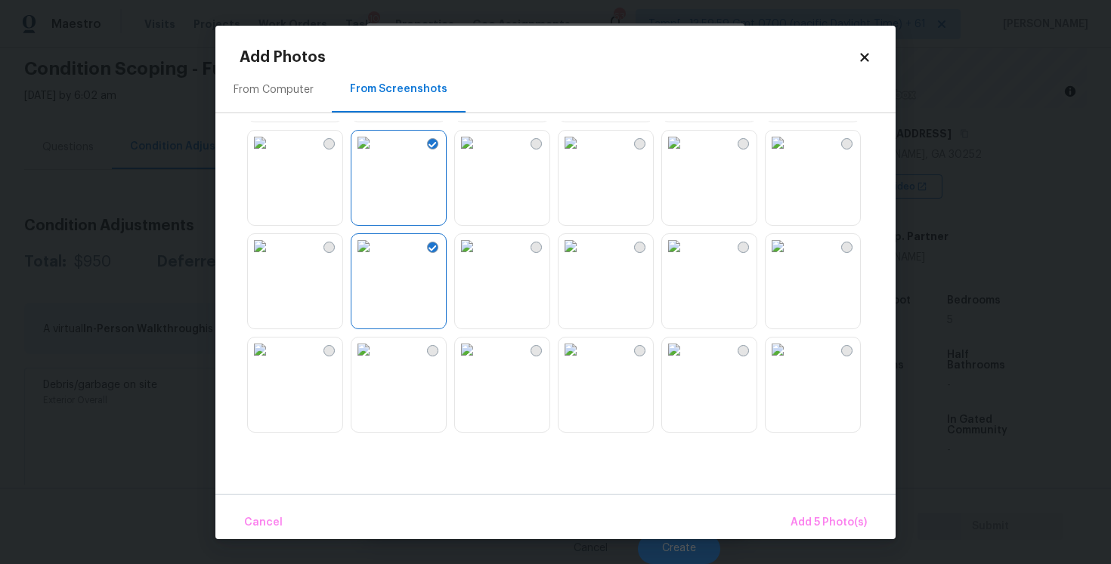
click at [686, 258] on img at bounding box center [674, 246] width 24 height 24
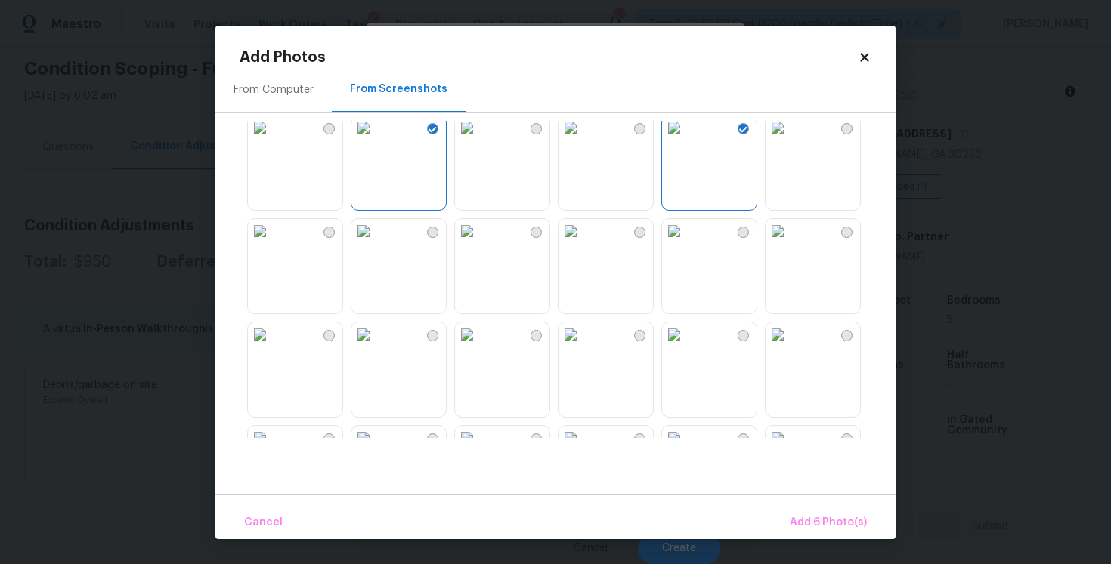
click at [790, 243] on img at bounding box center [777, 231] width 24 height 24
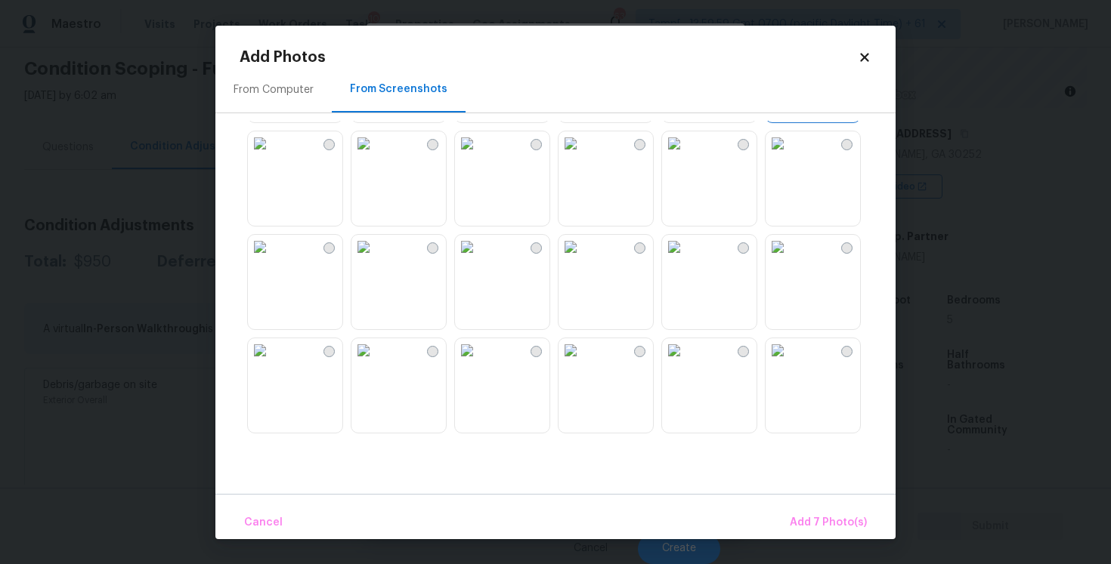
scroll to position [977, 0]
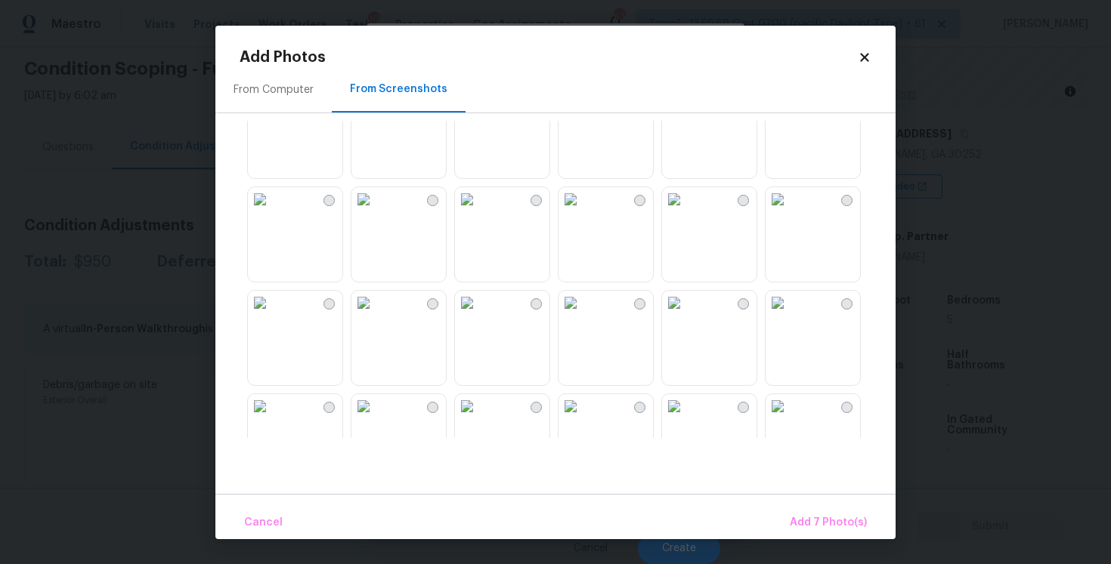
click at [479, 108] on img at bounding box center [467, 96] width 24 height 24
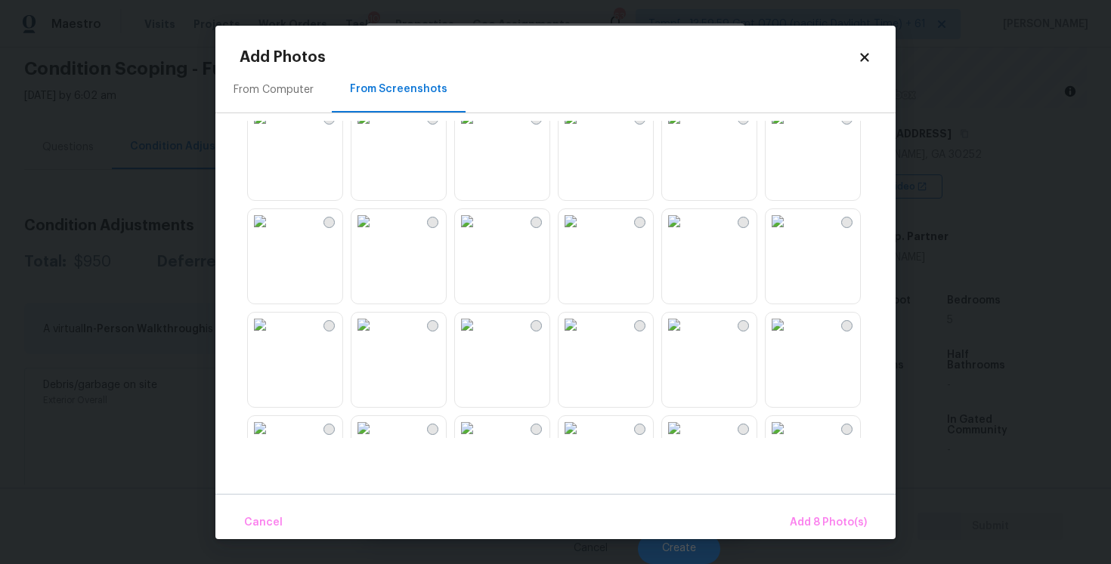
click at [479, 130] on img at bounding box center [467, 118] width 24 height 24
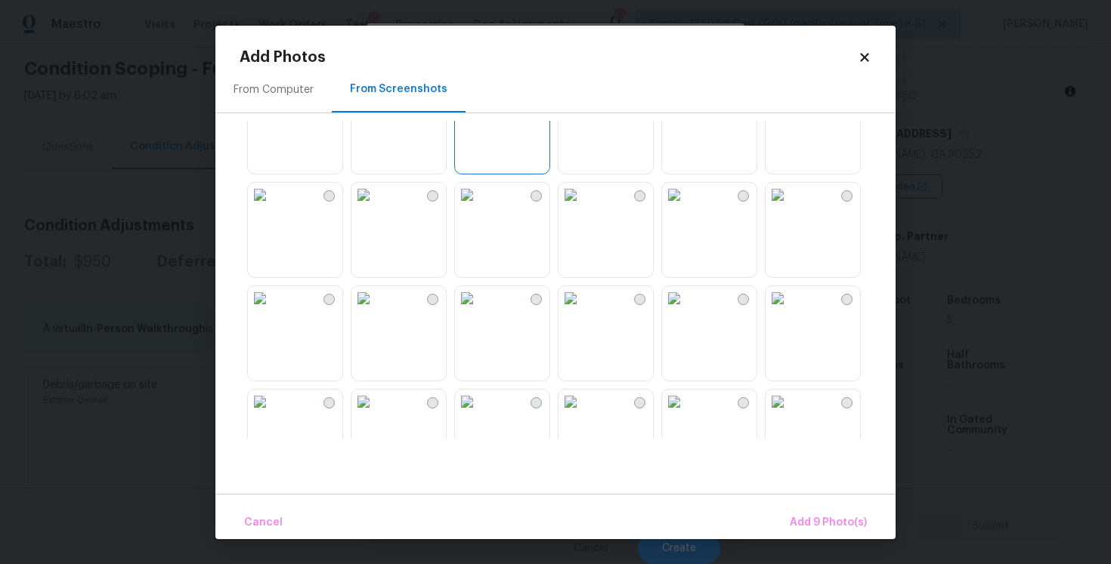
scroll to position [1188, 0]
click at [583, 207] on img at bounding box center [570, 195] width 24 height 24
click at [686, 207] on img at bounding box center [674, 195] width 24 height 24
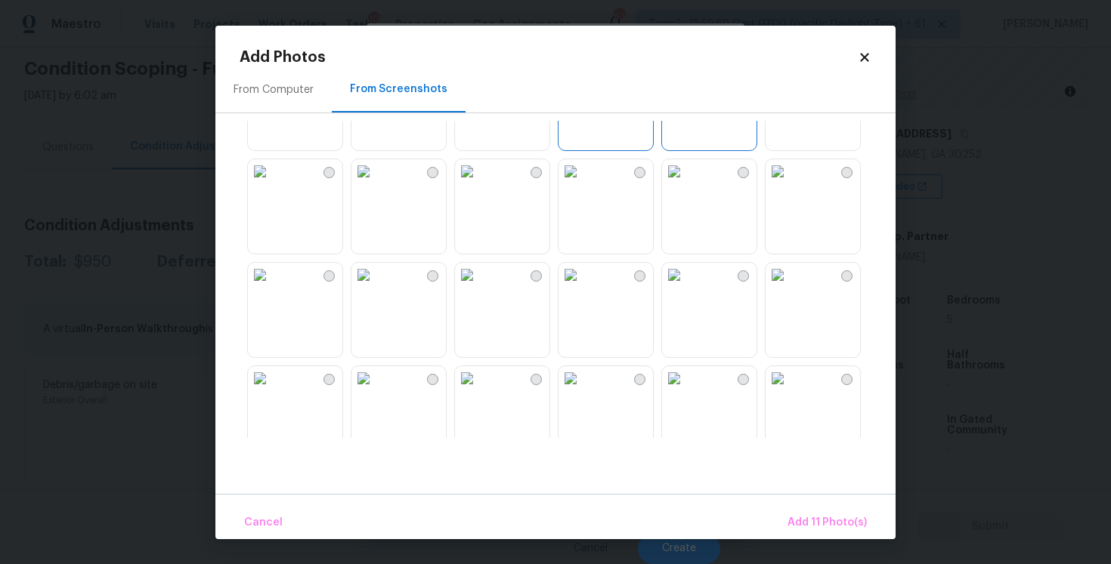
scroll to position [1325, 0]
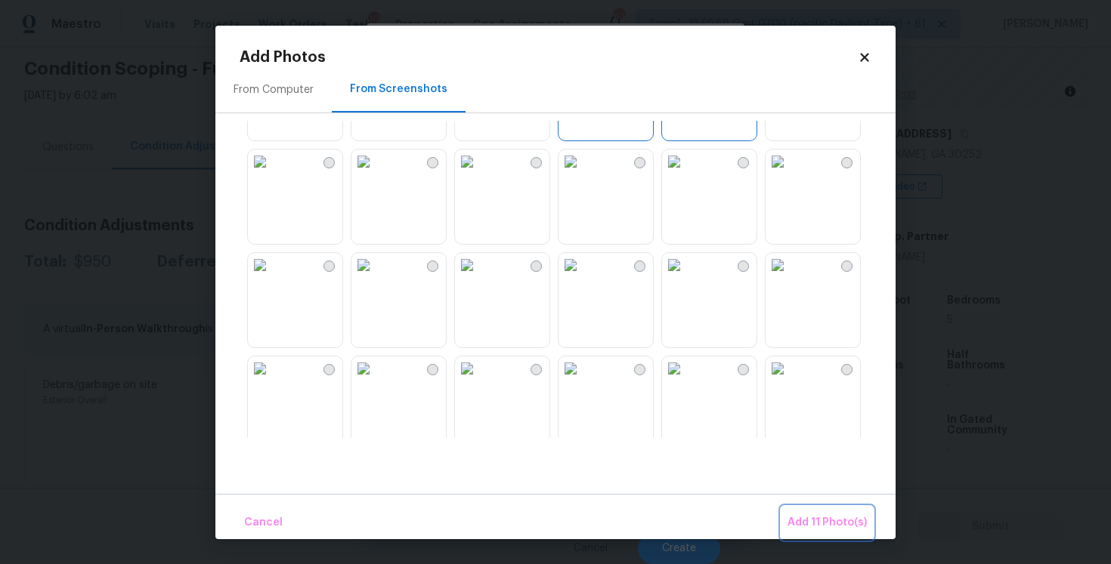
click at [809, 507] on button "Add 11 Photo(s)" at bounding box center [826, 523] width 91 height 32
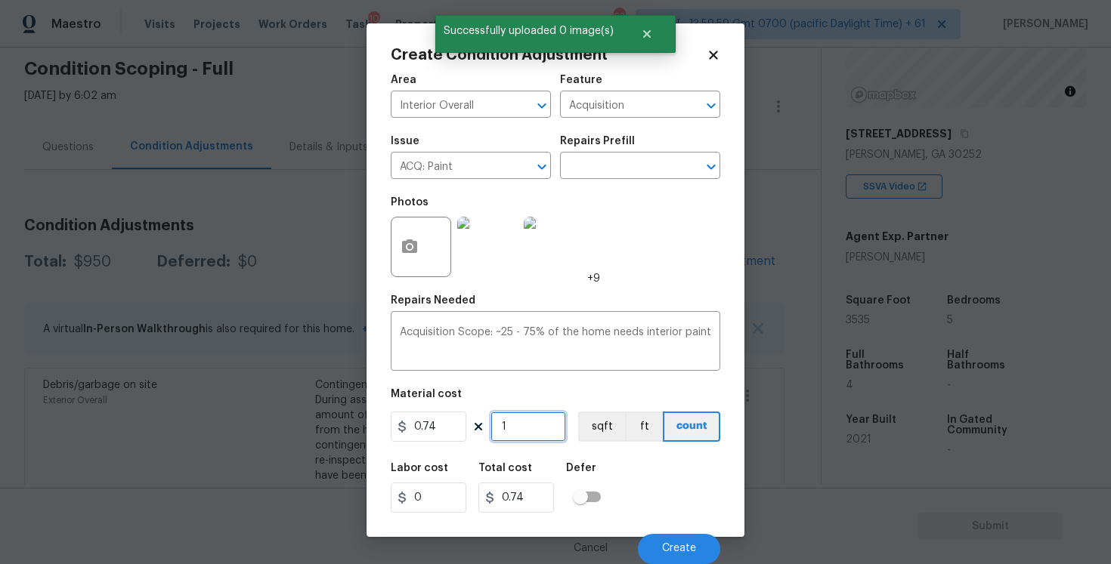
click at [536, 430] on input "1" at bounding box center [528, 427] width 76 height 30
type input "0"
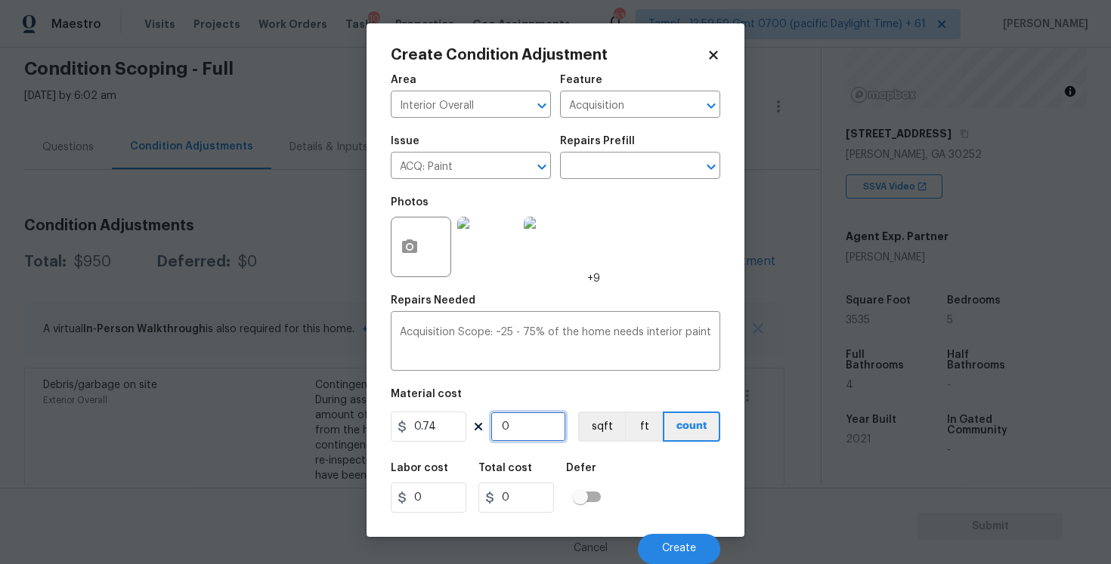
click at [522, 430] on input "0" at bounding box center [528, 427] width 76 height 30
paste input "3535"
type input "3535"
type input "2615.9"
type input "3535"
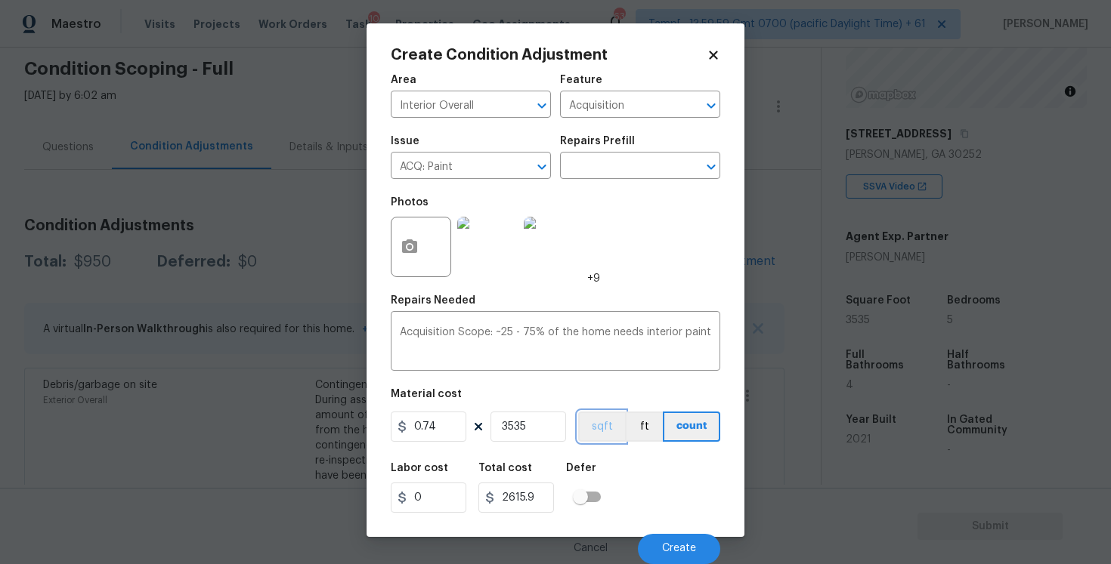
click at [579, 437] on button "sqft" at bounding box center [601, 427] width 47 height 30
click at [675, 558] on button "Create" at bounding box center [679, 549] width 82 height 30
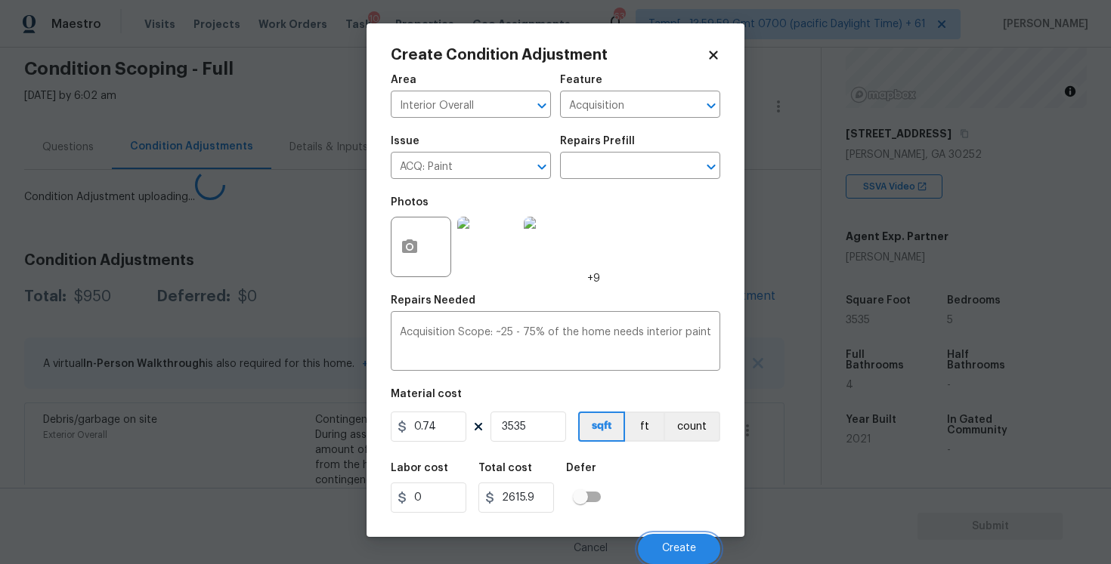
scroll to position [0, 0]
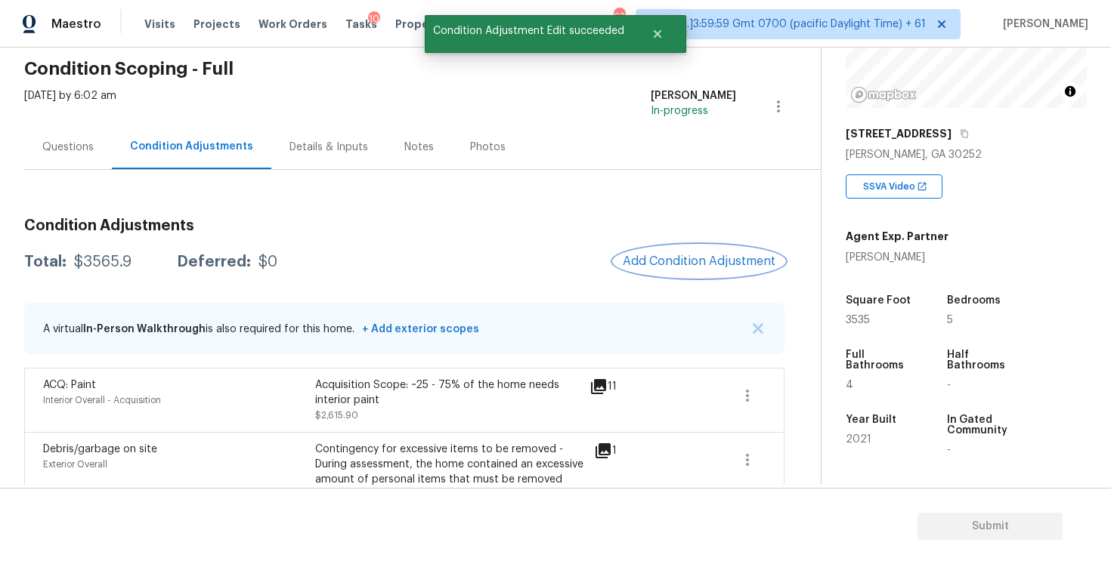
click at [696, 271] on button "Add Condition Adjustment" at bounding box center [698, 262] width 171 height 32
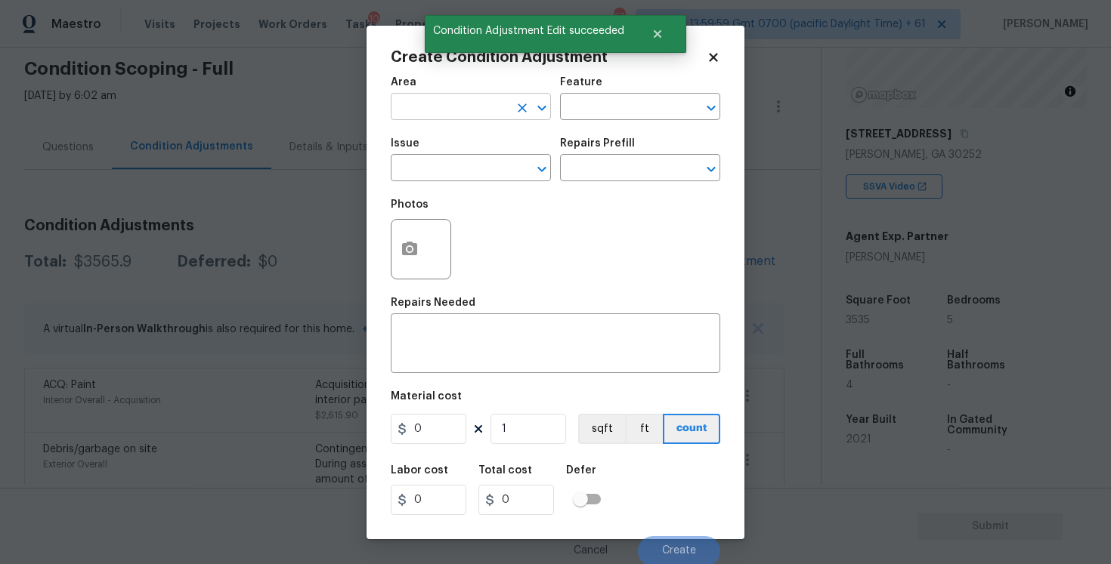
click at [492, 107] on input "text" at bounding box center [450, 108] width 118 height 23
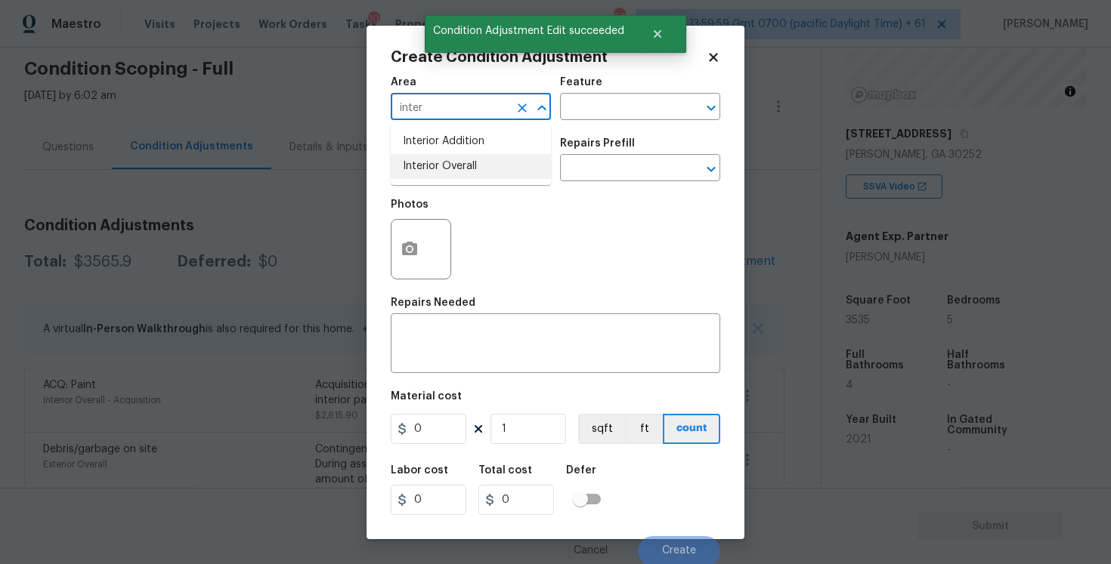
click at [481, 170] on li "Interior Overall" at bounding box center [471, 166] width 160 height 25
type input "Interior Overall"
click at [481, 170] on input "text" at bounding box center [450, 169] width 118 height 23
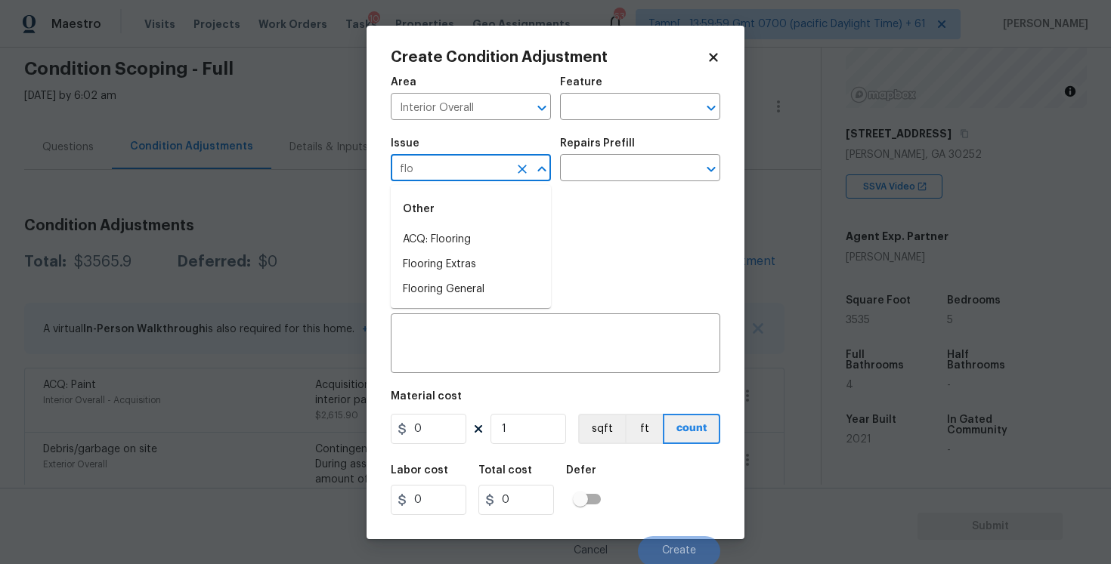
click at [471, 227] on div "Other" at bounding box center [471, 209] width 160 height 36
click at [476, 250] on li "ACQ: Flooring" at bounding box center [471, 239] width 160 height 25
type input "ACQ: Flooring"
click at [637, 172] on input "text" at bounding box center [619, 169] width 118 height 23
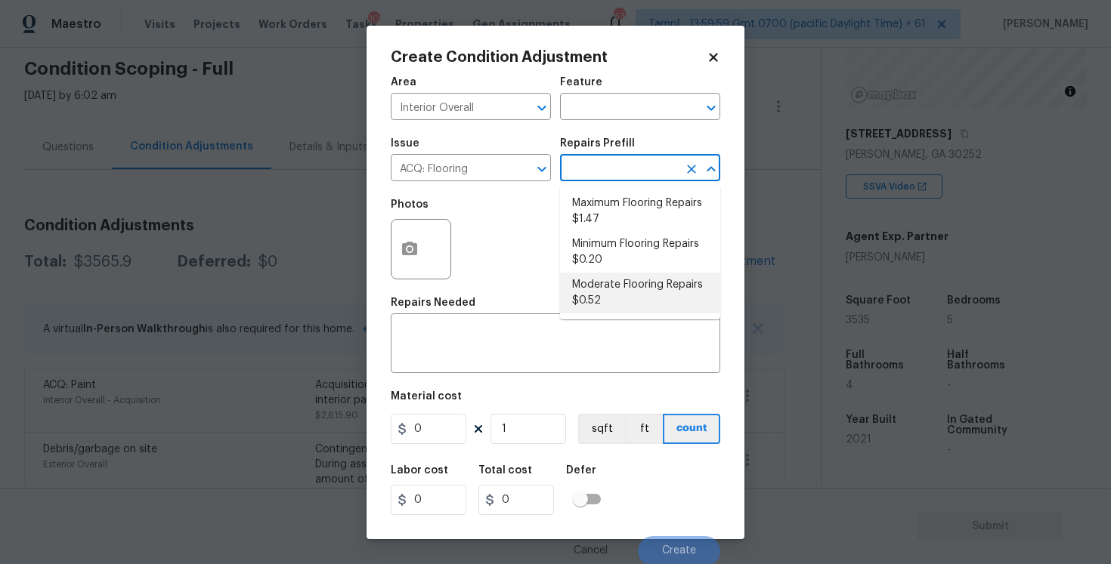
click at [635, 295] on li "Moderate Flooring Repairs $0.52" at bounding box center [640, 293] width 160 height 41
type input "Acquisition"
type textarea "Acquisition Scope: Moderate flooring repairs"
type input "0.52"
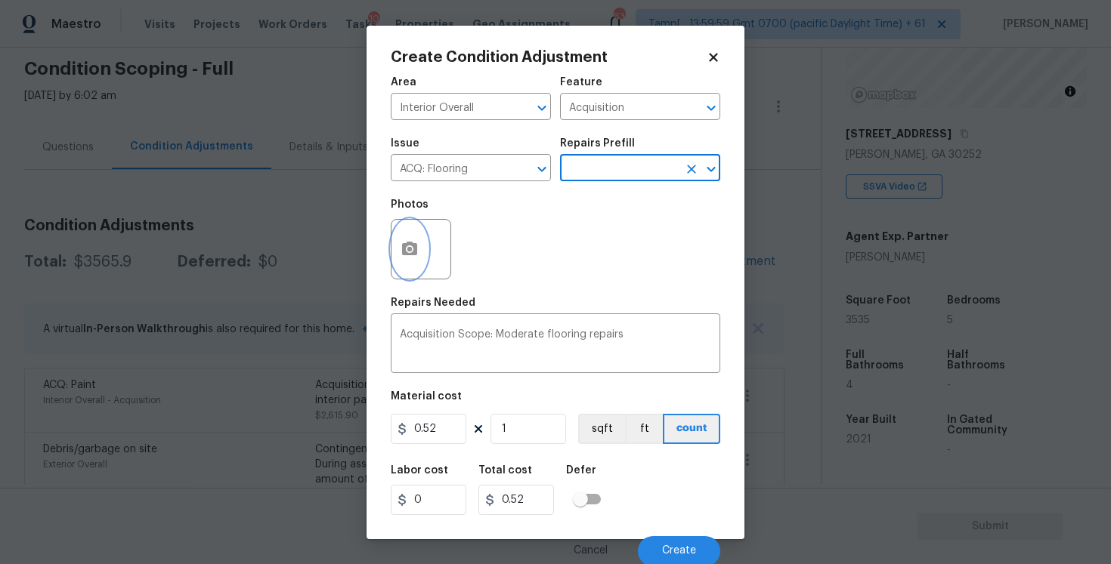
click at [400, 248] on icon "button" at bounding box center [409, 249] width 18 height 18
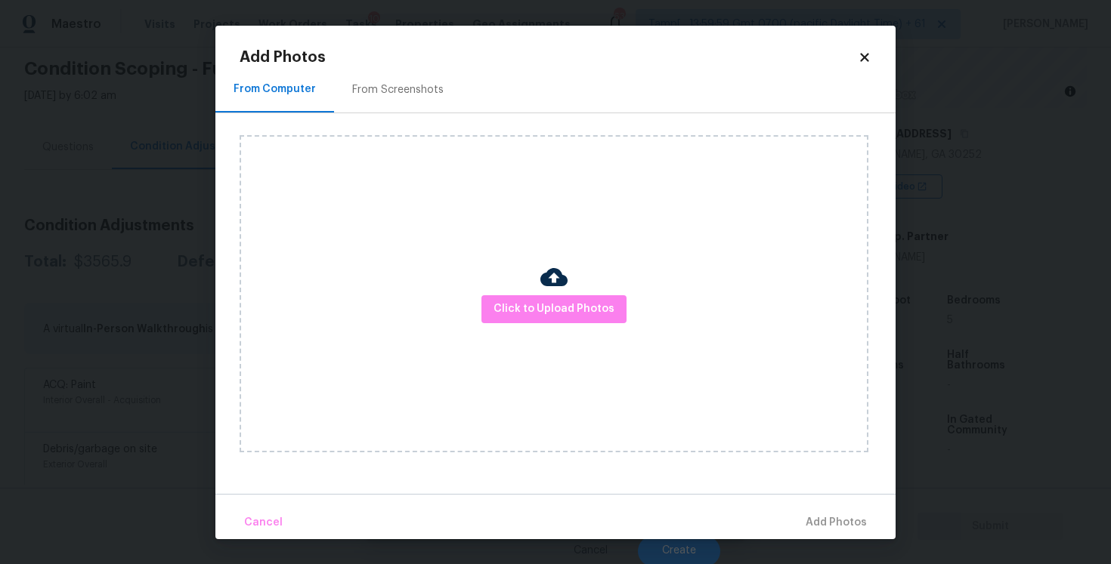
click at [421, 95] on div "From Screenshots" at bounding box center [397, 89] width 91 height 15
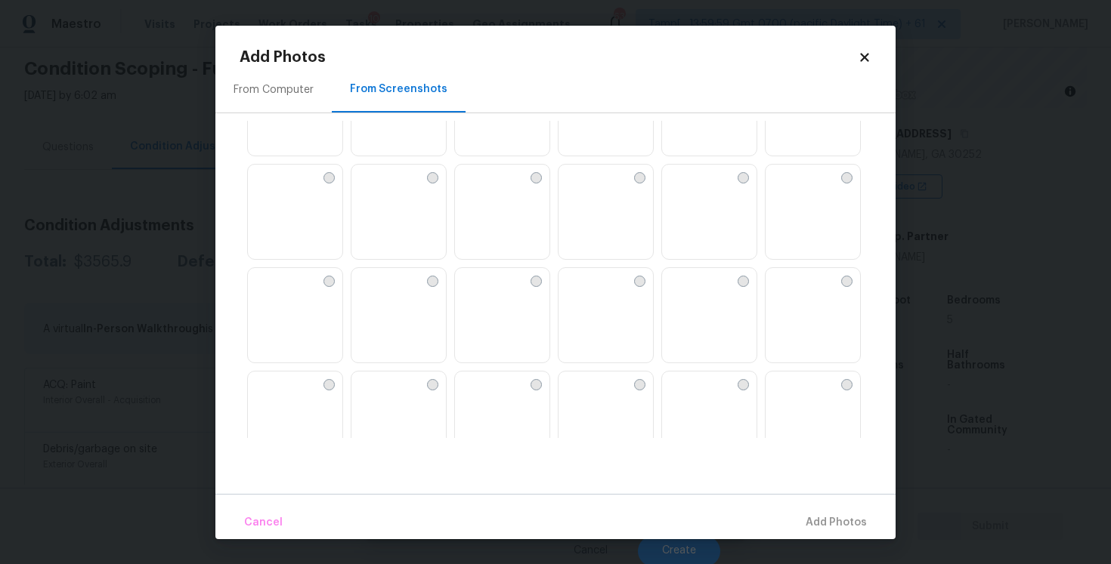
scroll to position [79, 0]
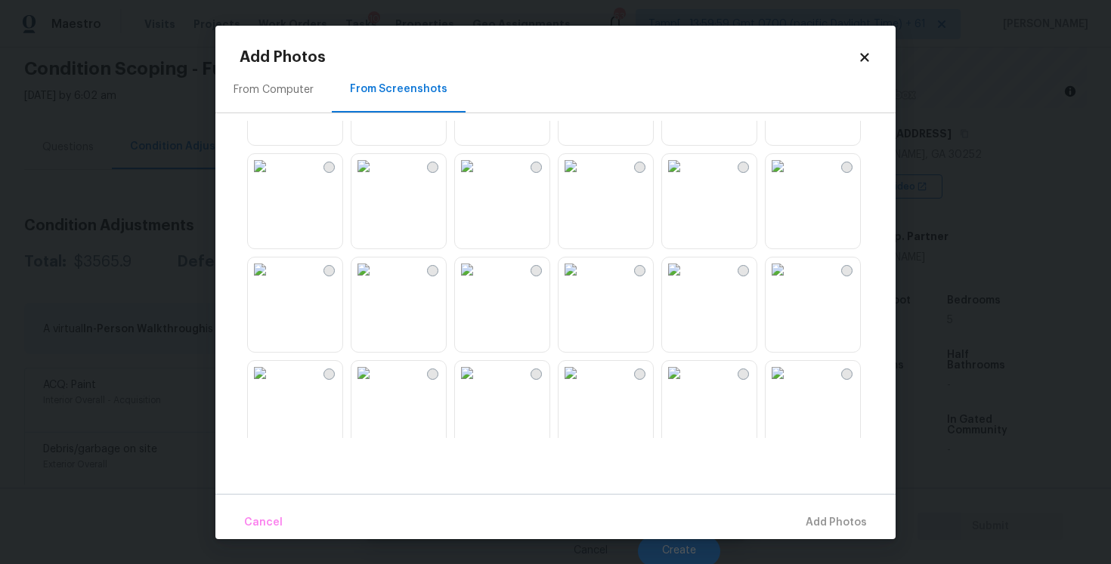
click at [790, 282] on img at bounding box center [777, 270] width 24 height 24
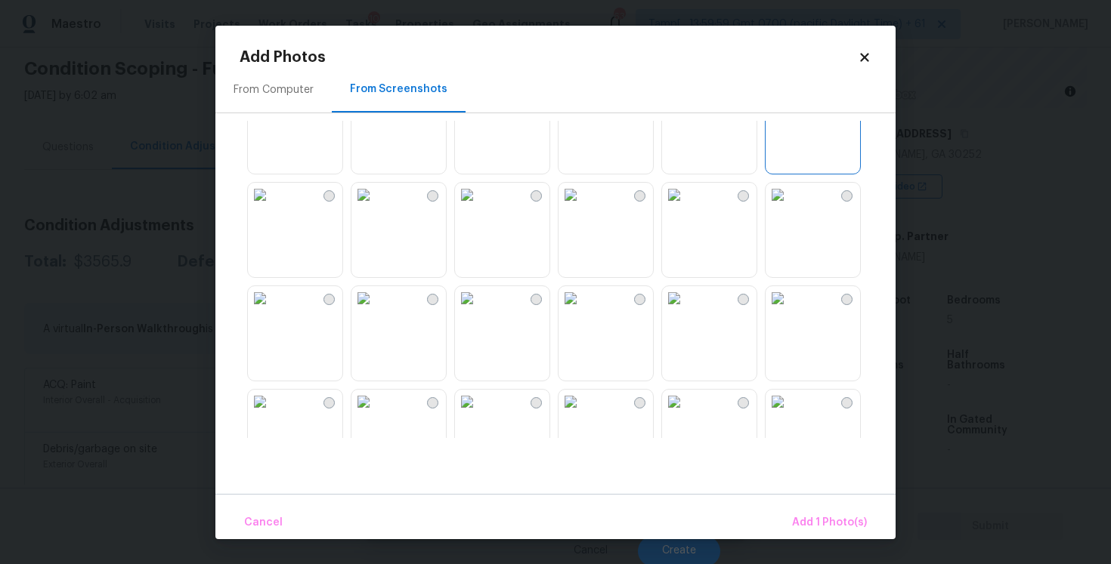
click at [686, 207] on img at bounding box center [674, 195] width 24 height 24
click at [583, 311] on img at bounding box center [570, 299] width 24 height 24
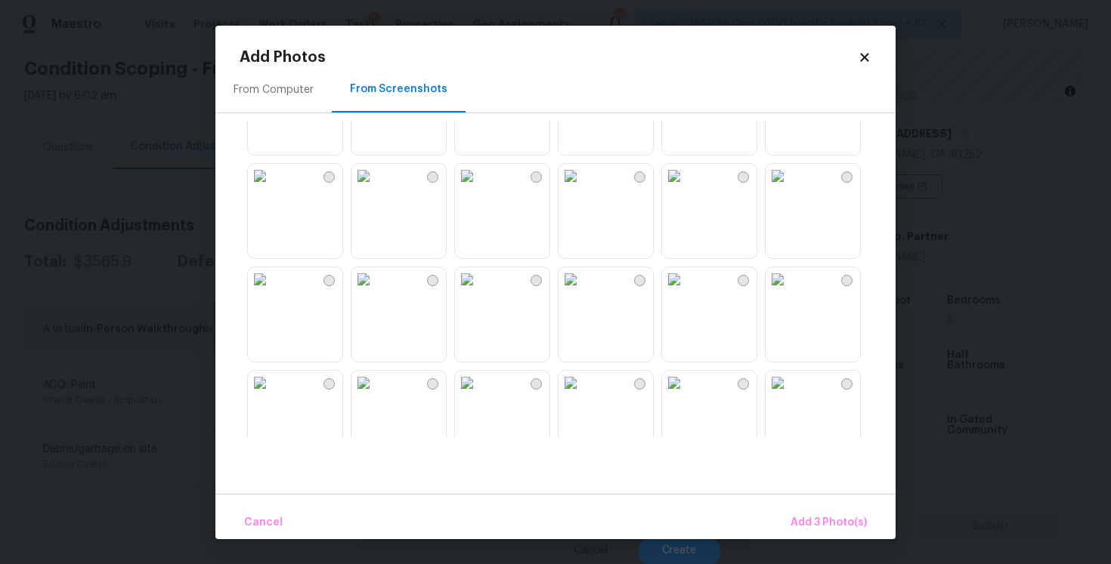
scroll to position [907, 0]
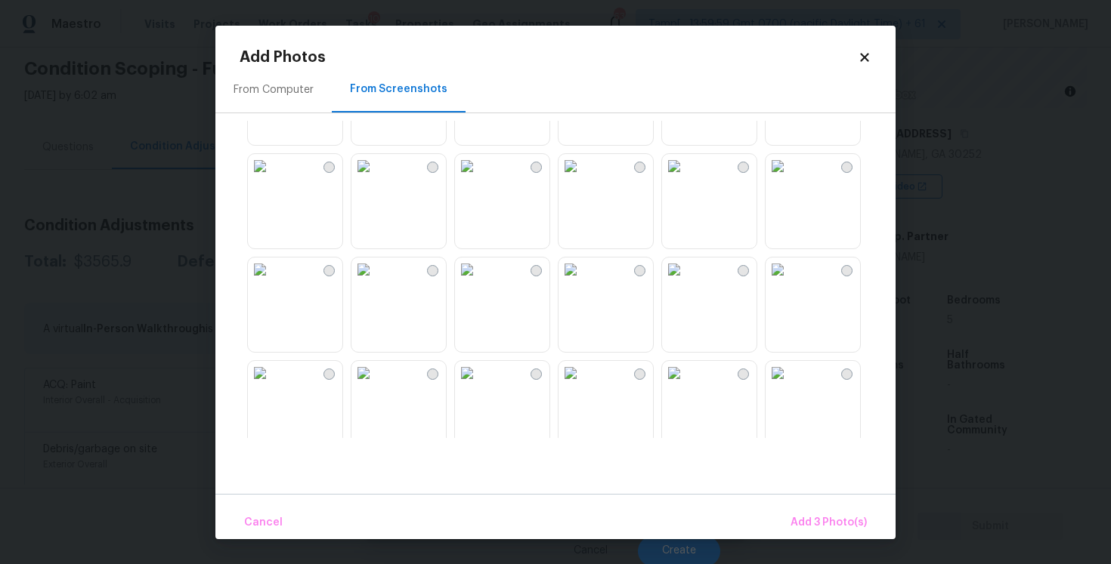
click at [479, 178] on img at bounding box center [467, 166] width 24 height 24
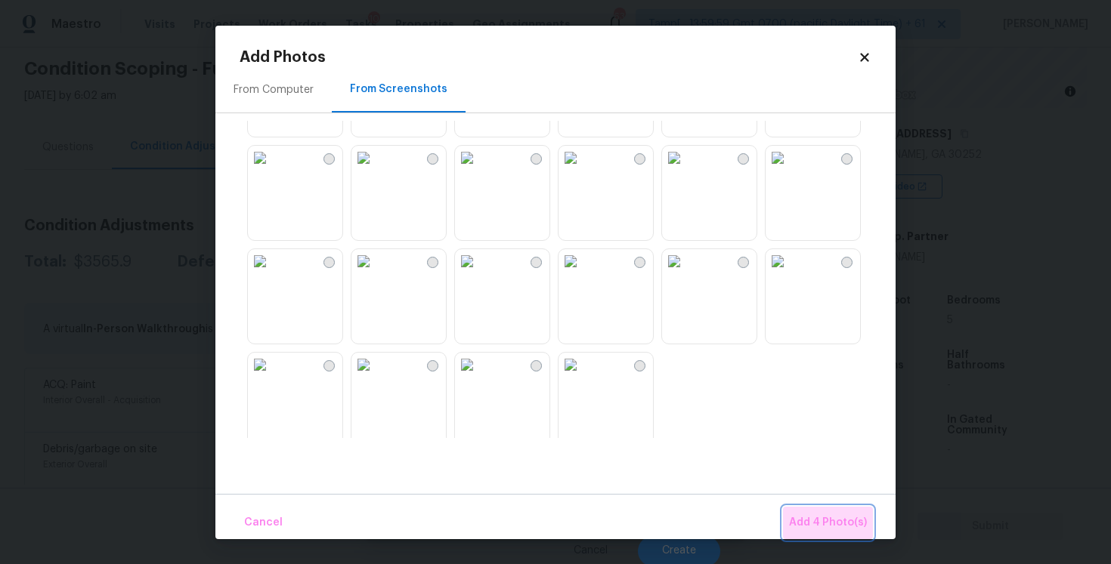
click at [831, 518] on span "Add 4 Photo(s)" at bounding box center [828, 523] width 78 height 19
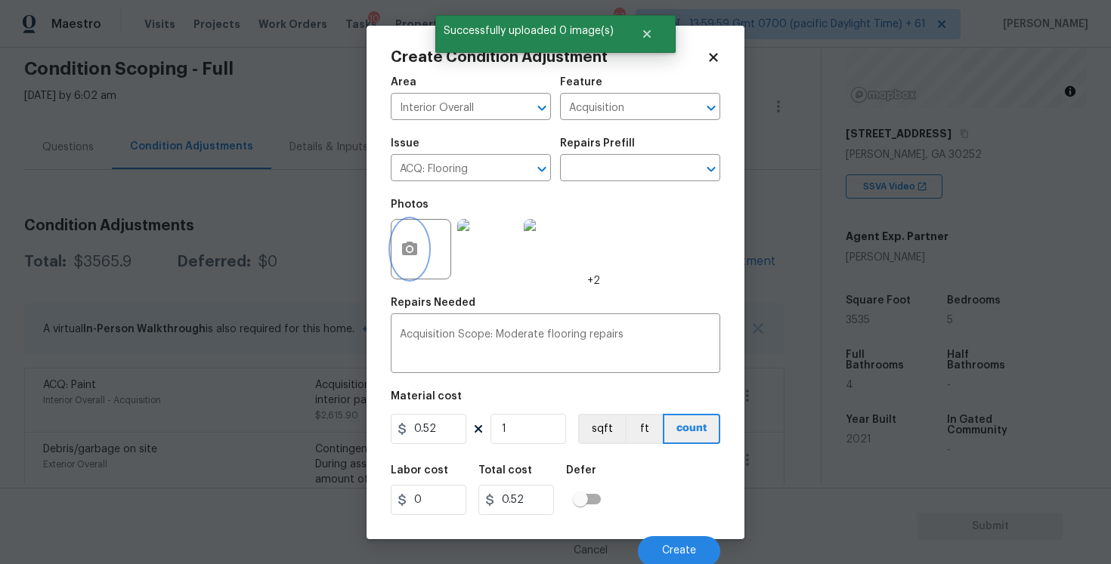
scroll to position [2, 0]
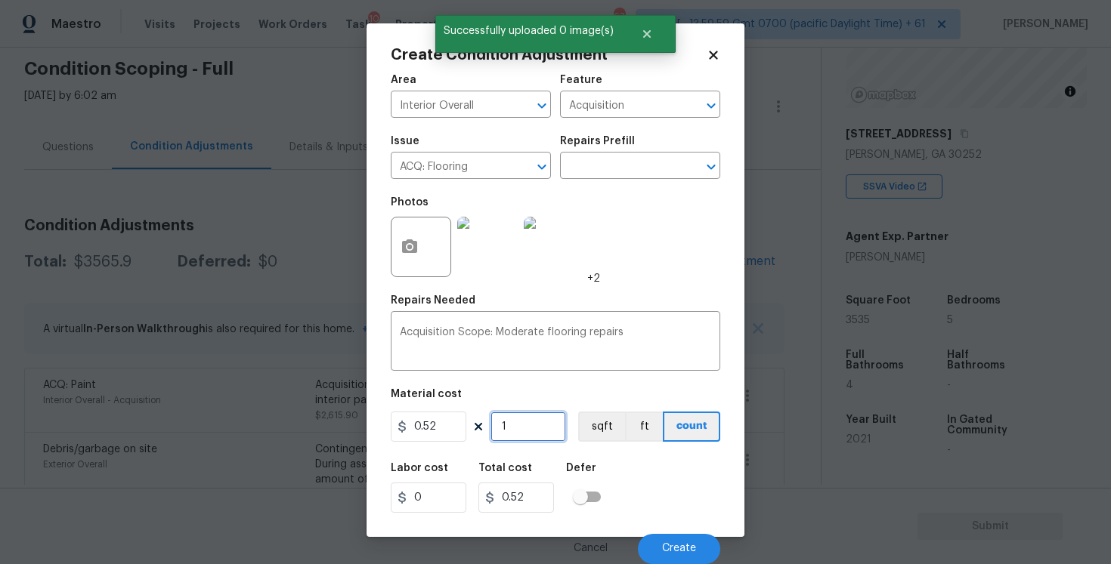
click at [532, 434] on input "1" at bounding box center [528, 427] width 76 height 30
type input "0"
paste input "3535"
type input "3535"
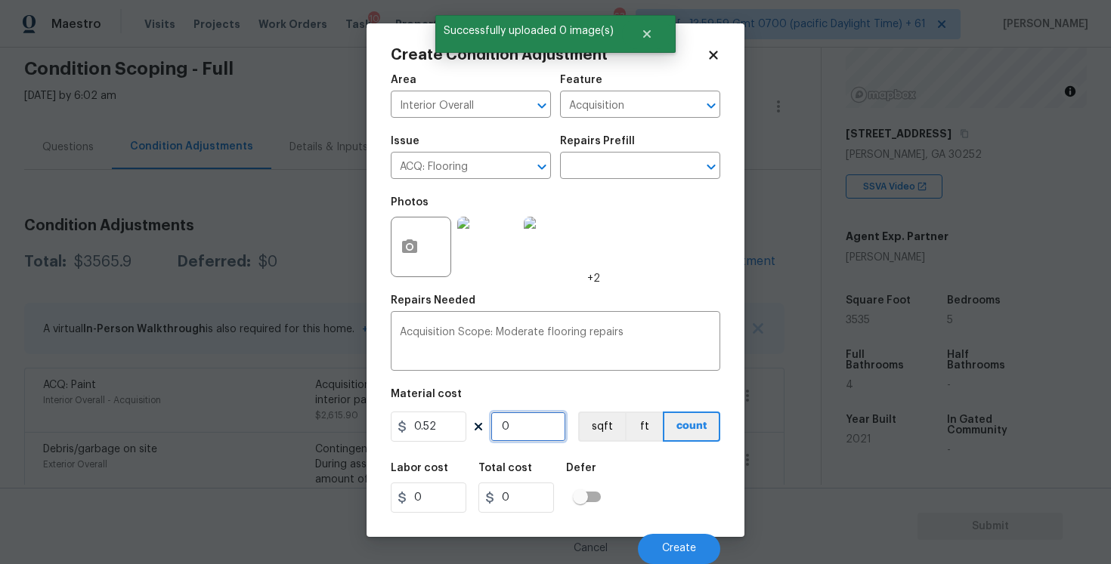
type input "1838.2"
type input "3535"
click at [590, 427] on button "sqft" at bounding box center [601, 427] width 47 height 30
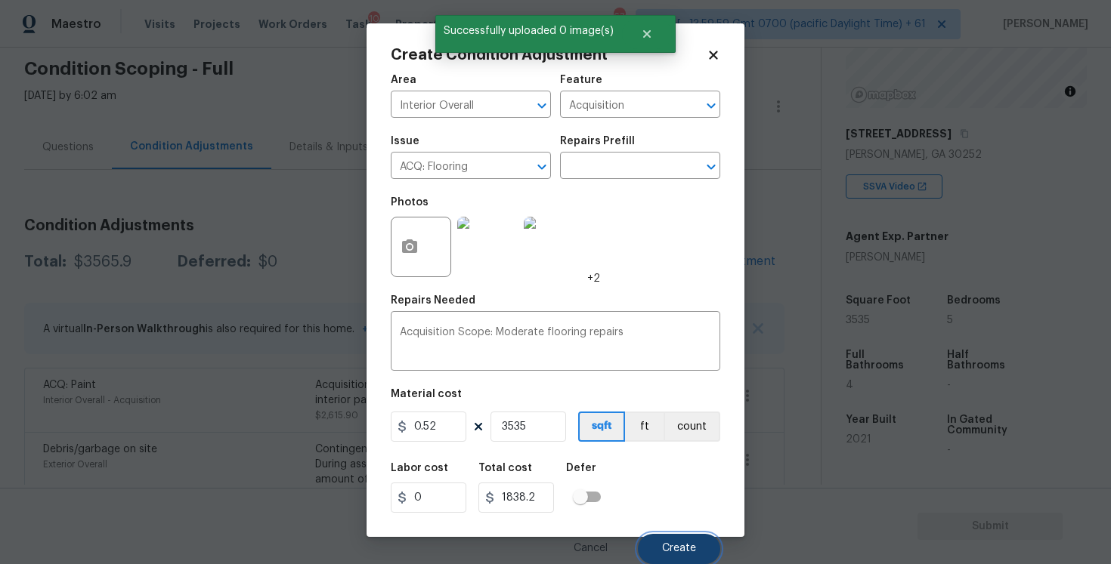
click at [688, 537] on button "Create" at bounding box center [679, 549] width 82 height 30
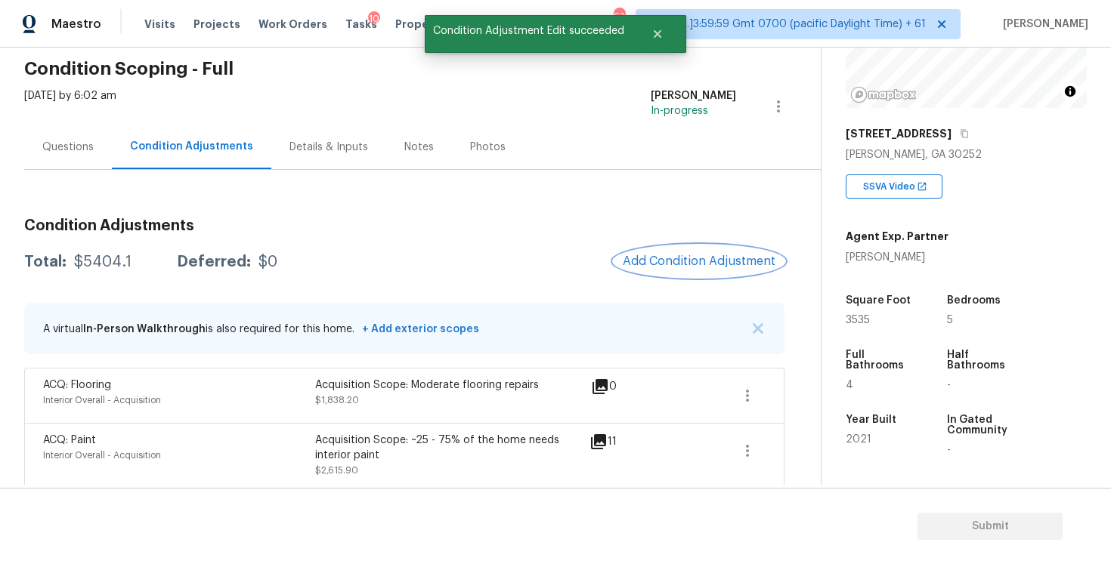
scroll to position [412, 0]
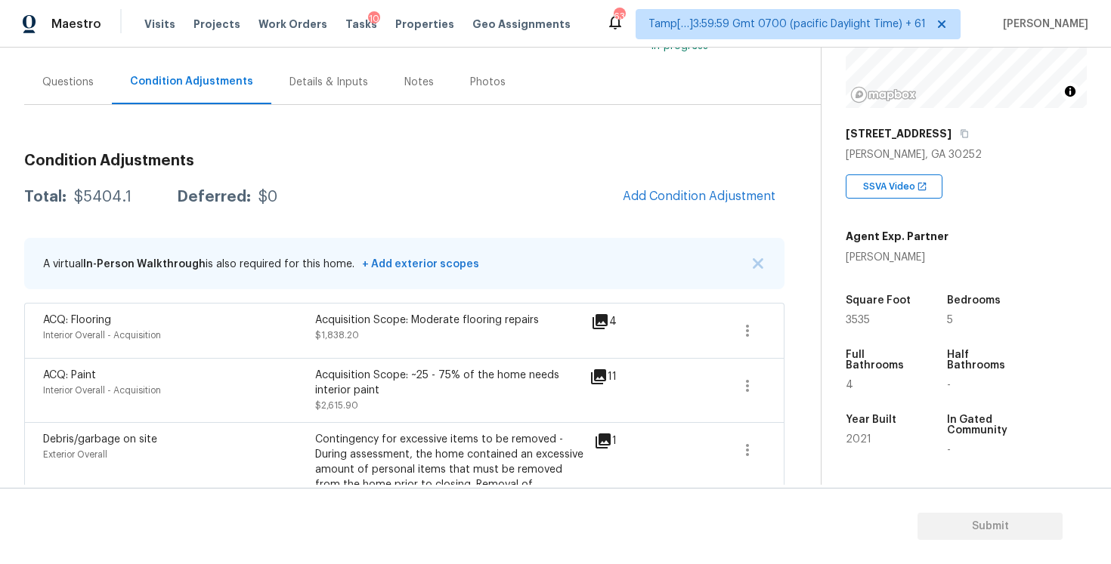
click at [93, 97] on div "Questions" at bounding box center [68, 82] width 88 height 45
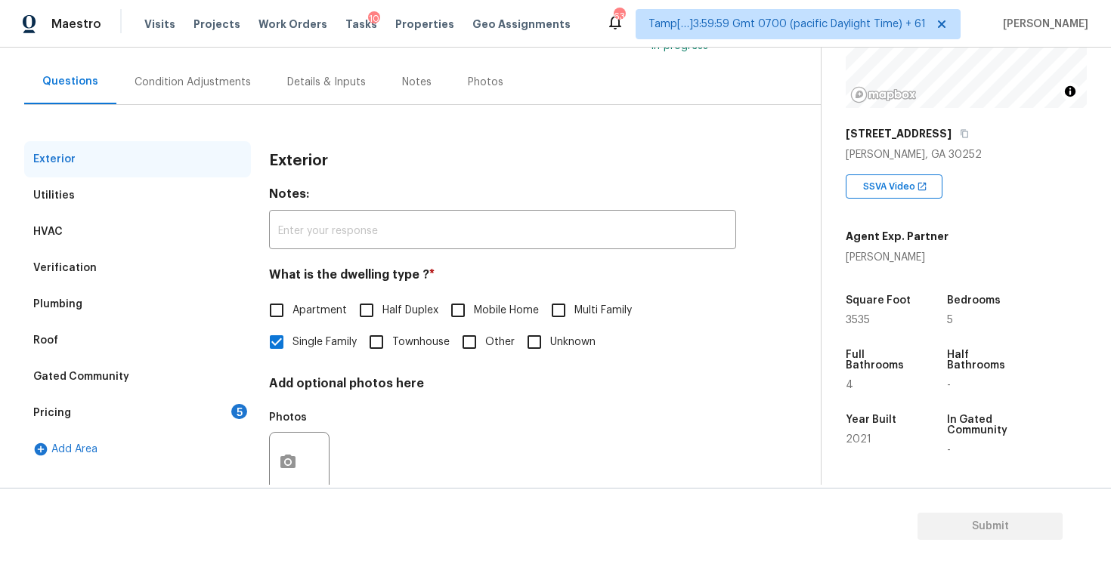
scroll to position [163, 0]
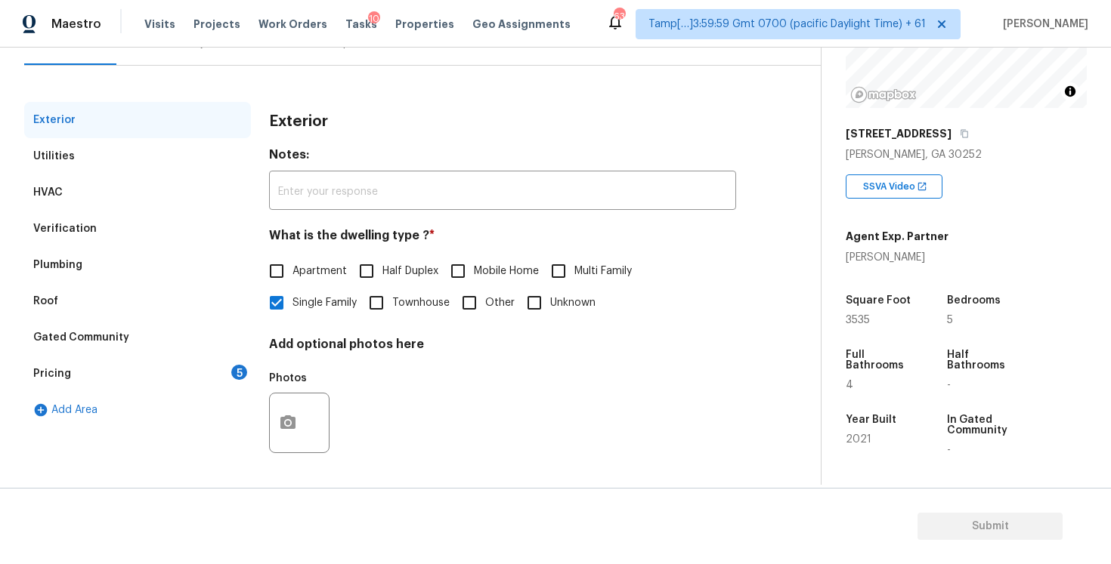
click at [239, 369] on div "5" at bounding box center [239, 372] width 16 height 15
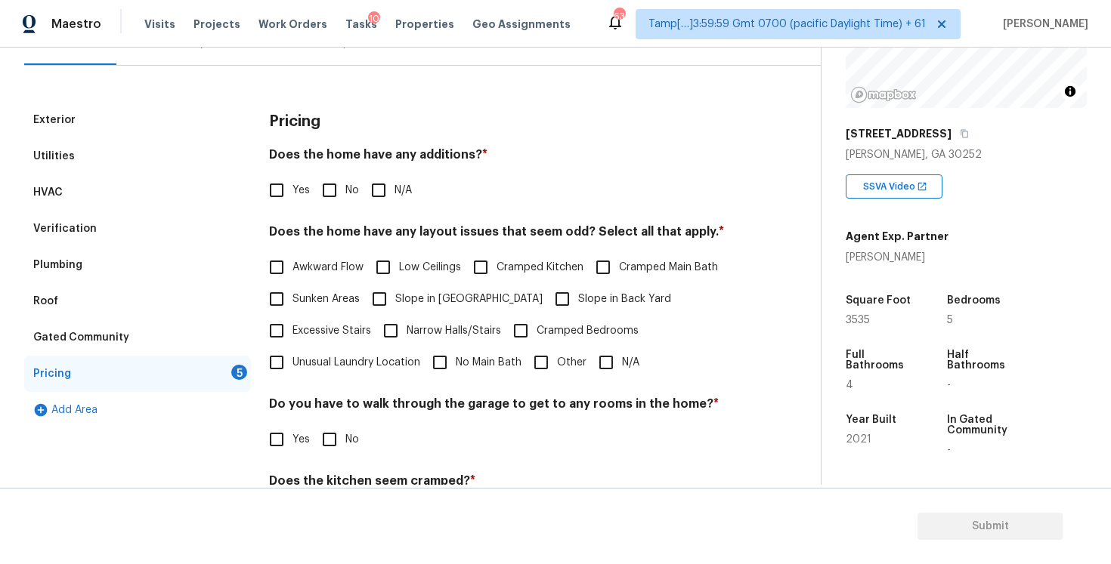
click at [320, 193] on input "No" at bounding box center [330, 191] width 32 height 32
checkbox input "true"
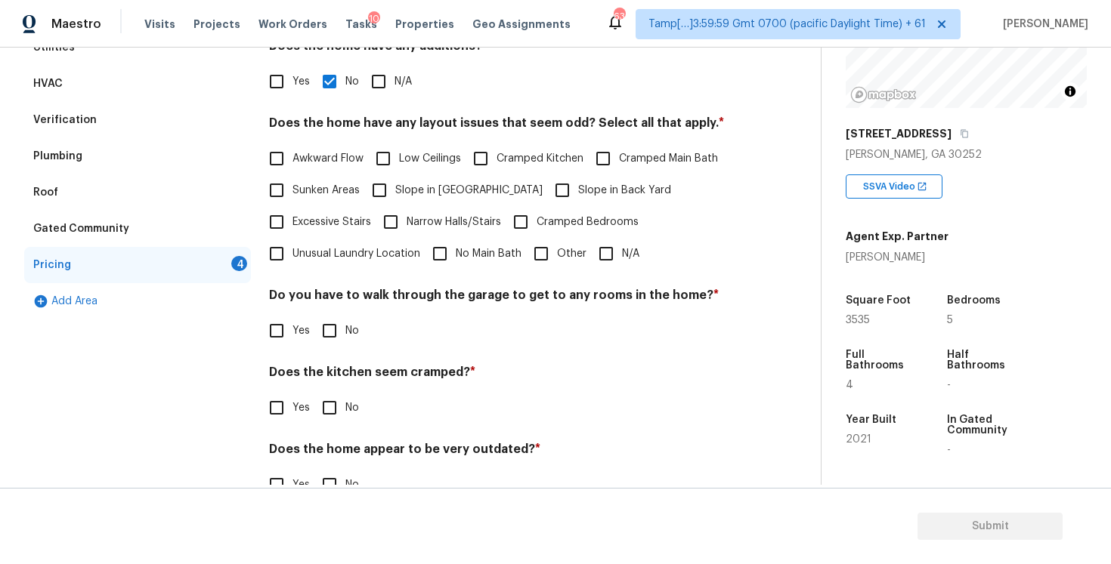
click at [618, 236] on label "Cramped Bedrooms" at bounding box center [572, 222] width 134 height 32
click at [536, 236] on input "Cramped Bedrooms" at bounding box center [521, 222] width 32 height 32
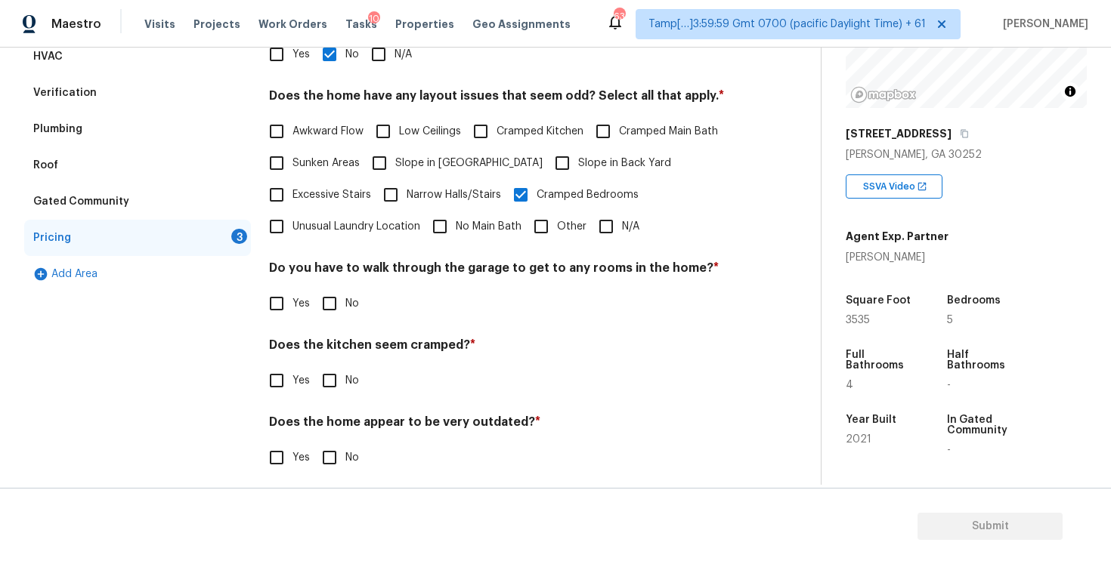
click at [612, 206] on label "Cramped Bedrooms" at bounding box center [572, 195] width 134 height 32
click at [536, 206] on input "Cramped Bedrooms" at bounding box center [521, 195] width 32 height 32
checkbox input "false"
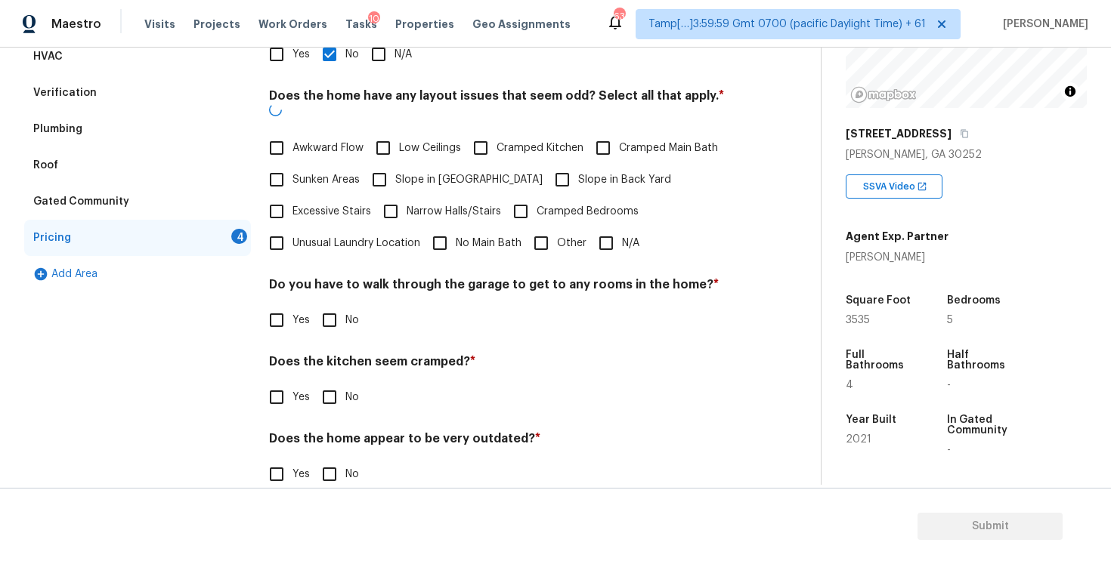
click at [610, 227] on input "N/A" at bounding box center [606, 243] width 32 height 32
checkbox input "true"
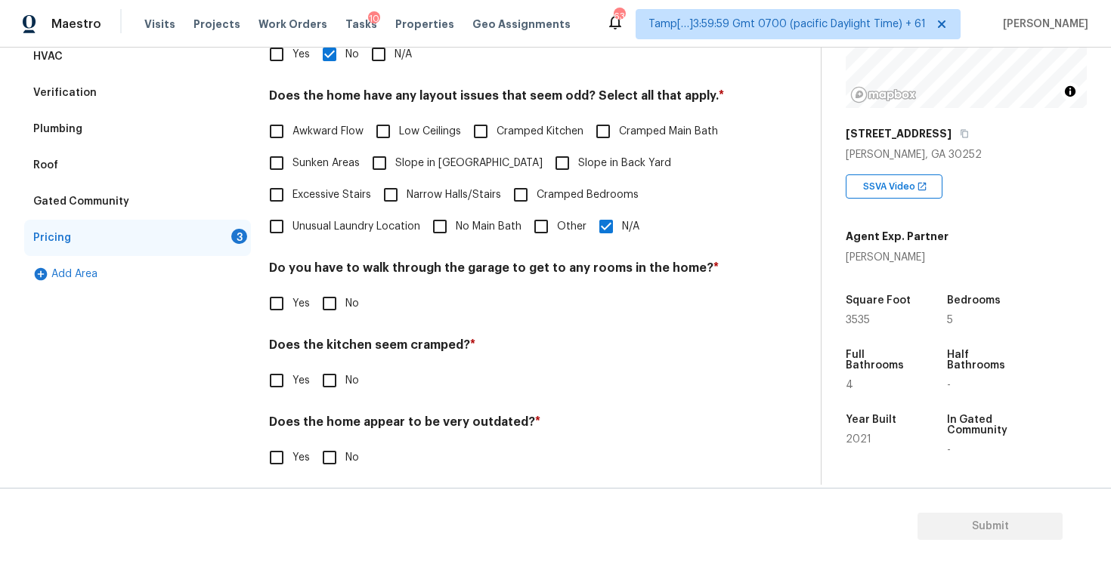
click at [578, 164] on span "Slope in Back Yard" at bounding box center [624, 164] width 93 height 16
click at [551, 164] on input "Slope in Back Yard" at bounding box center [562, 163] width 32 height 32
checkbox input "true"
click at [409, 145] on label "Low Ceilings" at bounding box center [414, 132] width 94 height 32
click at [399, 145] on input "Low Ceilings" at bounding box center [383, 132] width 32 height 32
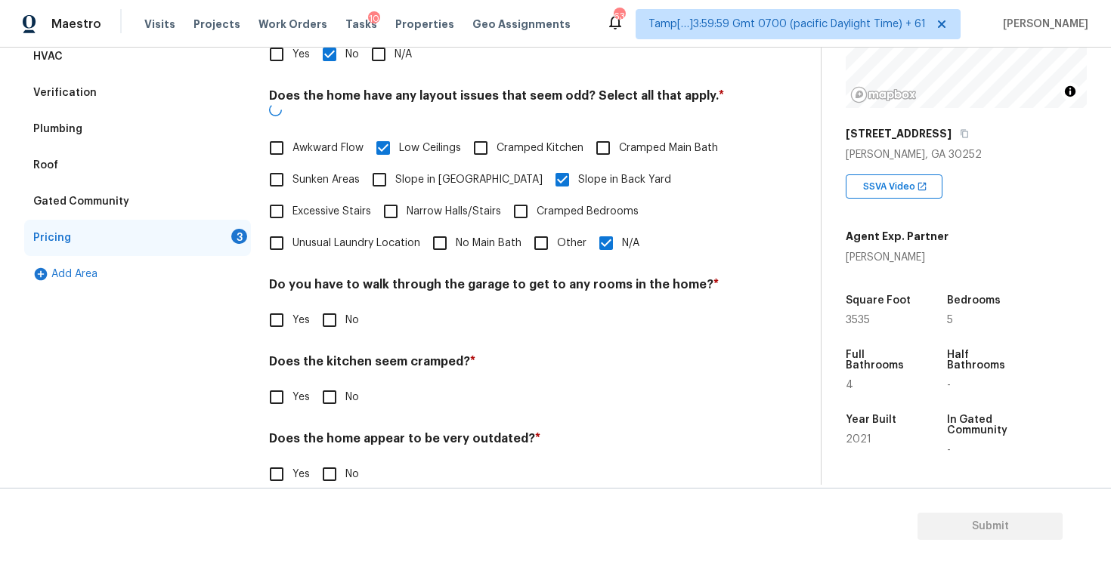
click at [409, 145] on label "Low Ceilings" at bounding box center [414, 148] width 94 height 32
click at [399, 145] on input "Low Ceilings" at bounding box center [383, 148] width 32 height 32
checkbox input "false"
click at [418, 172] on span "Slope in [GEOGRAPHIC_DATA]" at bounding box center [468, 180] width 147 height 16
click at [395, 168] on input "Slope in [GEOGRAPHIC_DATA]" at bounding box center [379, 180] width 32 height 32
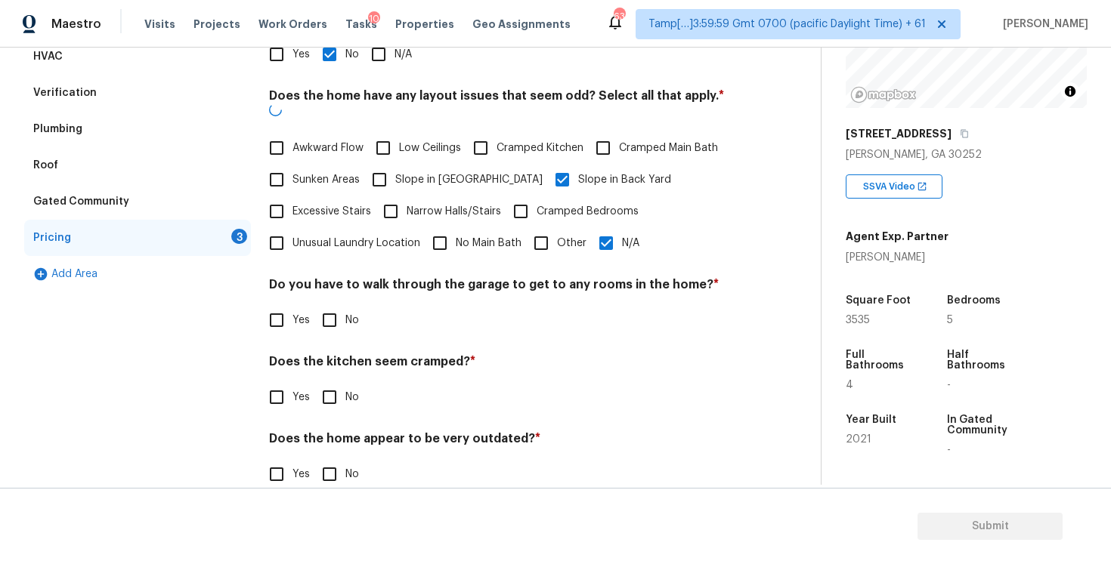
checkbox input "true"
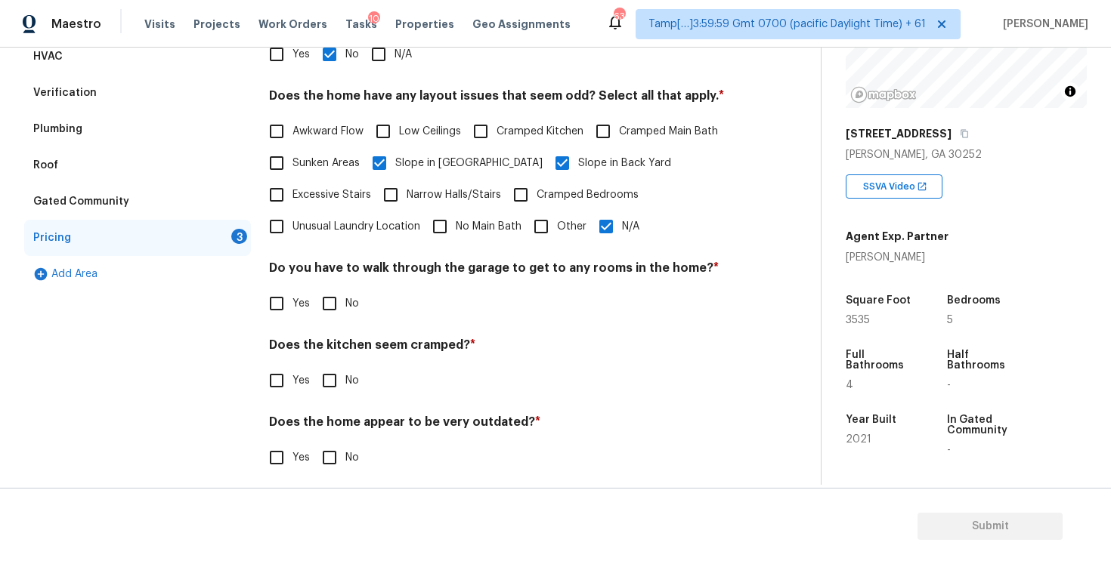
click at [628, 240] on label "N/A" at bounding box center [614, 227] width 49 height 32
click at [622, 240] on input "N/A" at bounding box center [606, 227] width 32 height 32
checkbox input "false"
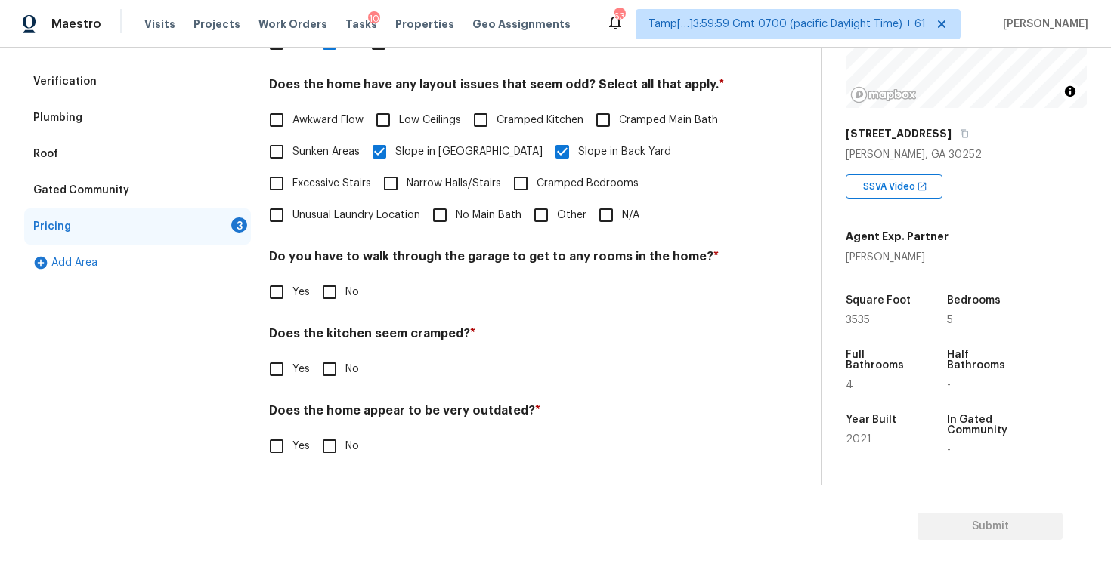
click at [307, 295] on span "Yes" at bounding box center [300, 293] width 17 height 16
click at [292, 295] on input "Yes" at bounding box center [277, 293] width 32 height 32
checkbox input "true"
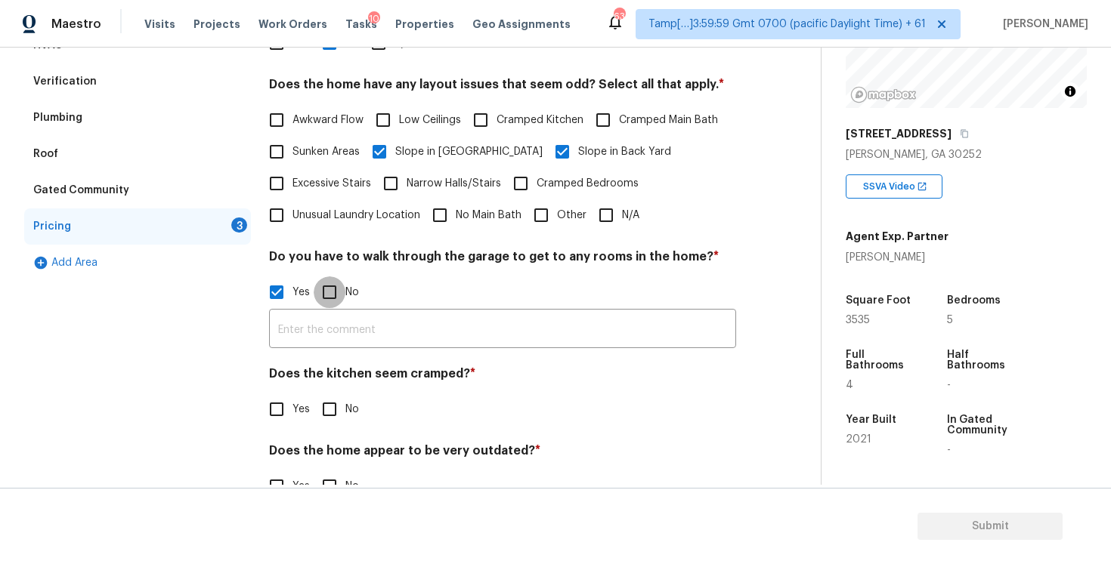
click at [338, 295] on input "No" at bounding box center [330, 293] width 32 height 32
checkbox input "true"
checkbox input "false"
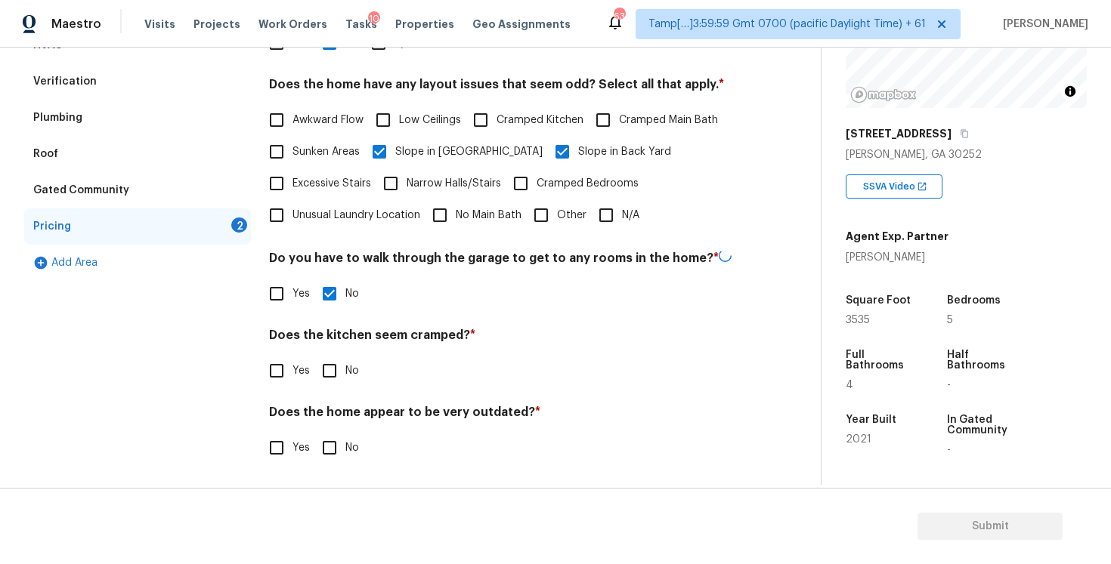
click at [325, 391] on div "Pricing Does the home have any additions? * Yes No N/A Does the home have any l…" at bounding box center [502, 218] width 467 height 527
click at [324, 365] on input "No" at bounding box center [330, 370] width 32 height 32
checkbox input "true"
click at [323, 457] on input "No" at bounding box center [330, 448] width 32 height 32
checkbox input "true"
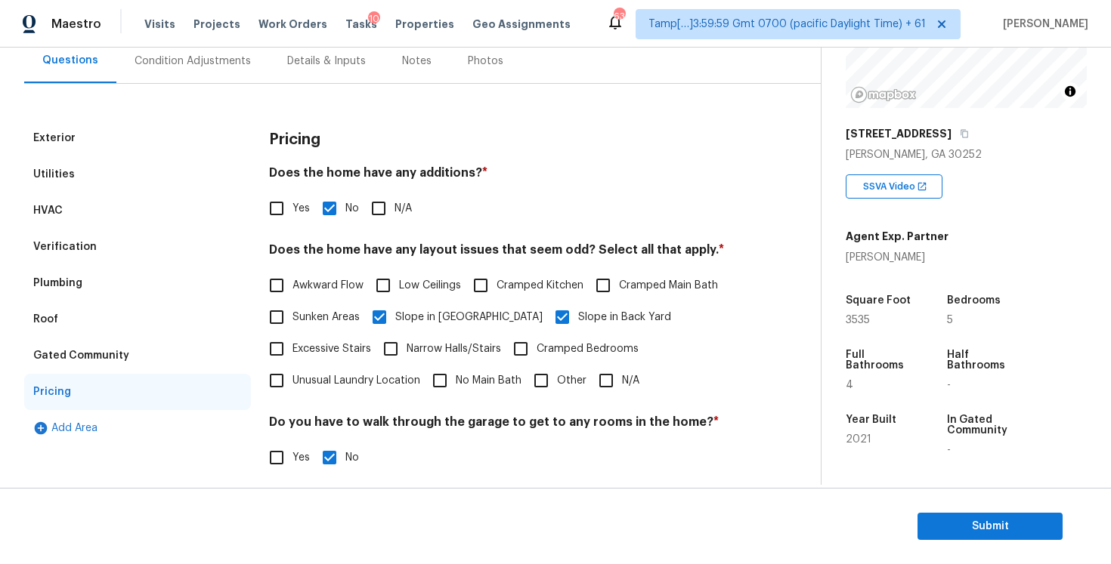
scroll to position [0, 0]
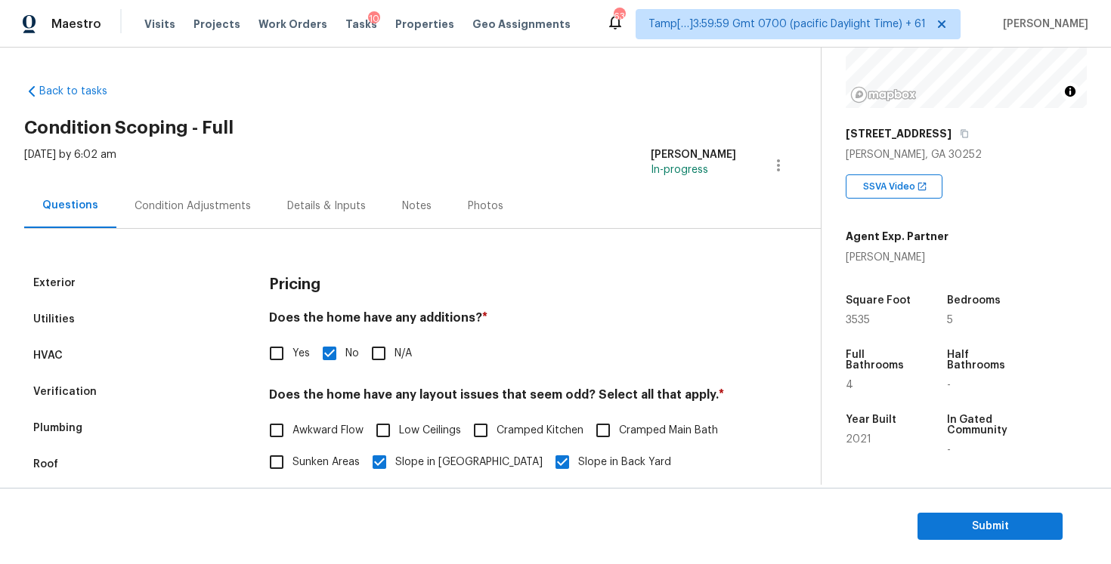
click at [199, 199] on div "Condition Adjustments" at bounding box center [192, 206] width 116 height 15
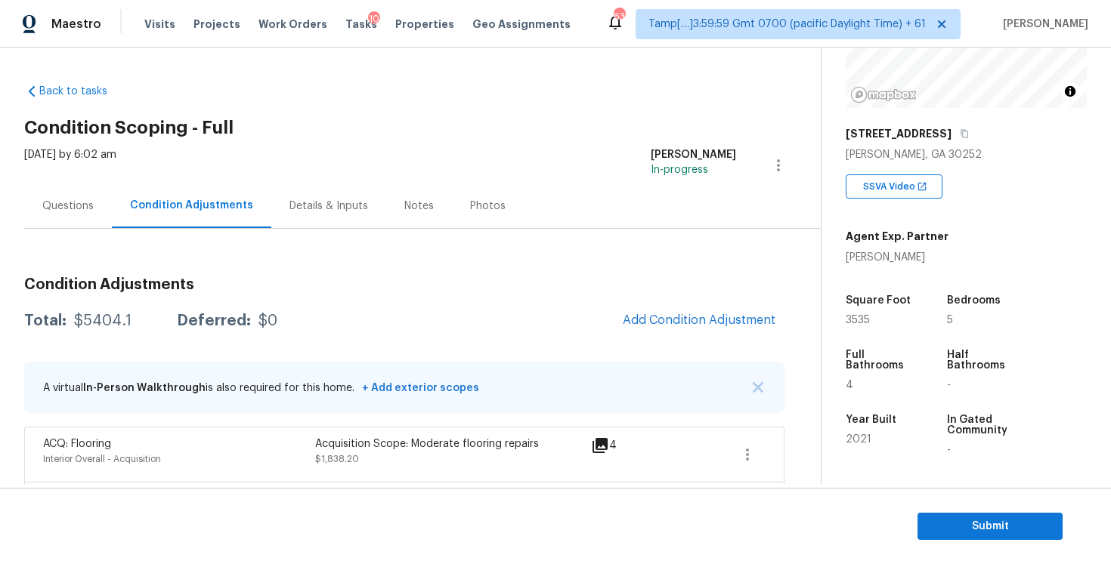
drag, startPoint x: 70, startPoint y: 314, endPoint x: 131, endPoint y: 313, distance: 61.2
click at [131, 314] on div "Total: $5404.1 Deferred: $0" at bounding box center [150, 321] width 253 height 15
copy div "$5404.1"
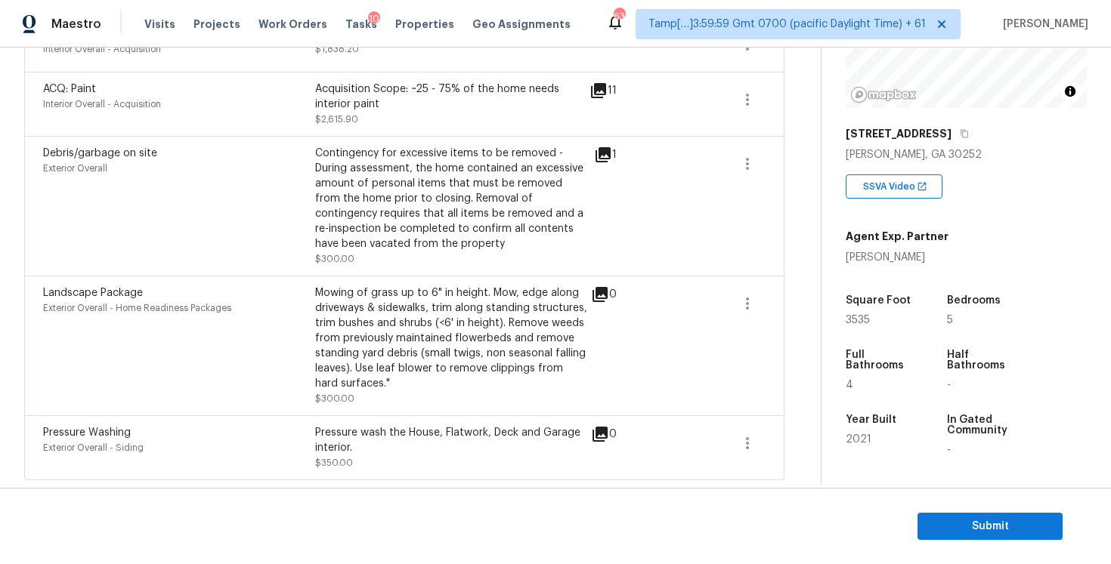
click at [163, 432] on div "Pressure Washing" at bounding box center [179, 432] width 272 height 15
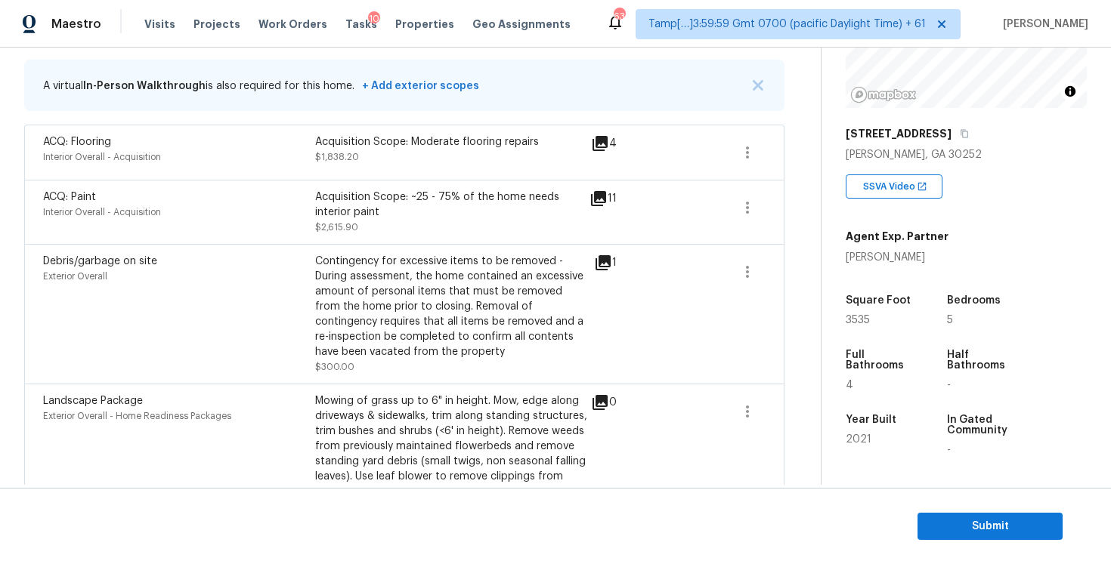
scroll to position [50, 0]
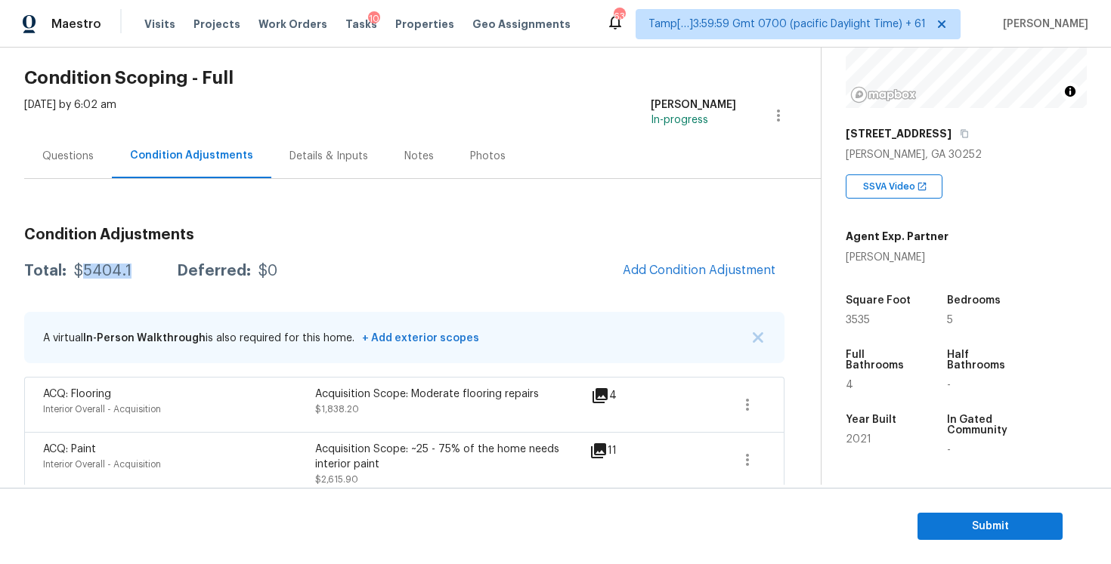
drag, startPoint x: 79, startPoint y: 273, endPoint x: 125, endPoint y: 273, distance: 46.8
click at [125, 273] on div "$5404.1" at bounding box center [102, 271] width 57 height 15
copy div "5404.1"
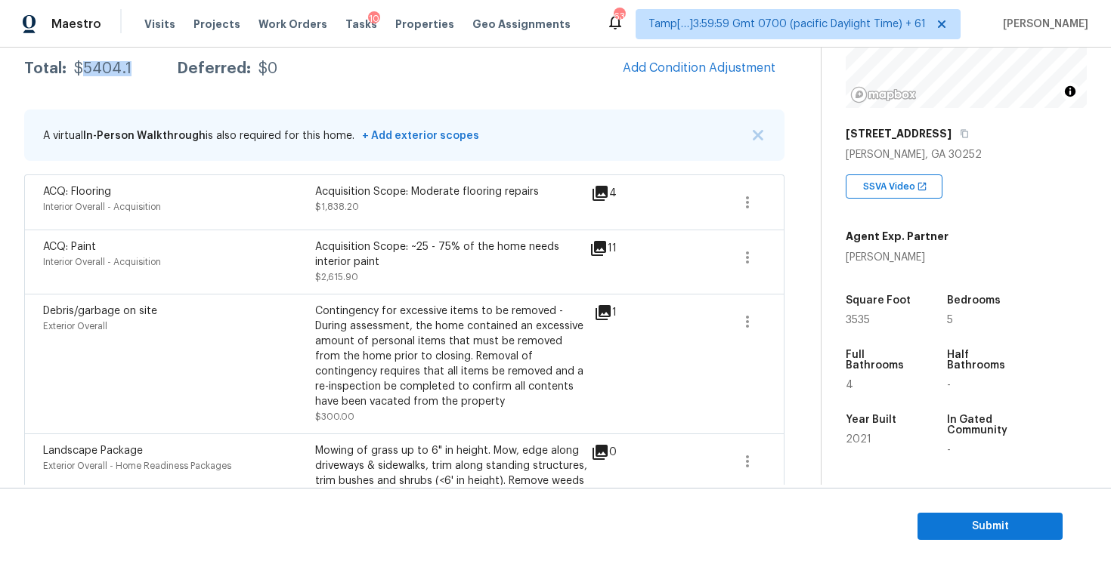
scroll to position [412, 0]
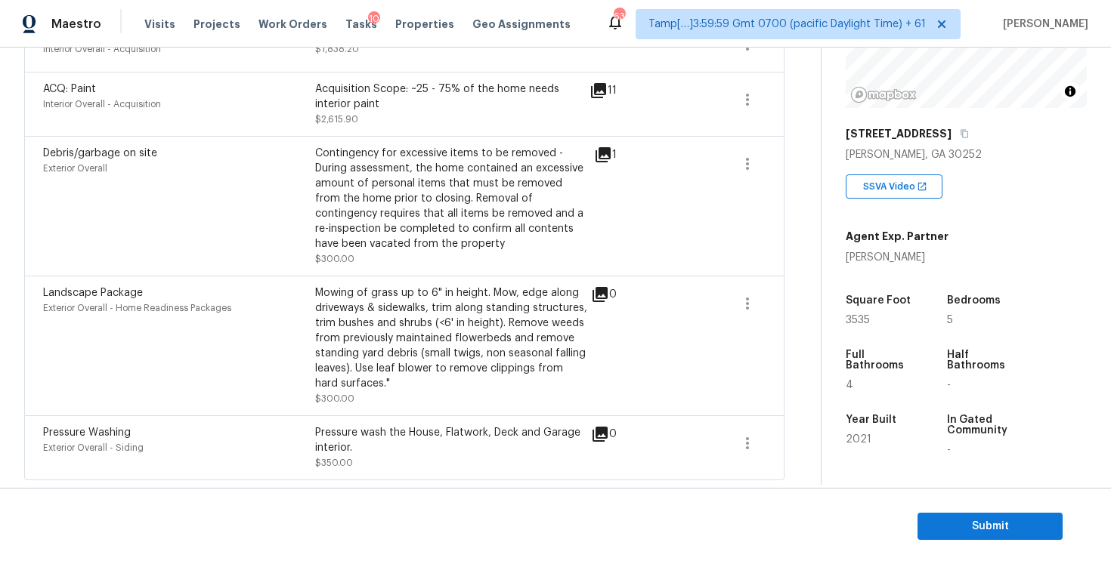
click at [383, 437] on div "Pressure wash the House, Flatwork, Deck and Garage interior." at bounding box center [451, 440] width 272 height 30
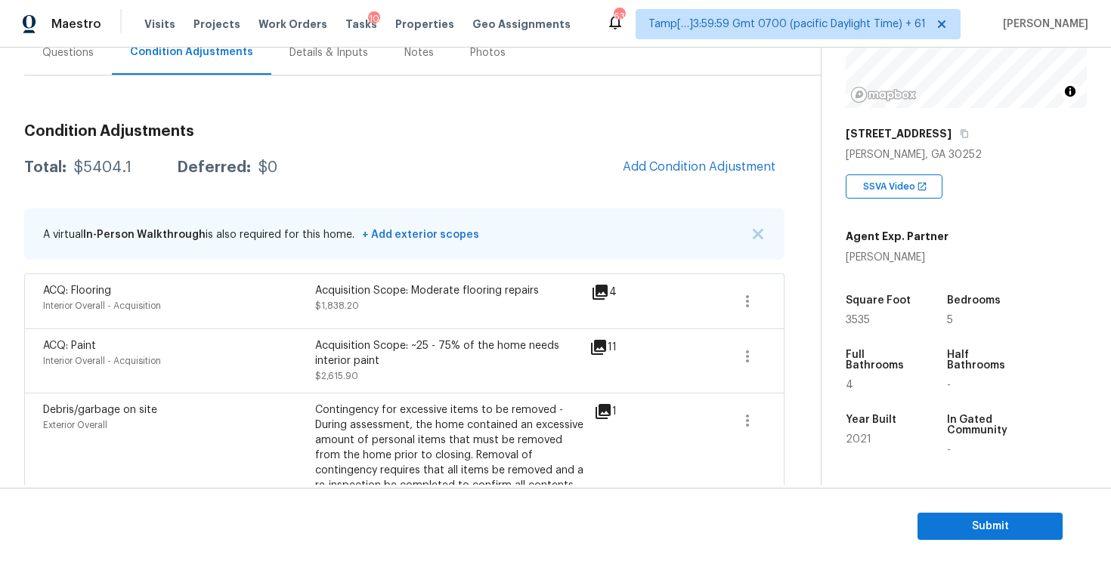
scroll to position [153, 0]
click at [431, 307] on div "Acquisition Scope: Moderate flooring repairs $1,838.20" at bounding box center [451, 302] width 272 height 36
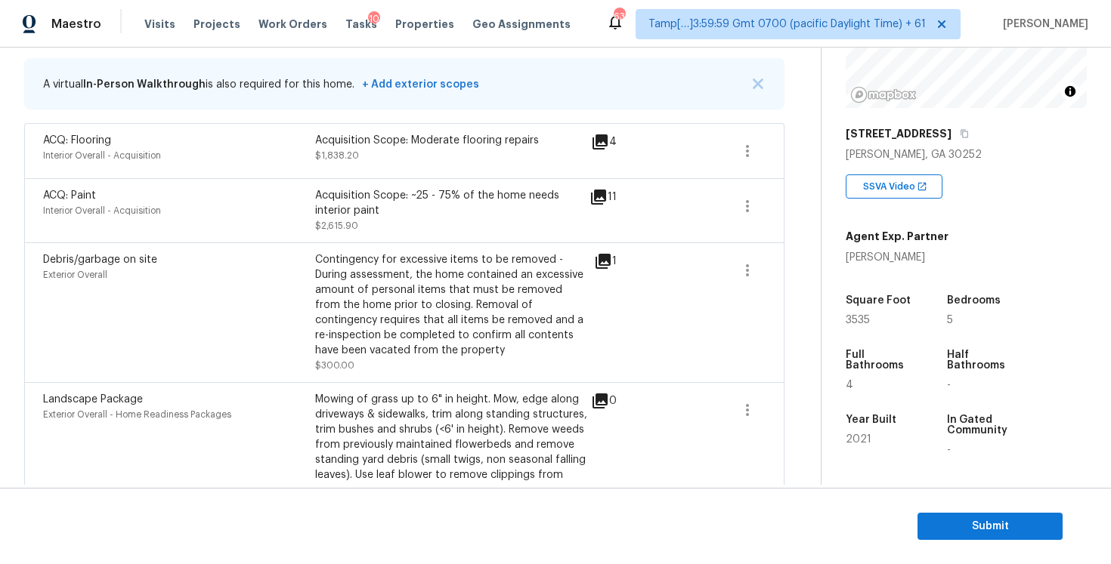
scroll to position [412, 0]
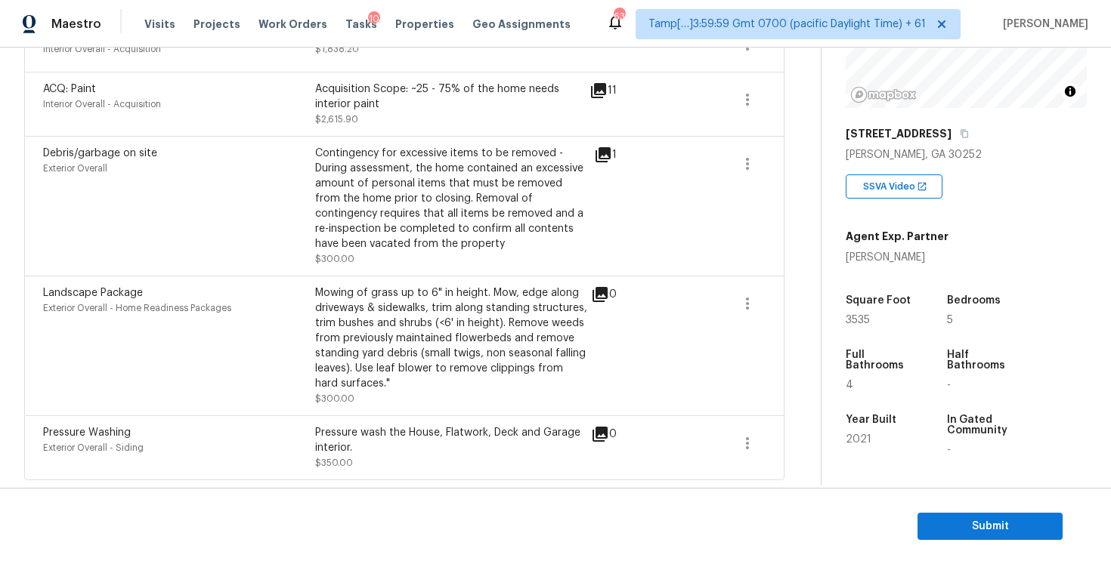
click at [439, 393] on div "Mowing of grass up to 6" in height. Mow, edge along driveways & sidewalks, trim…" at bounding box center [451, 346] width 272 height 121
click at [951, 521] on span "Submit" at bounding box center [989, 527] width 121 height 19
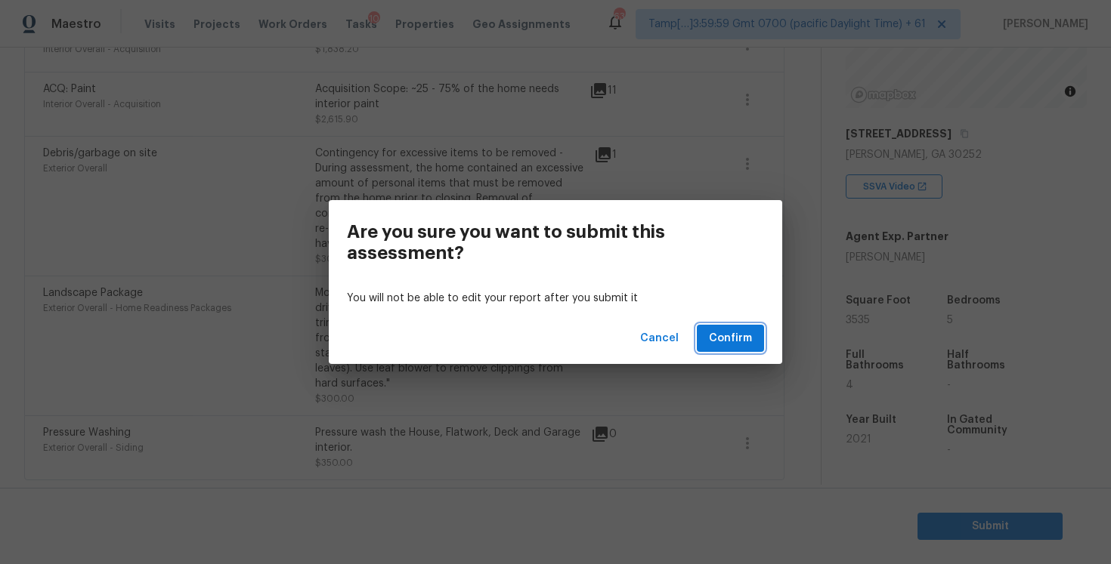
click at [743, 334] on span "Confirm" at bounding box center [730, 338] width 43 height 19
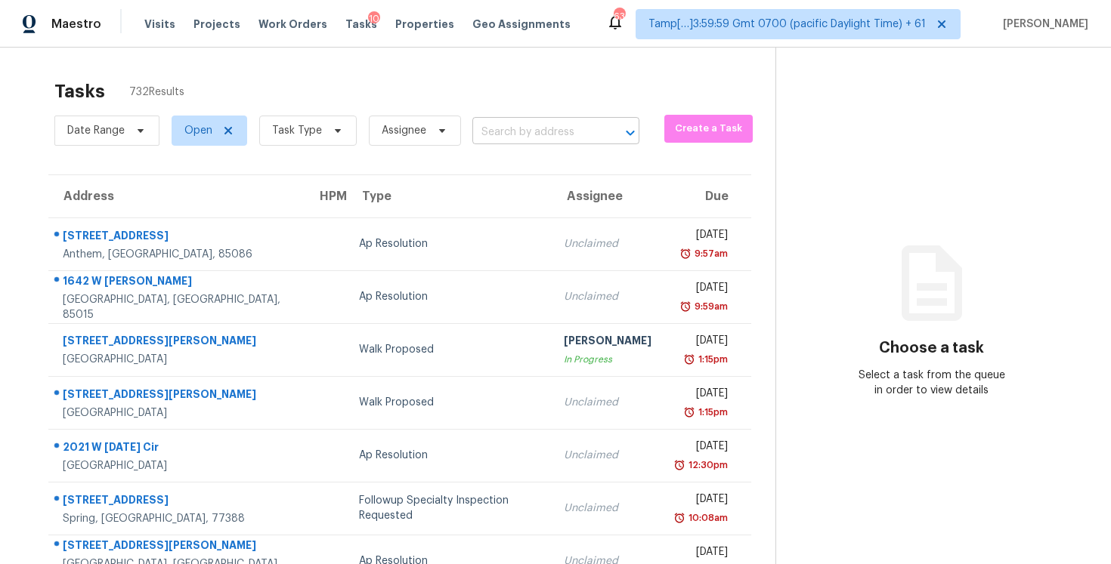
click at [531, 135] on input "text" at bounding box center [534, 132] width 125 height 23
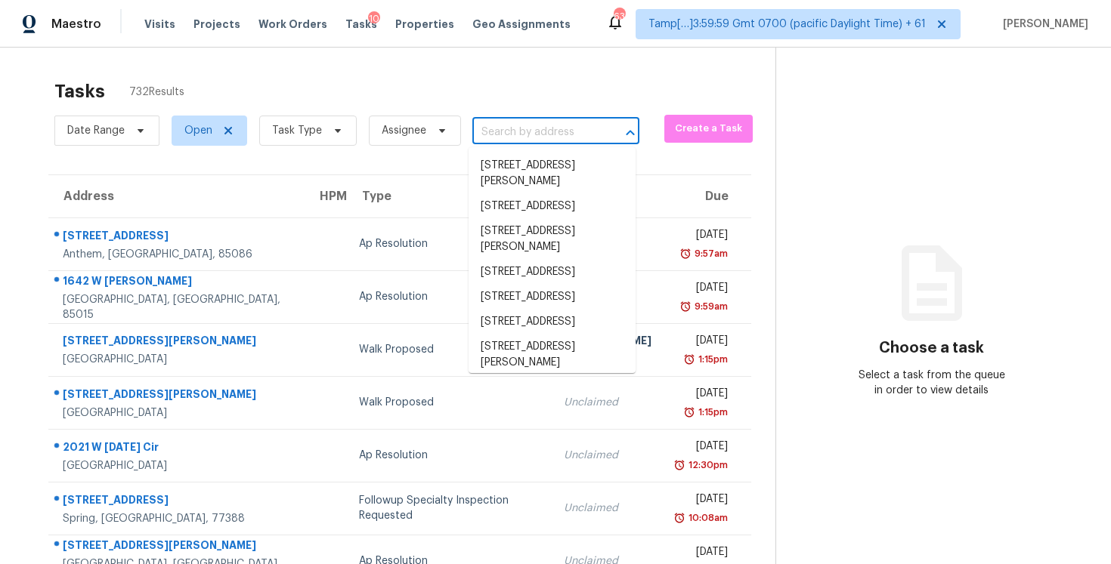
paste input "[STREET_ADDRESS][PERSON_NAME]"
type input "[STREET_ADDRESS][PERSON_NAME]"
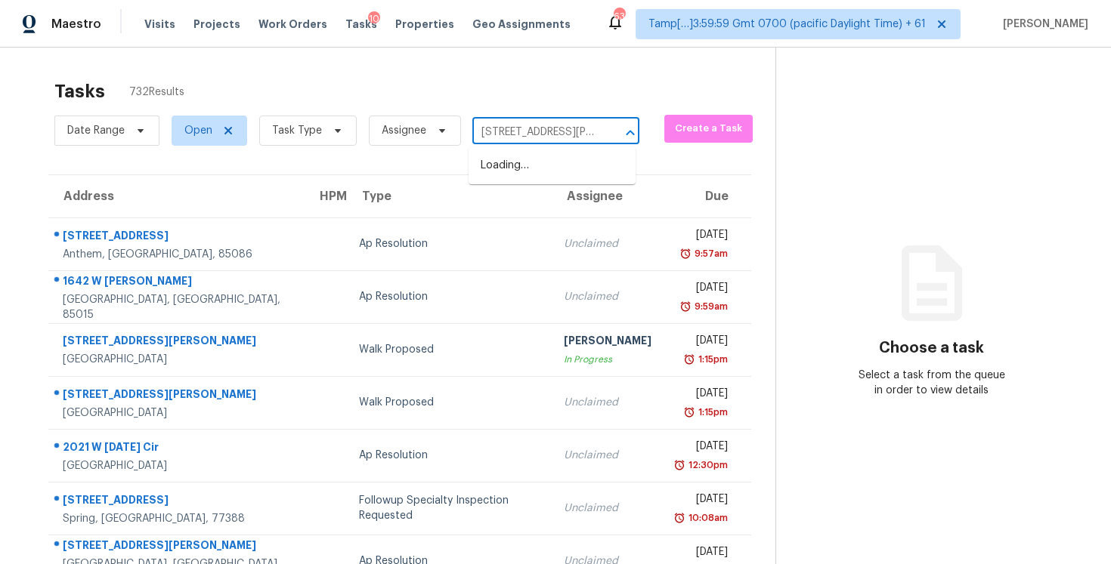
scroll to position [0, 89]
click at [555, 165] on li "[STREET_ADDRESS][PERSON_NAME]" at bounding box center [551, 173] width 167 height 41
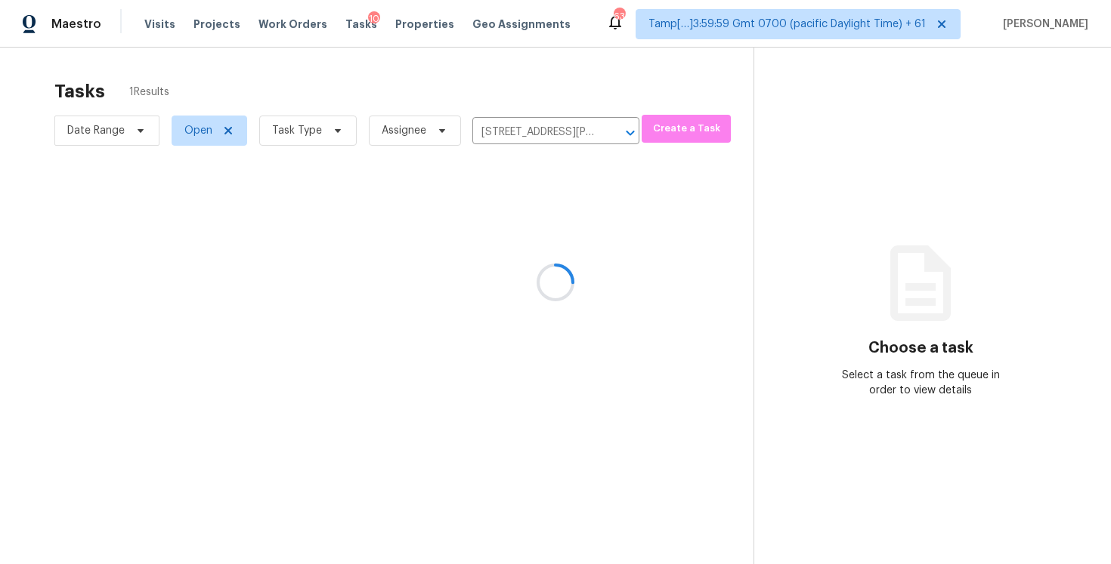
click at [575, 233] on div at bounding box center [555, 282] width 1111 height 564
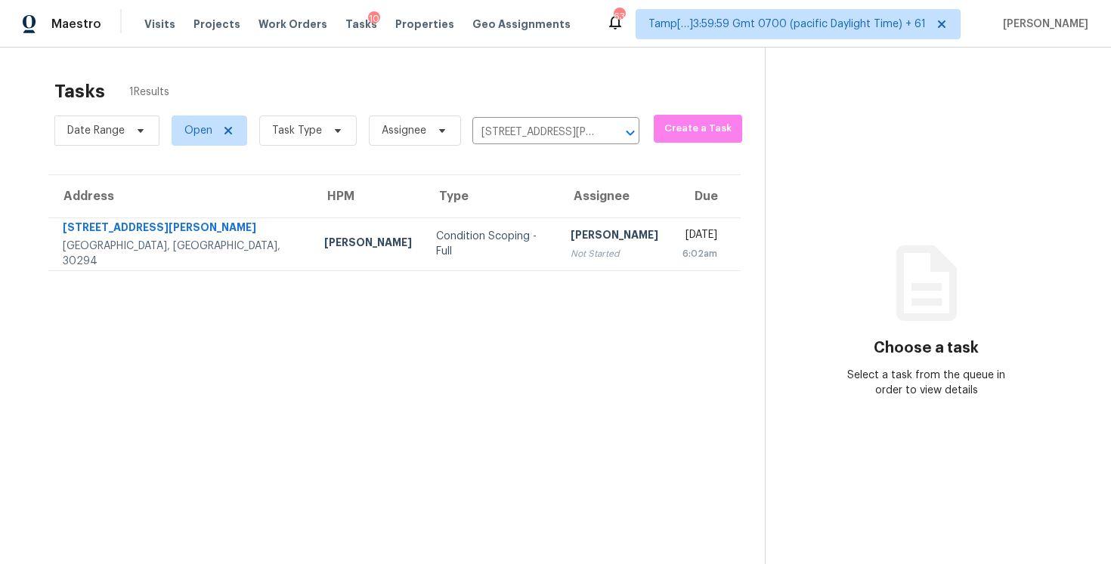
click at [575, 233] on div "[PERSON_NAME]" at bounding box center [614, 236] width 88 height 19
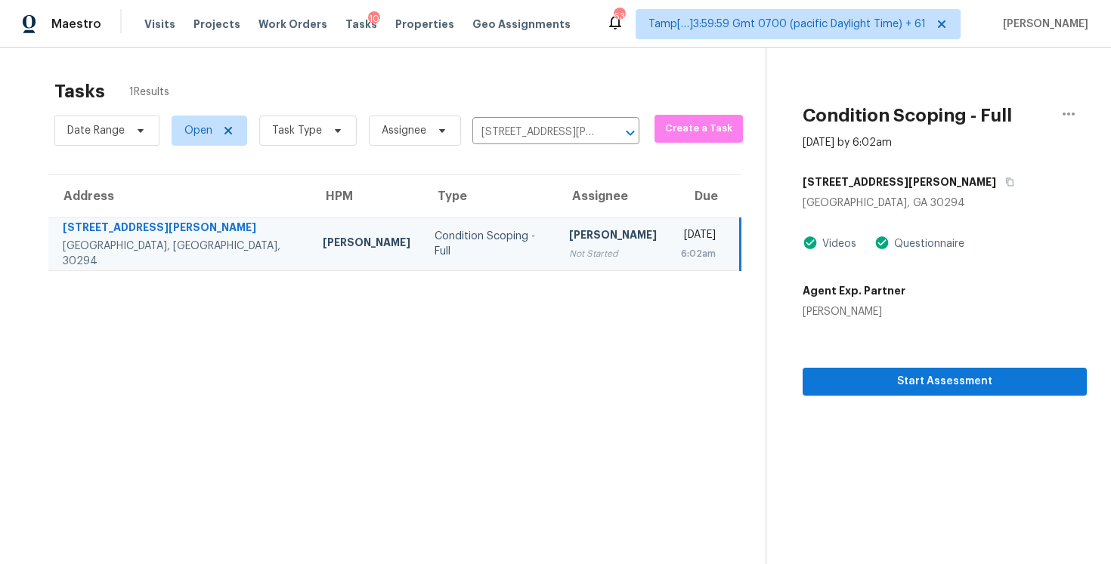
click at [845, 356] on div "Start Assessment" at bounding box center [944, 358] width 284 height 76
click at [846, 376] on span "Start Assessment" at bounding box center [944, 381] width 260 height 19
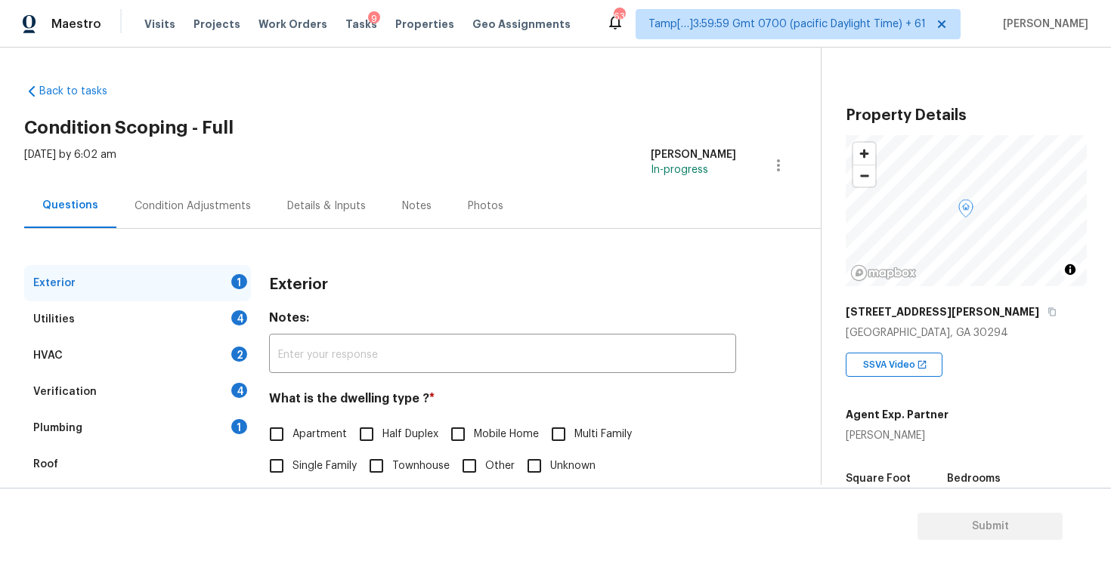
click at [211, 221] on div "Condition Adjustments" at bounding box center [192, 206] width 153 height 45
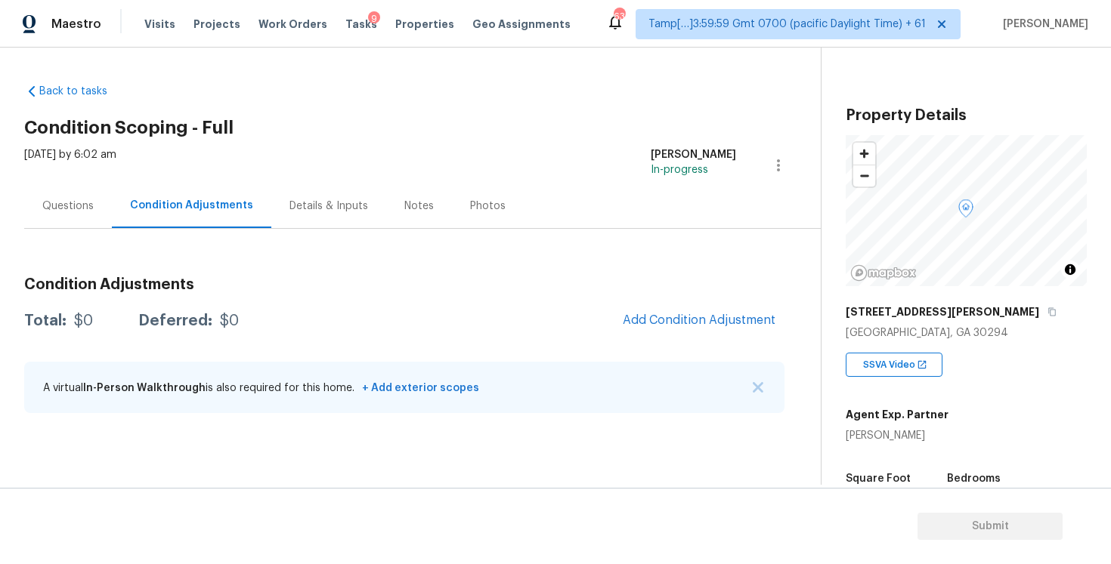
click at [679, 338] on div "Condition Adjustments Total: $0 Deferred: $0 Add Condition Adjustment A virtual…" at bounding box center [404, 346] width 760 height 162
click at [673, 323] on span "Add Condition Adjustment" at bounding box center [699, 321] width 153 height 14
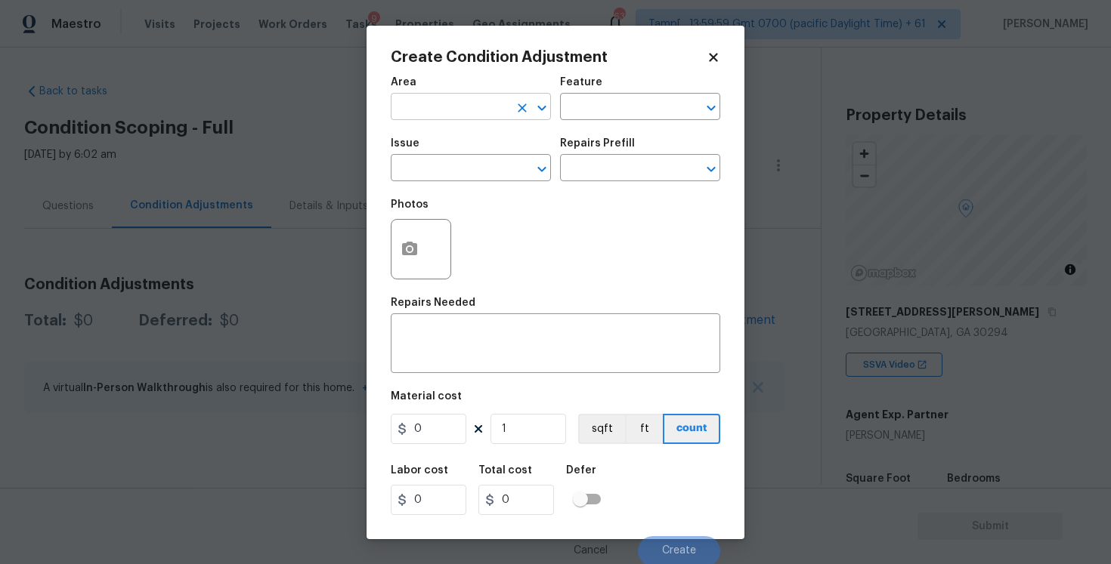
click at [428, 103] on input "text" at bounding box center [450, 108] width 118 height 23
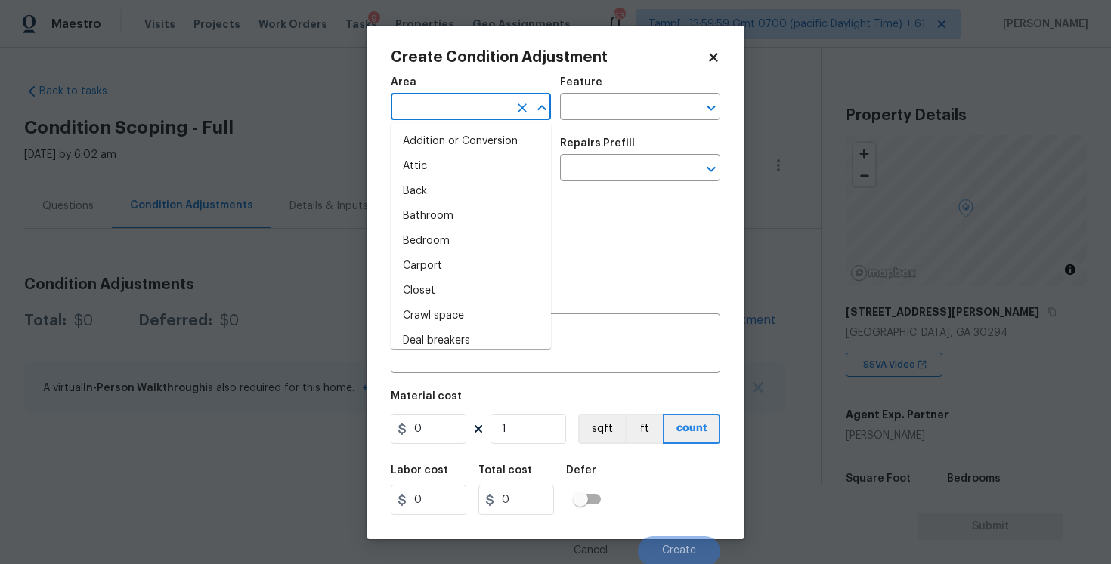
type input "e"
type input "x"
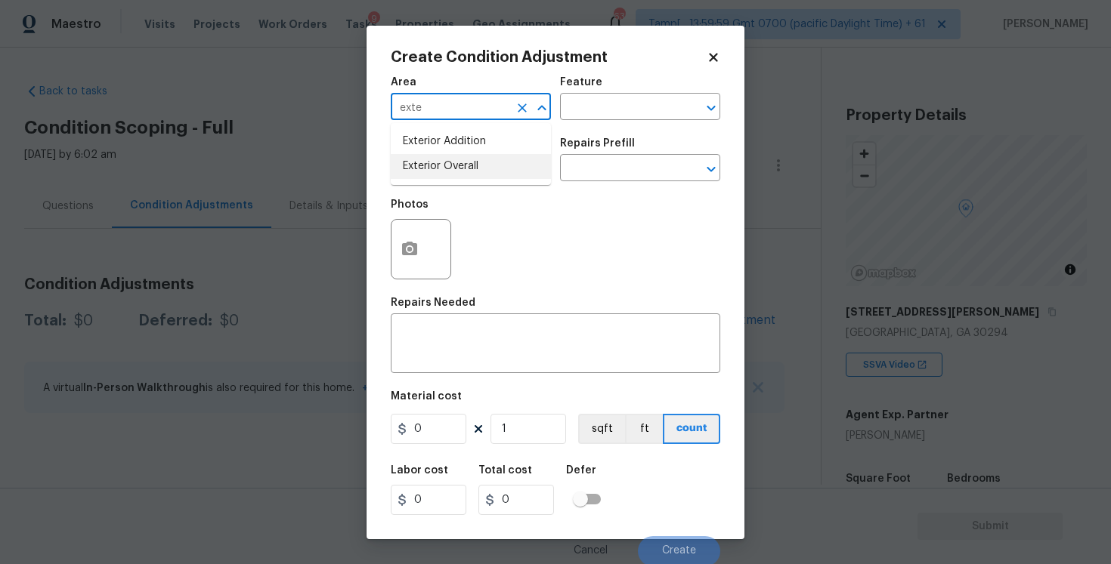
click at [440, 159] on li "Exterior Overall" at bounding box center [471, 166] width 160 height 25
type input "Exterior Overall"
click at [440, 159] on input "text" at bounding box center [450, 169] width 118 height 23
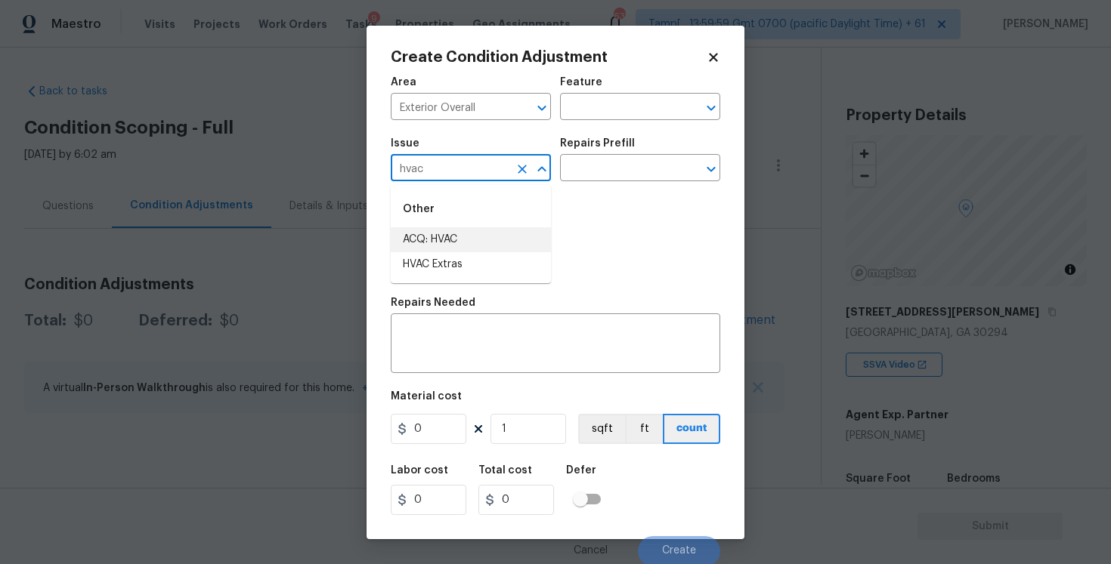
click at [456, 246] on li "ACQ: HVAC" at bounding box center [471, 239] width 160 height 25
type input "ACQ: HVAC"
click at [638, 158] on input "text" at bounding box center [619, 169] width 118 height 23
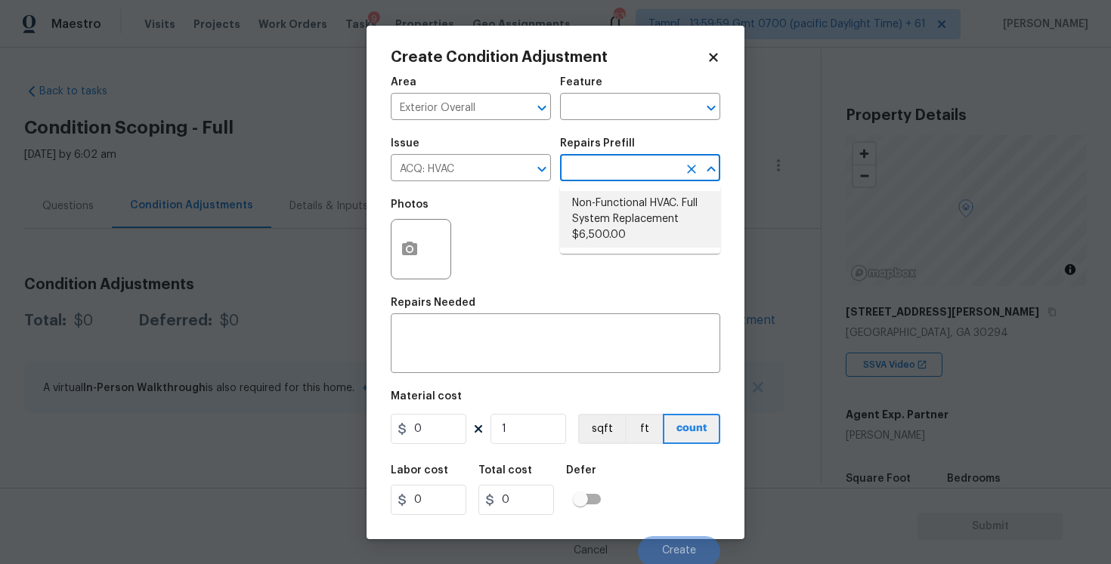
click at [631, 209] on li "Non-Functional HVAC. Full System Replacement $6,500.00" at bounding box center [640, 219] width 160 height 57
type input "Acquisition"
type textarea "Acquisition Scope: Full System Replacement"
type input "6500"
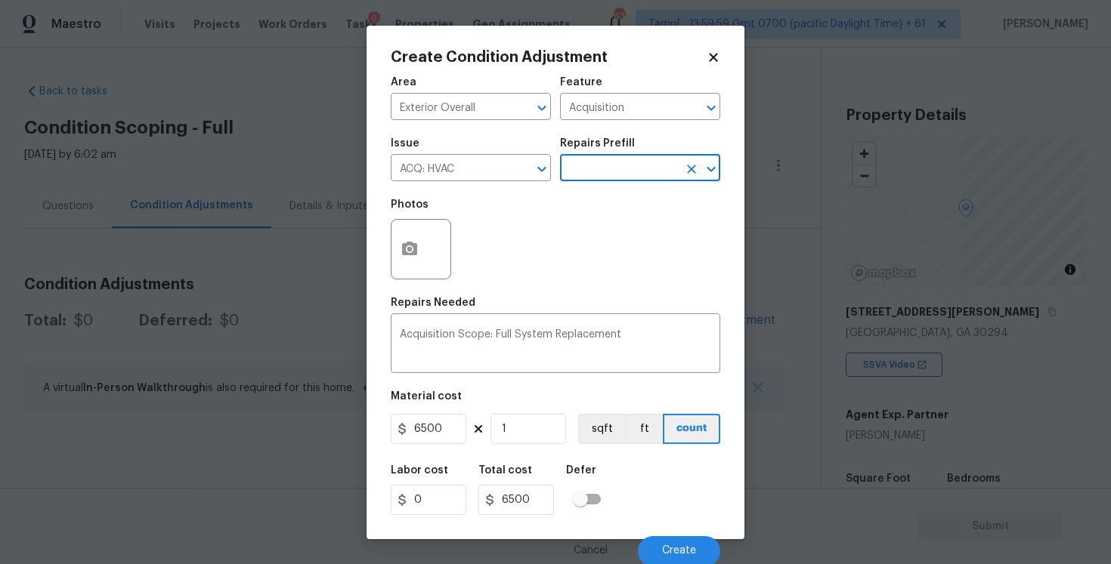
scroll to position [2, 0]
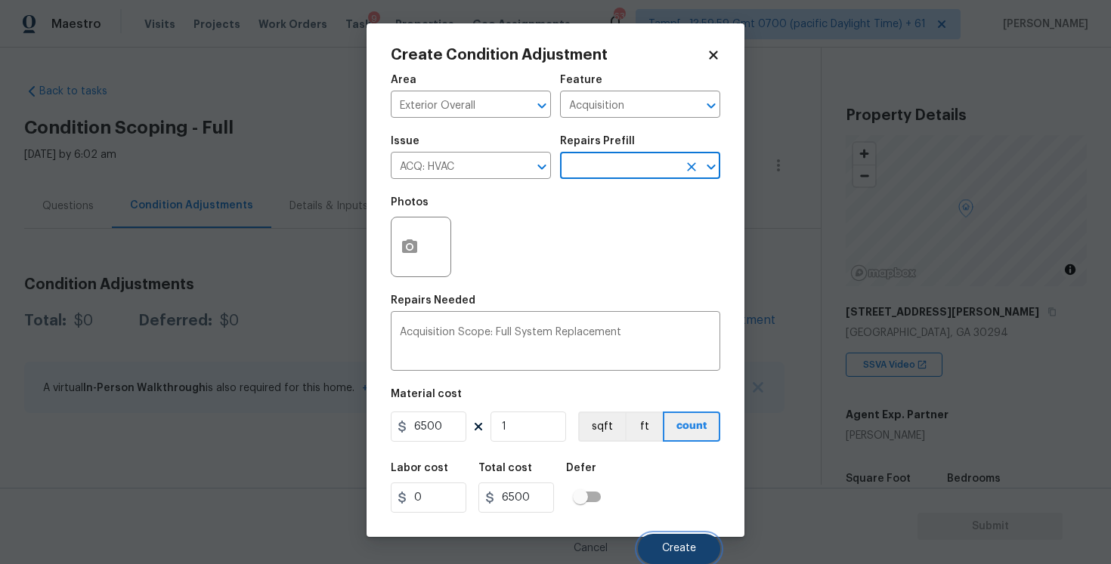
click at [687, 543] on span "Create" at bounding box center [679, 548] width 34 height 11
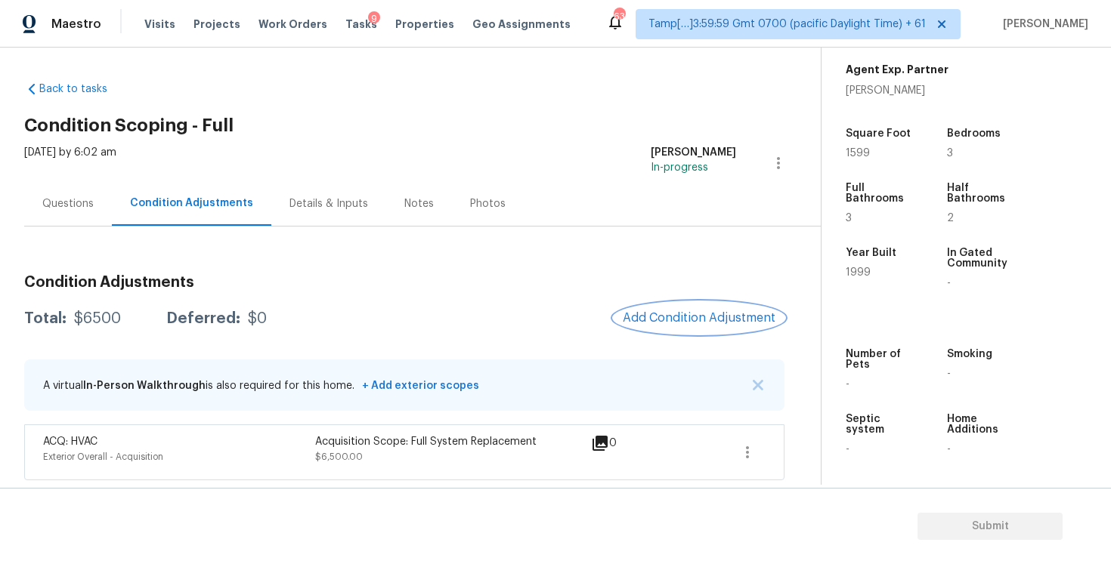
click at [697, 307] on button "Add Condition Adjustment" at bounding box center [698, 318] width 171 height 32
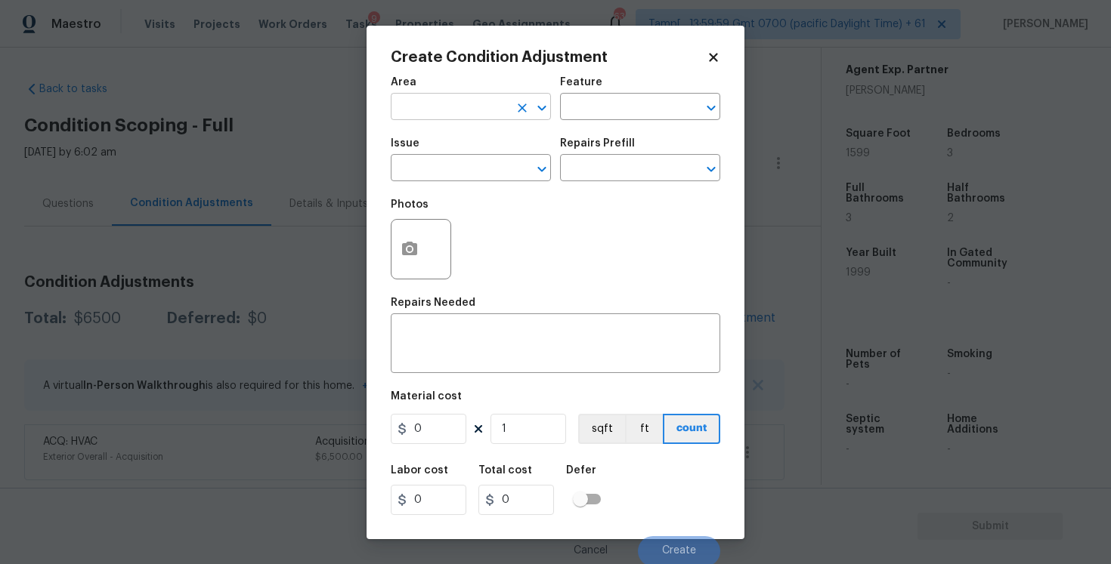
click at [474, 116] on input "text" at bounding box center [450, 108] width 118 height 23
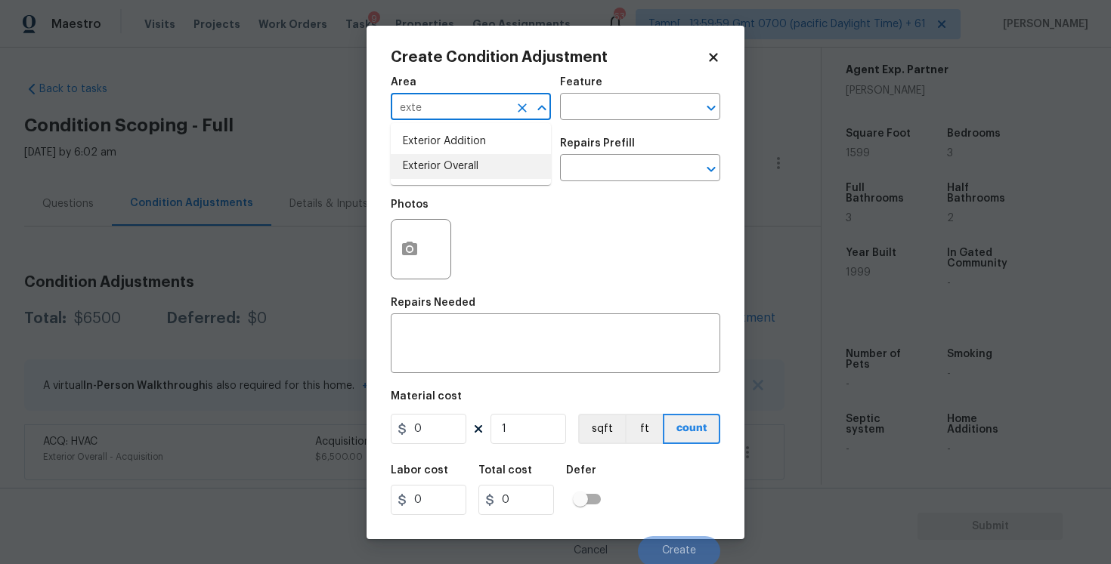
click at [468, 172] on li "Exterior Overall" at bounding box center [471, 166] width 160 height 25
type input "Exterior Overall"
click at [468, 172] on input "text" at bounding box center [450, 169] width 118 height 23
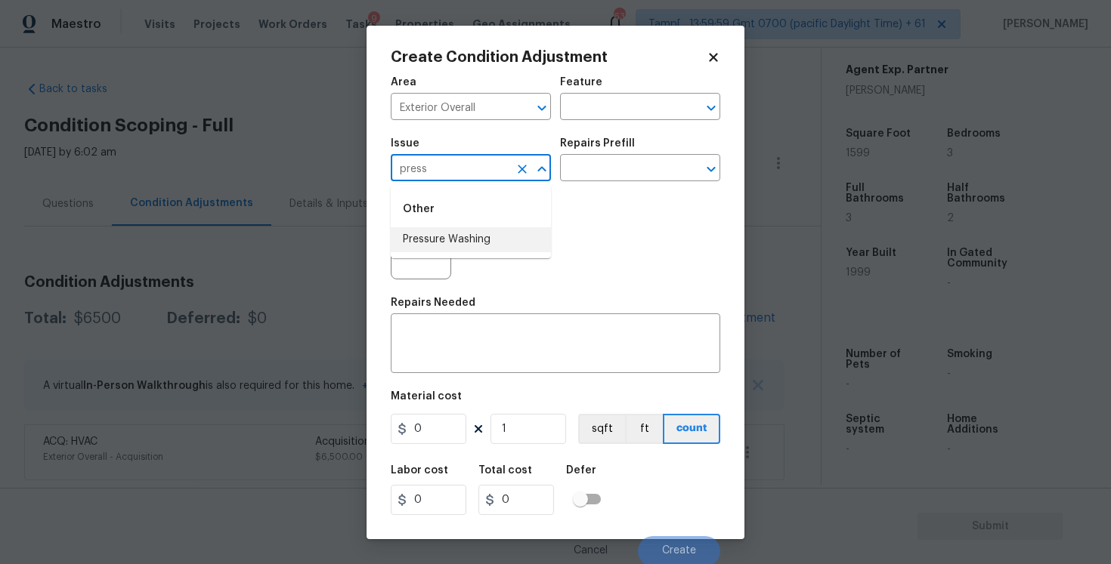
click at [465, 243] on li "Pressure Washing" at bounding box center [471, 239] width 160 height 25
type input "Pressure Washing"
click at [586, 175] on input "text" at bounding box center [619, 169] width 118 height 23
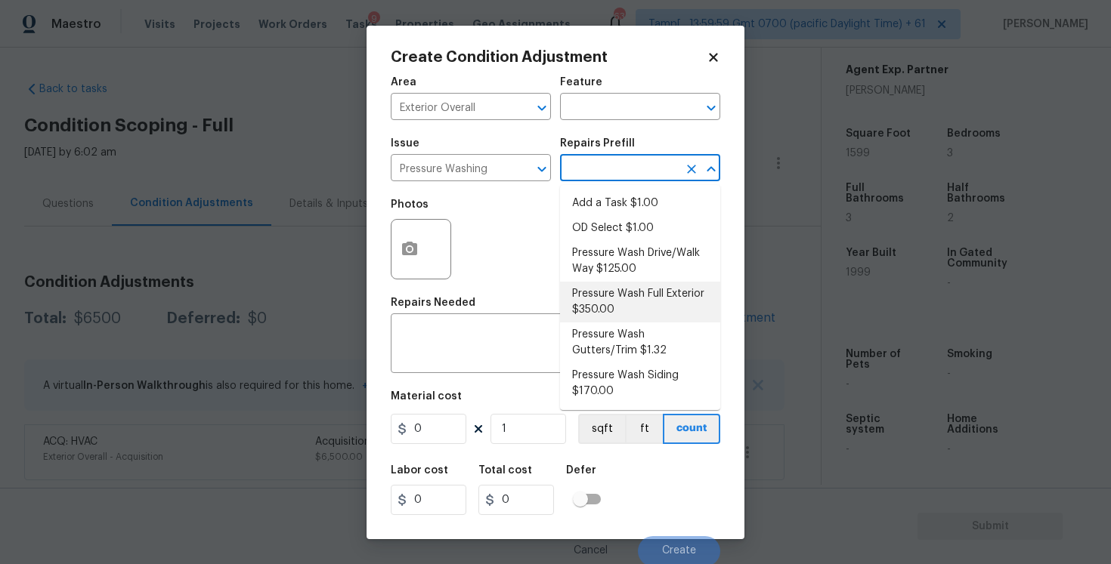
click at [607, 286] on li "Pressure Wash Full Exterior $350.00" at bounding box center [640, 302] width 160 height 41
type input "Siding"
type textarea "Pressure wash the House, Flatwork, Deck and Garage interior."
type input "350"
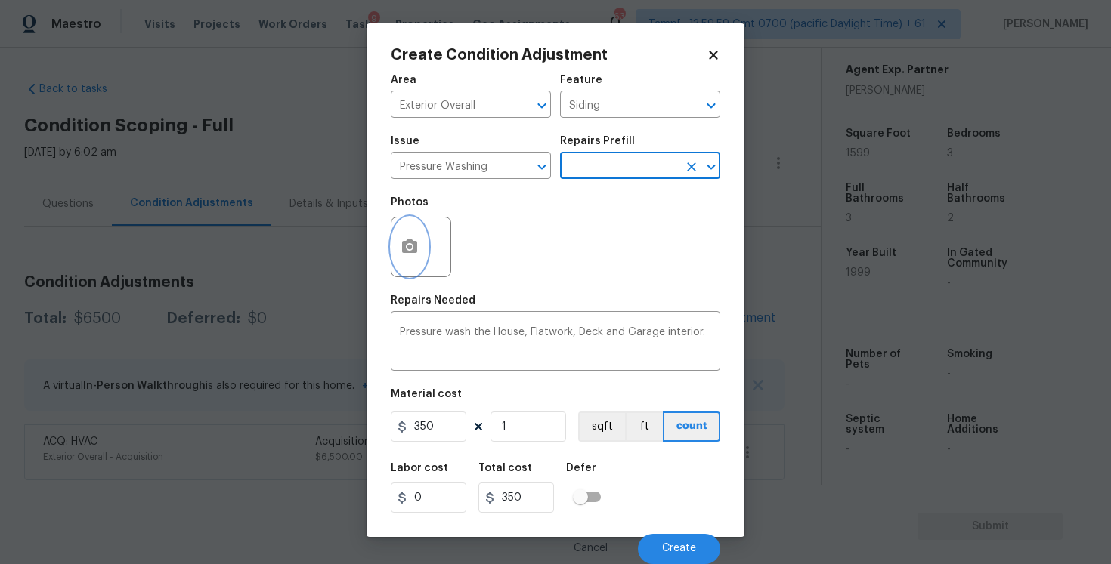
click at [416, 256] on button "button" at bounding box center [409, 247] width 36 height 59
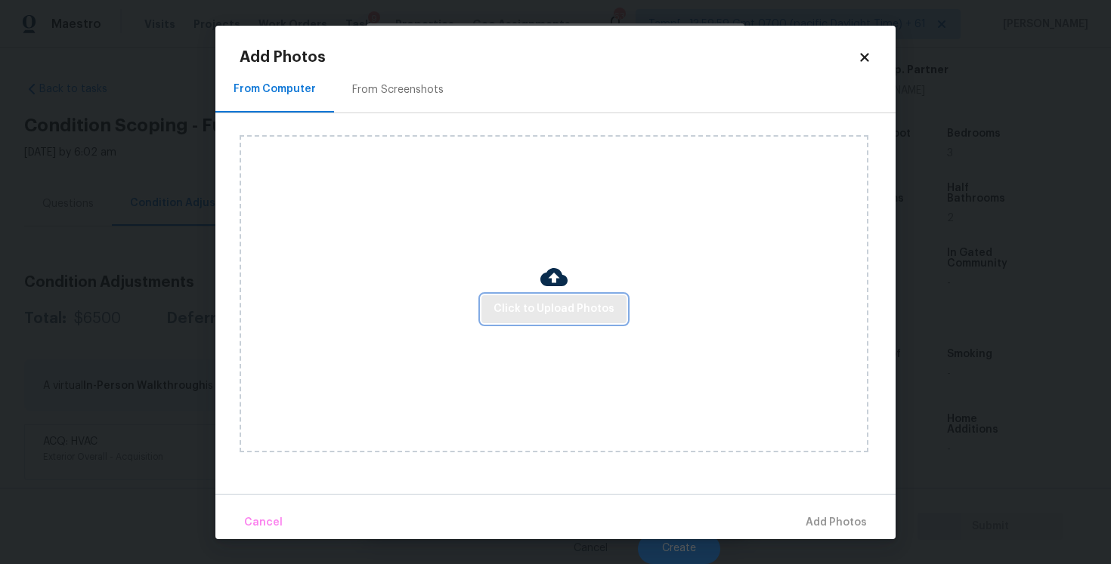
click at [545, 321] on button "Click to Upload Photos" at bounding box center [553, 309] width 145 height 28
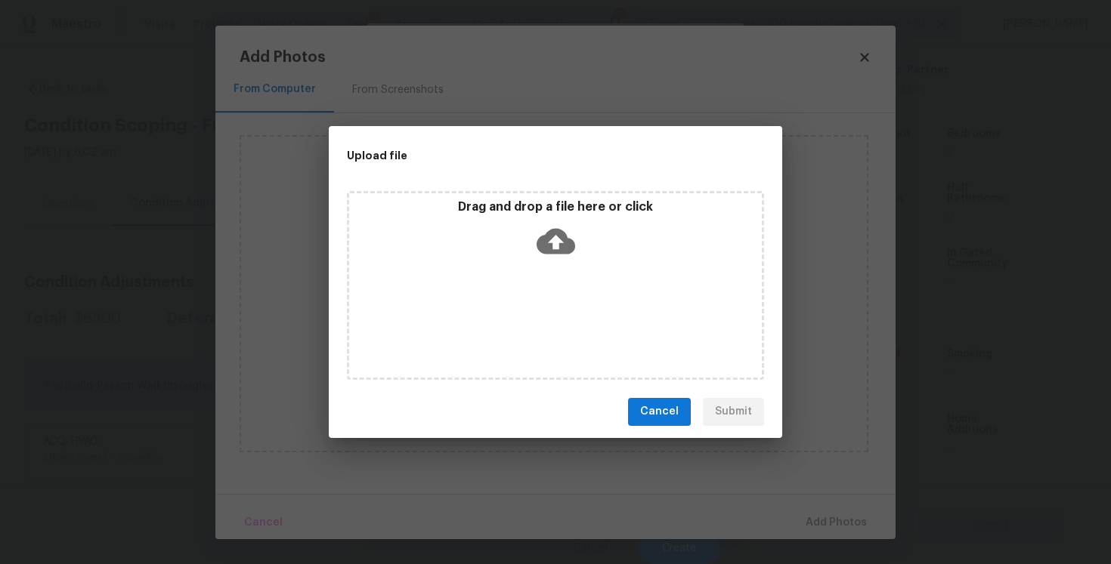
click at [554, 228] on icon at bounding box center [555, 241] width 39 height 26
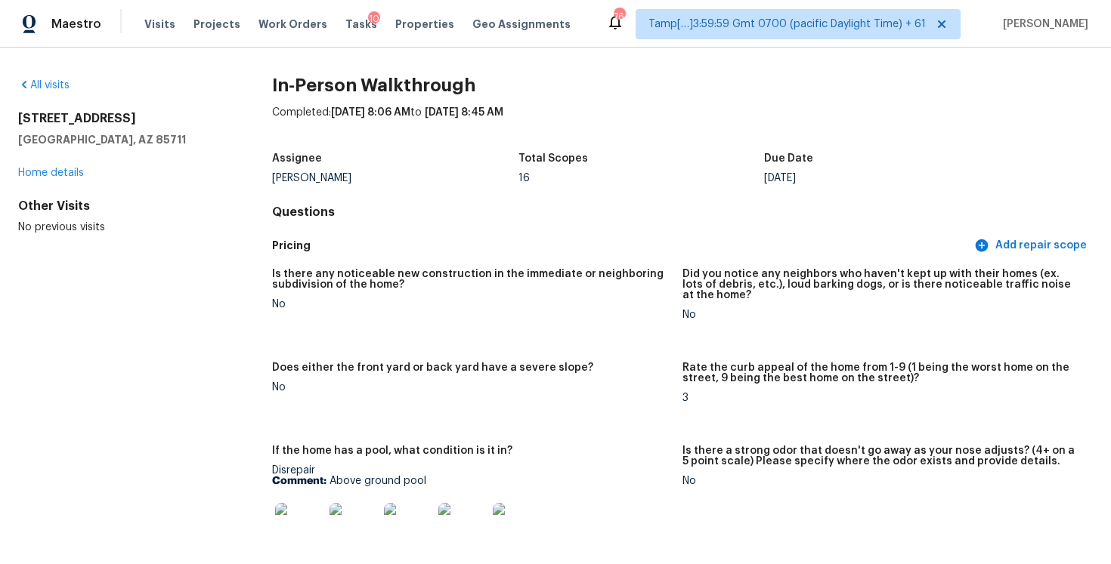
click at [345, 30] on div "Tasks 10" at bounding box center [361, 25] width 32 height 16
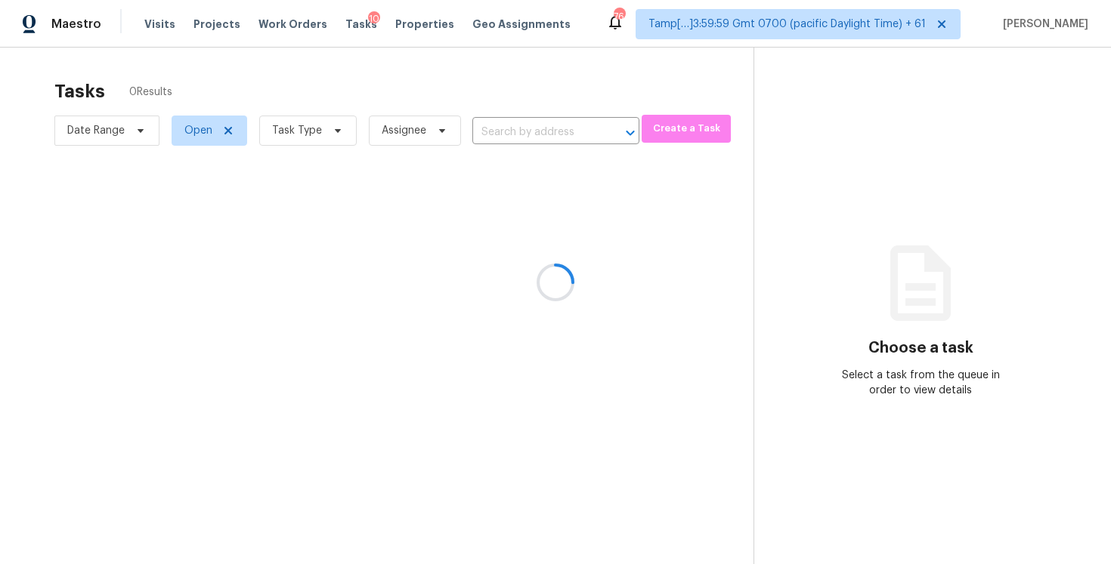
click at [342, 24] on div at bounding box center [555, 282] width 1111 height 564
